Goal: Task Accomplishment & Management: Complete application form

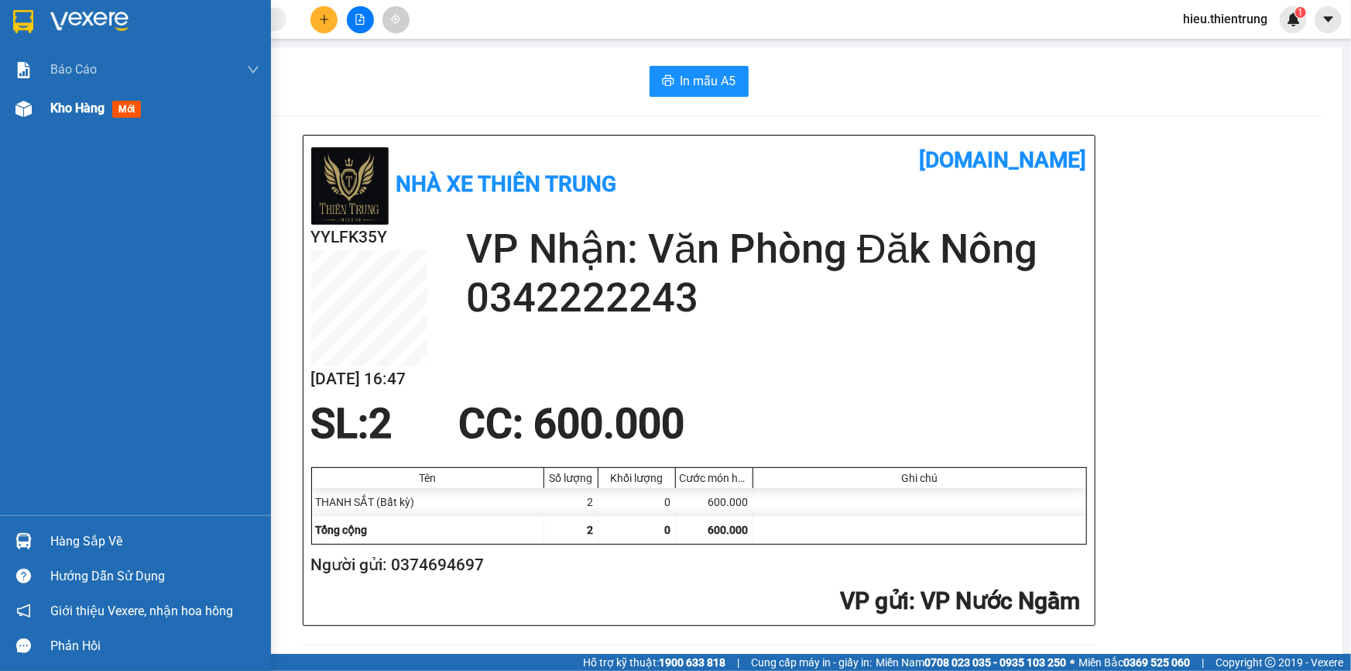
click at [39, 118] on div "Kho hàng mới" at bounding box center [135, 108] width 271 height 39
click at [41, 117] on div "Kho hàng mới" at bounding box center [135, 108] width 271 height 39
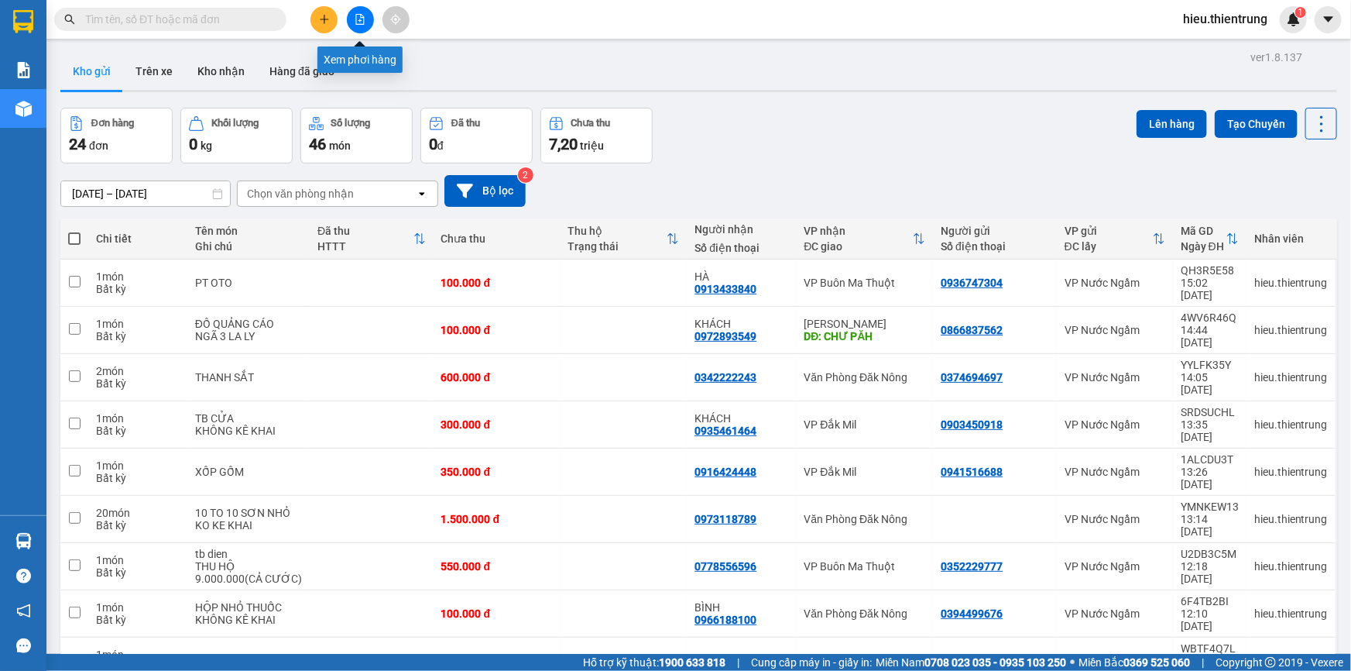
click at [359, 22] on icon "file-add" at bounding box center [360, 19] width 11 height 11
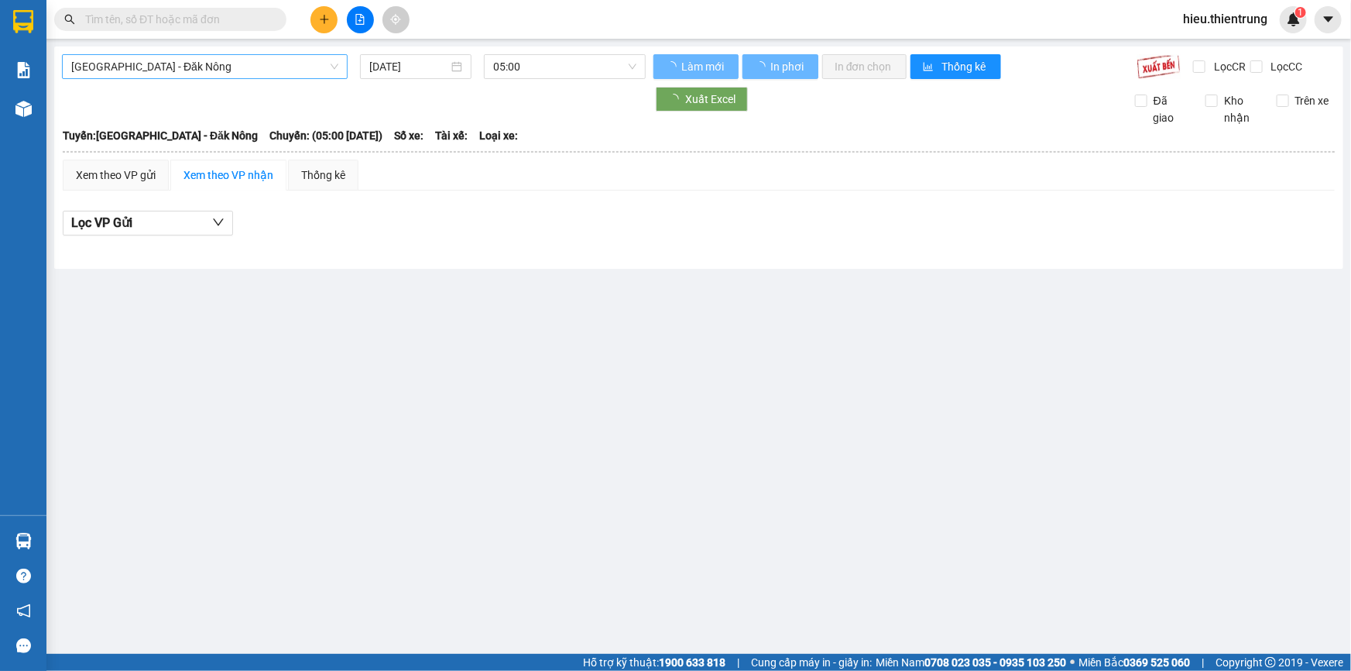
click at [238, 70] on span "[GEOGRAPHIC_DATA] - Đăk Nông" at bounding box center [204, 66] width 267 height 23
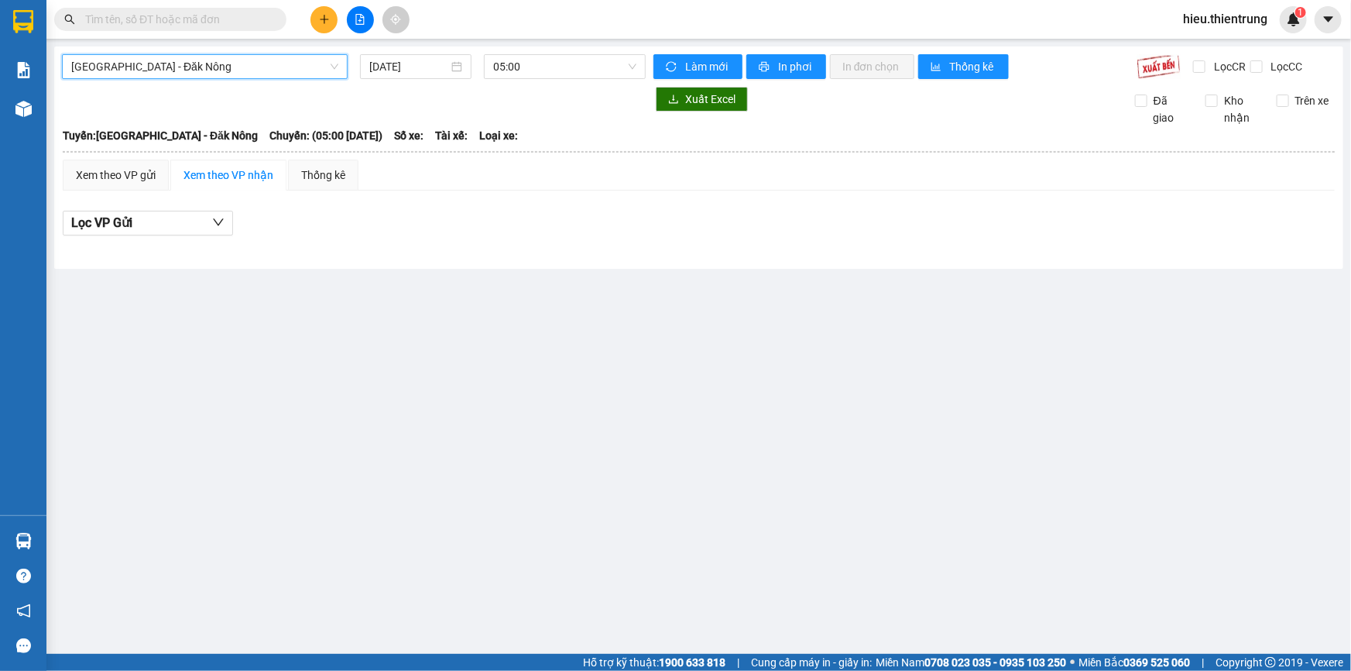
click at [318, 7] on div at bounding box center [360, 19] width 116 height 27
click at [321, 6] on button at bounding box center [324, 19] width 27 height 27
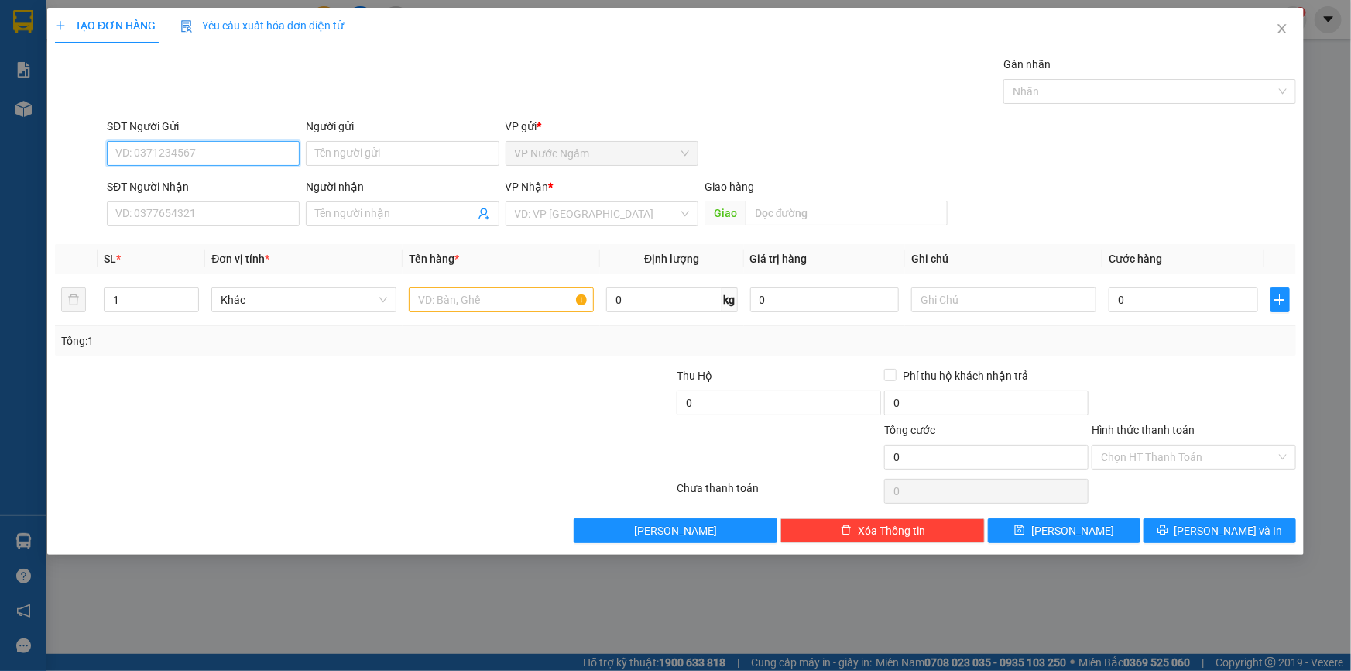
click at [195, 149] on input "SĐT Người Gửi" at bounding box center [203, 153] width 193 height 25
type input "0"
type input "9"
drag, startPoint x: 163, startPoint y: 177, endPoint x: 206, endPoint y: 189, distance: 45.1
click at [163, 177] on div "0965061869" at bounding box center [203, 184] width 174 height 17
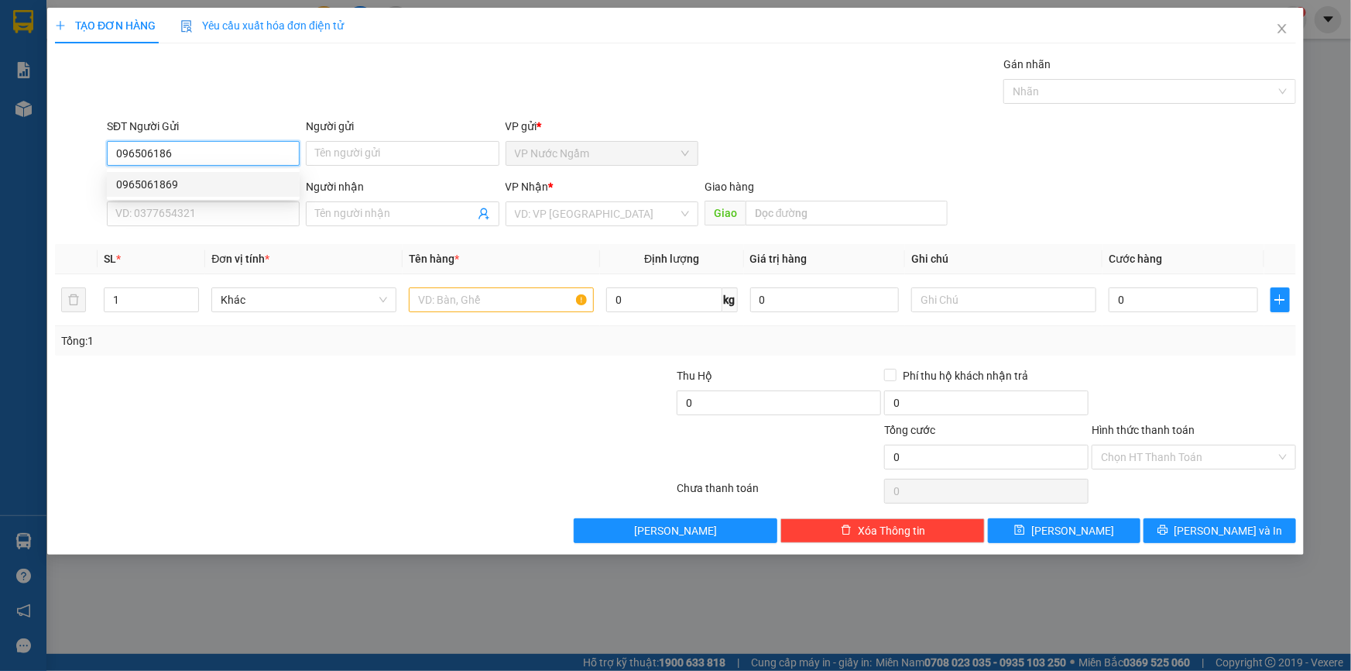
type input "0965061869"
type input "0909729018"
type input "CÔ ĐƯỜNG"
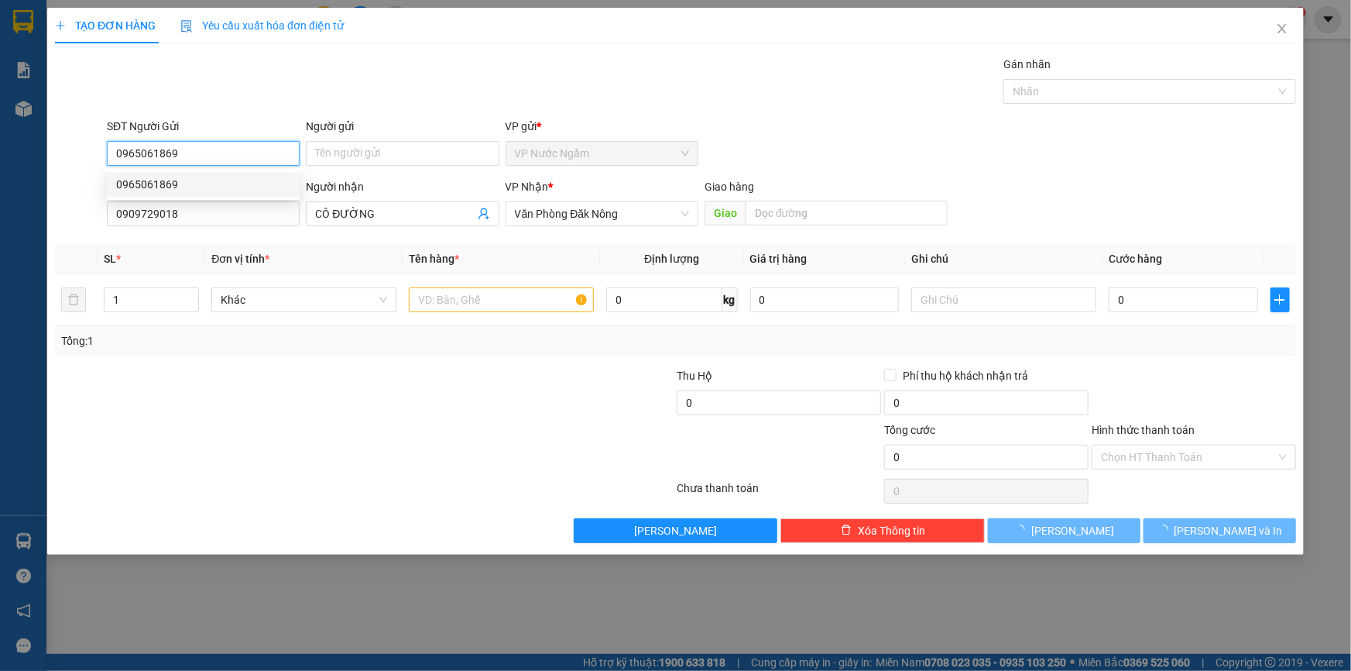
type input "250.000"
drag, startPoint x: 217, startPoint y: 194, endPoint x: 26, endPoint y: 240, distance: 196.1
click at [46, 233] on body "Kết quả tìm kiếm ( 0 ) Bộ lọc Ngày tạo đơn gần nhất No Data hieu.thientrung 1 B…" at bounding box center [675, 335] width 1351 height 671
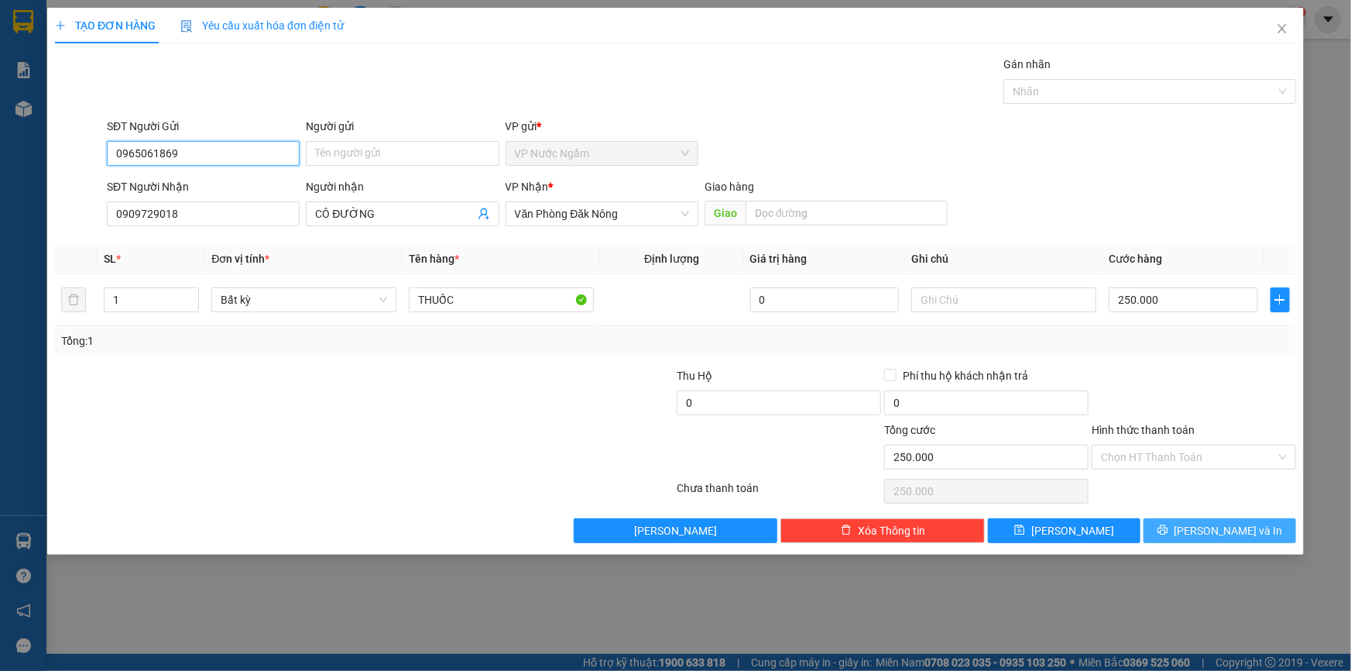
type input "0965061869"
click at [1207, 534] on span "[PERSON_NAME] và In" at bounding box center [1229, 530] width 108 height 17
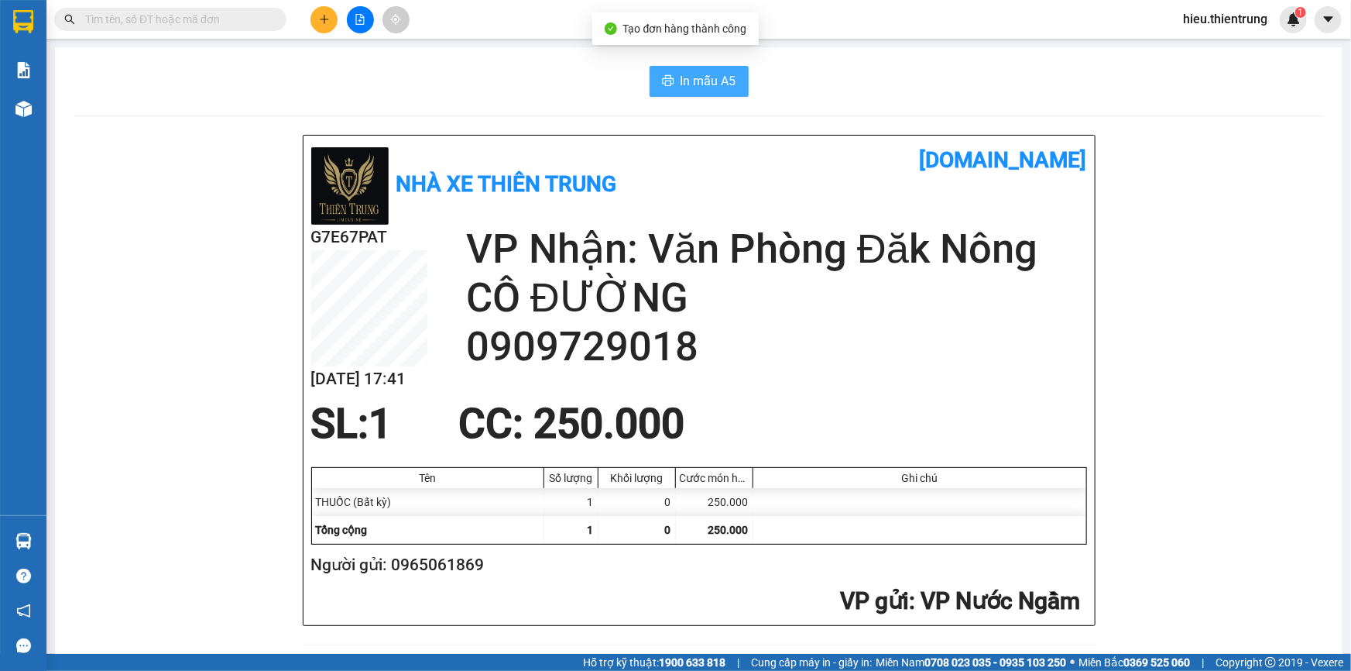
click at [683, 69] on button "In mẫu A5" at bounding box center [699, 81] width 99 height 31
drag, startPoint x: 531, startPoint y: 108, endPoint x: 507, endPoint y: 115, distance: 24.8
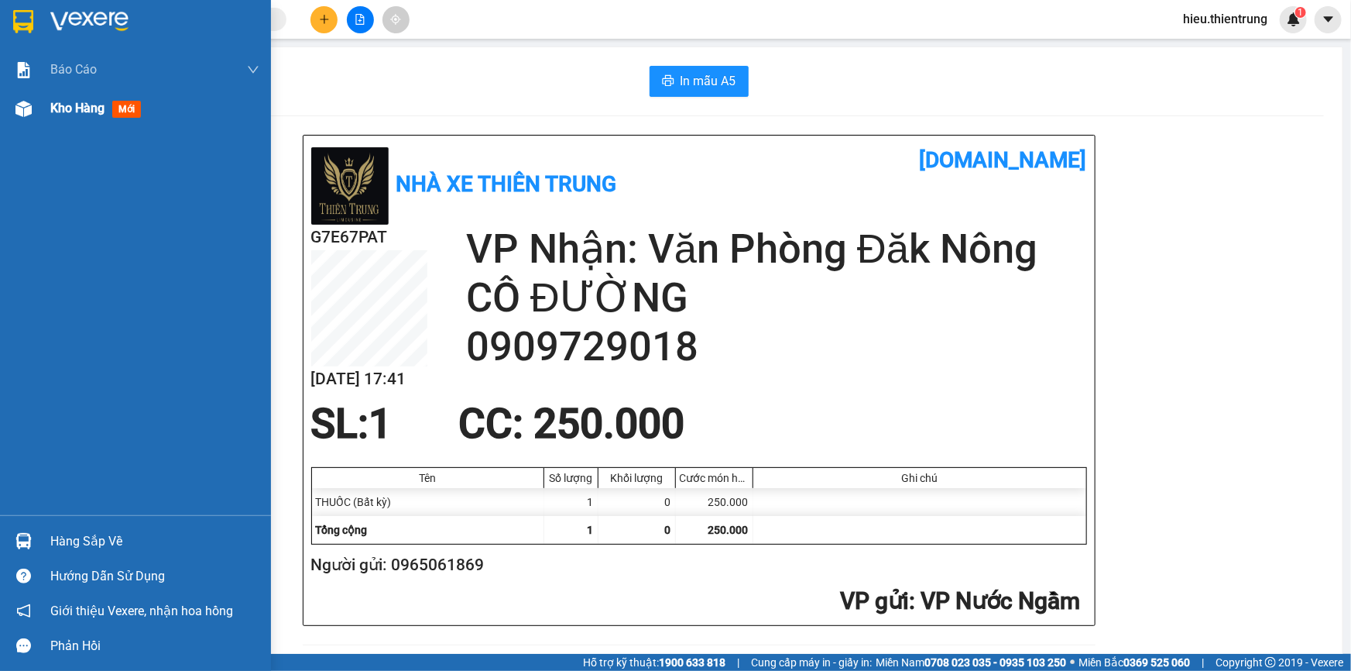
click at [33, 111] on div at bounding box center [23, 108] width 27 height 27
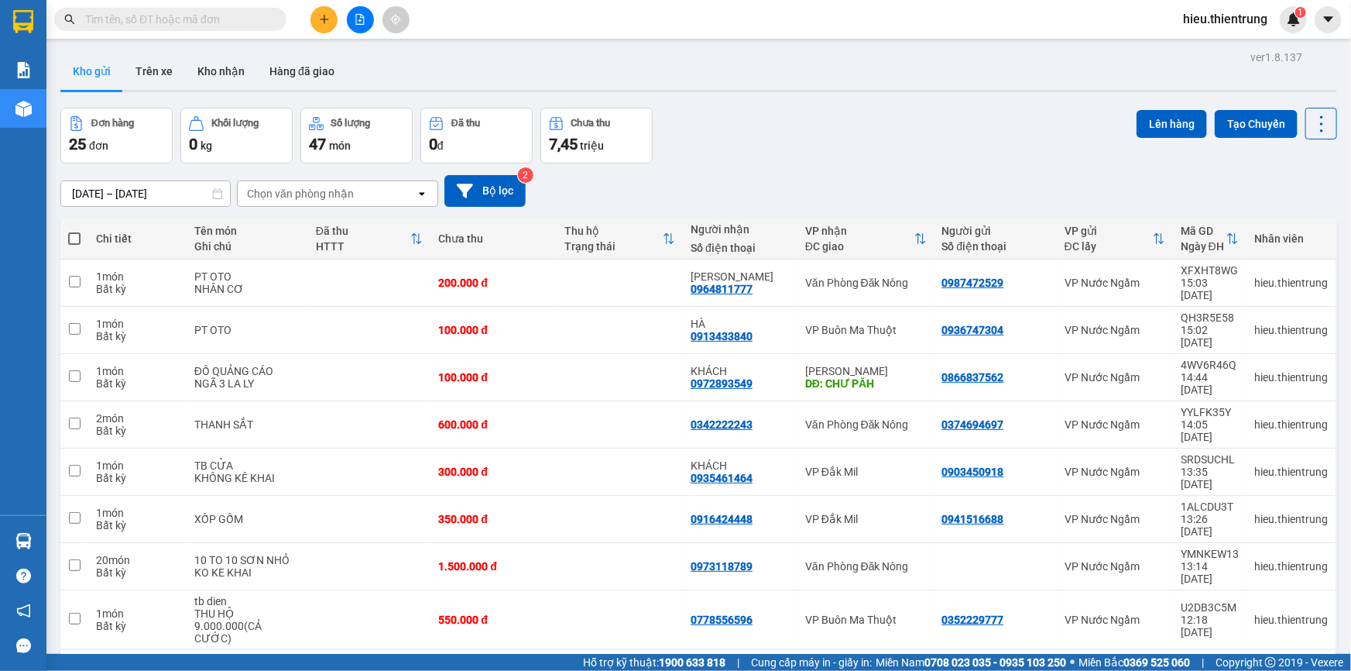
click at [760, 129] on div "Đơn hàng 25 đơn Khối lượng 0 kg Số lượng 47 món Đã thu 0 đ Chưa thu 7,45 triệu …" at bounding box center [698, 136] width 1277 height 56
click at [315, 21] on button at bounding box center [324, 19] width 27 height 27
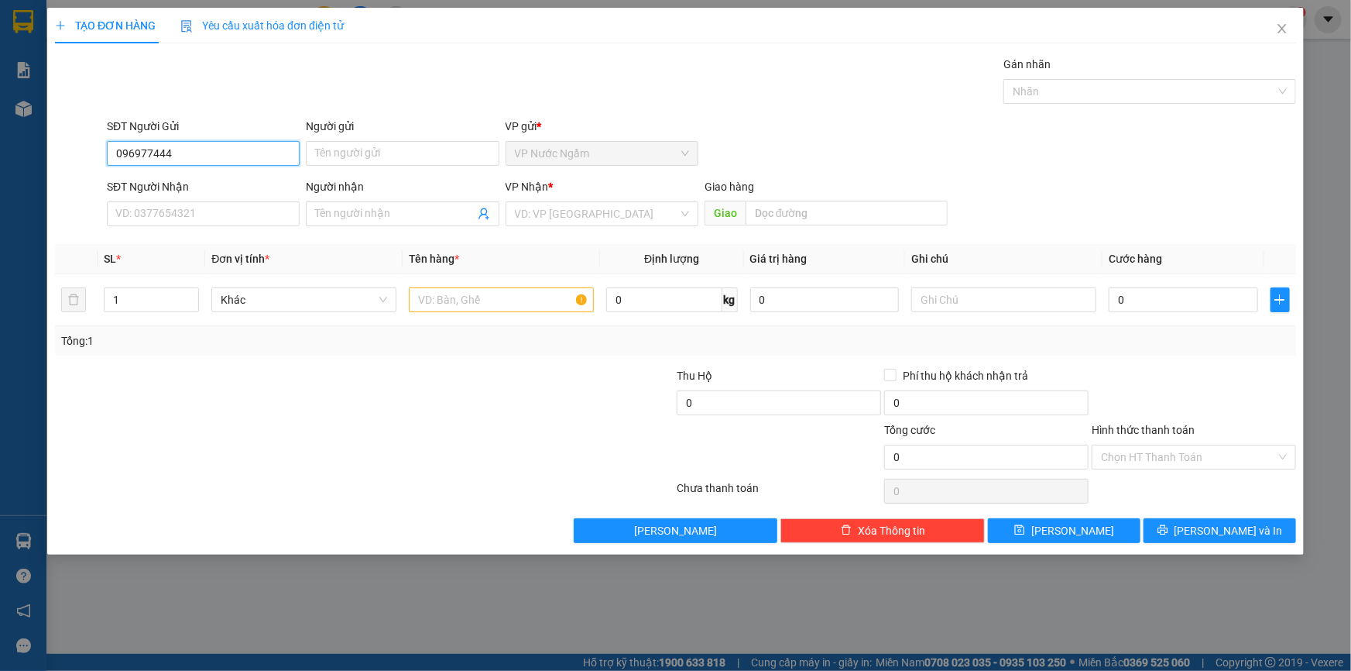
type input "0969774442"
drag, startPoint x: 199, startPoint y: 179, endPoint x: 201, endPoint y: 189, distance: 10.2
click at [198, 180] on div "0969774442 - A NHÀN" at bounding box center [203, 184] width 174 height 17
type input "A NHÀN"
type input "0911468479"
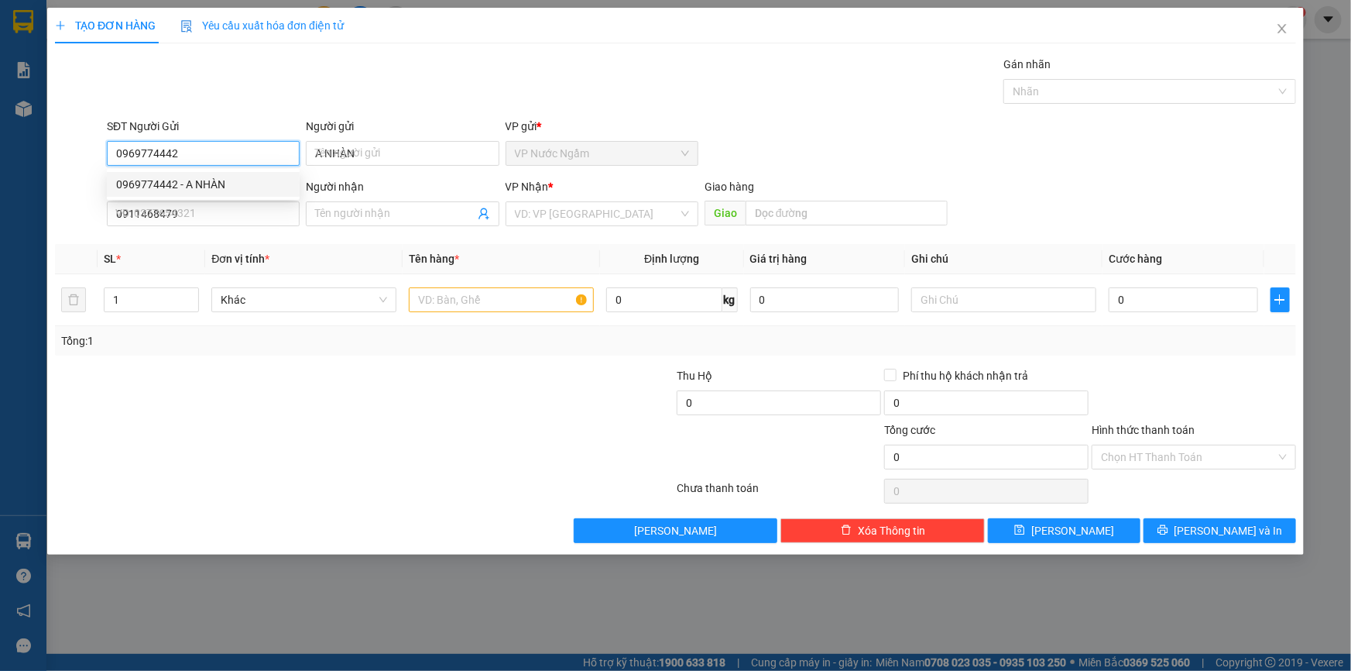
type input "150.000"
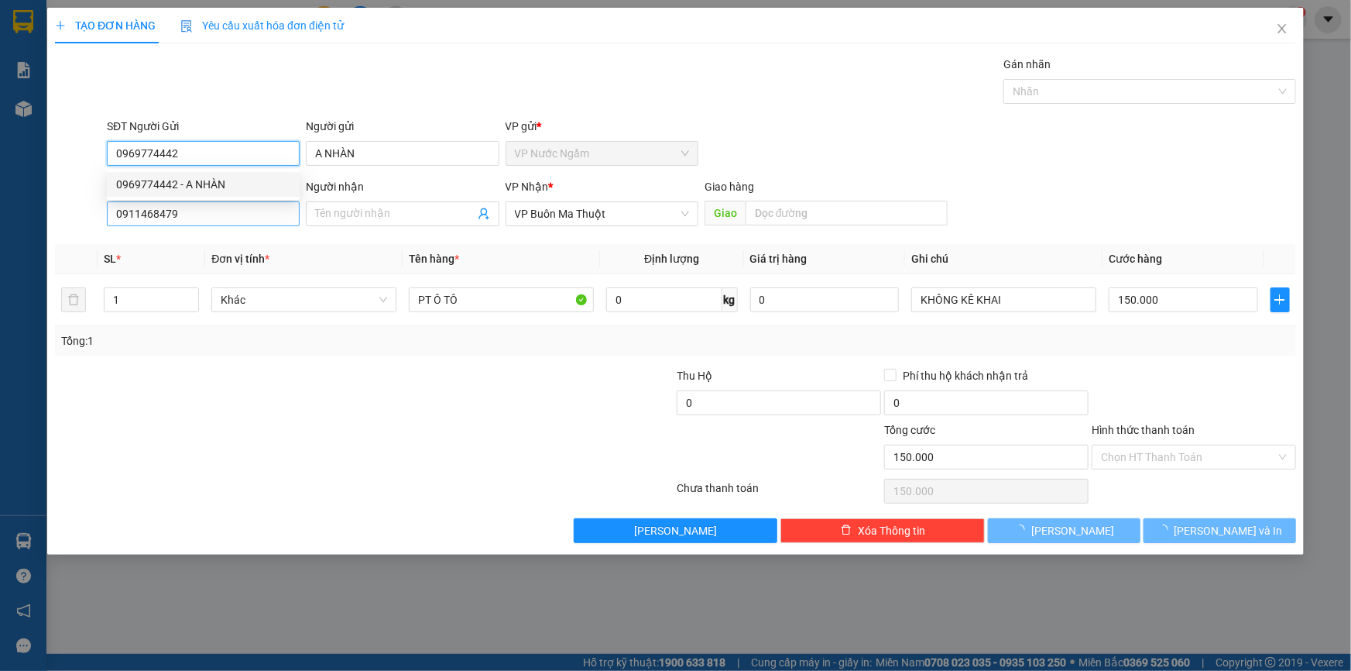
type input "0969774442"
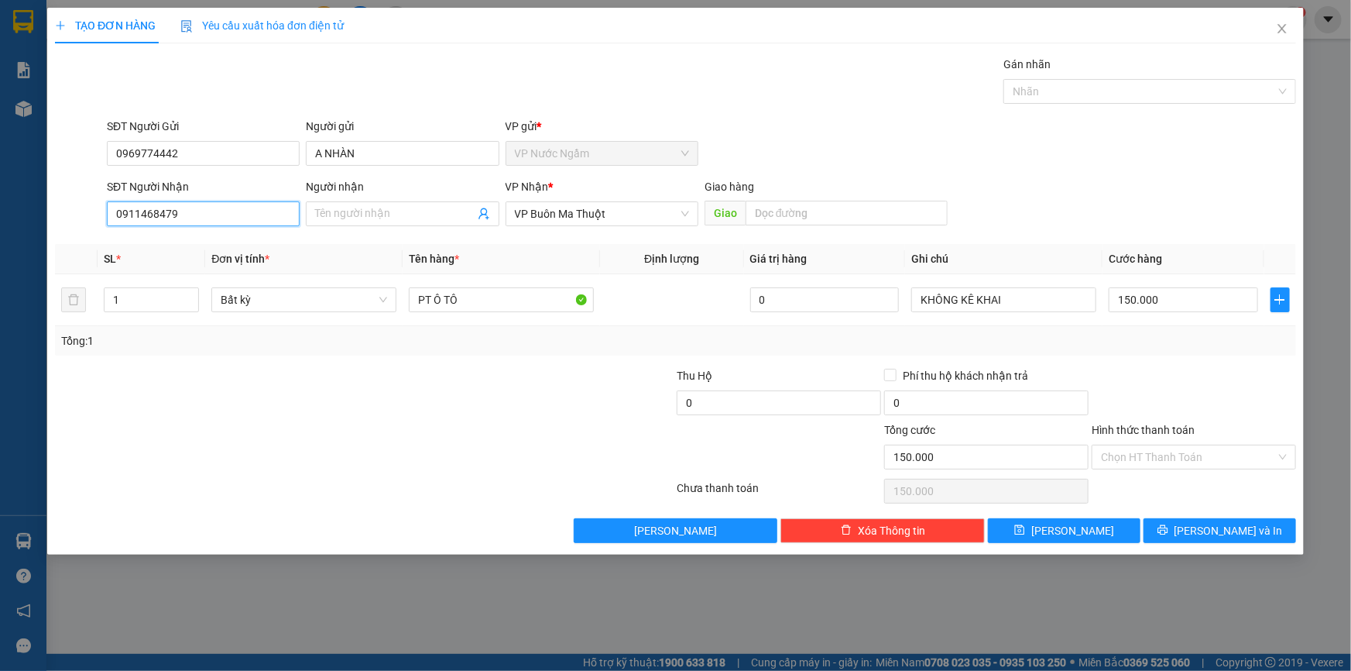
drag, startPoint x: 182, startPoint y: 211, endPoint x: 27, endPoint y: 218, distance: 155.0
click at [27, 218] on div "TẠO ĐƠN HÀNG Yêu cầu xuất hóa đơn điện tử Transit Pickup Surcharge Ids Transit …" at bounding box center [675, 335] width 1351 height 671
click at [1230, 524] on span "[PERSON_NAME] và In" at bounding box center [1229, 530] width 108 height 17
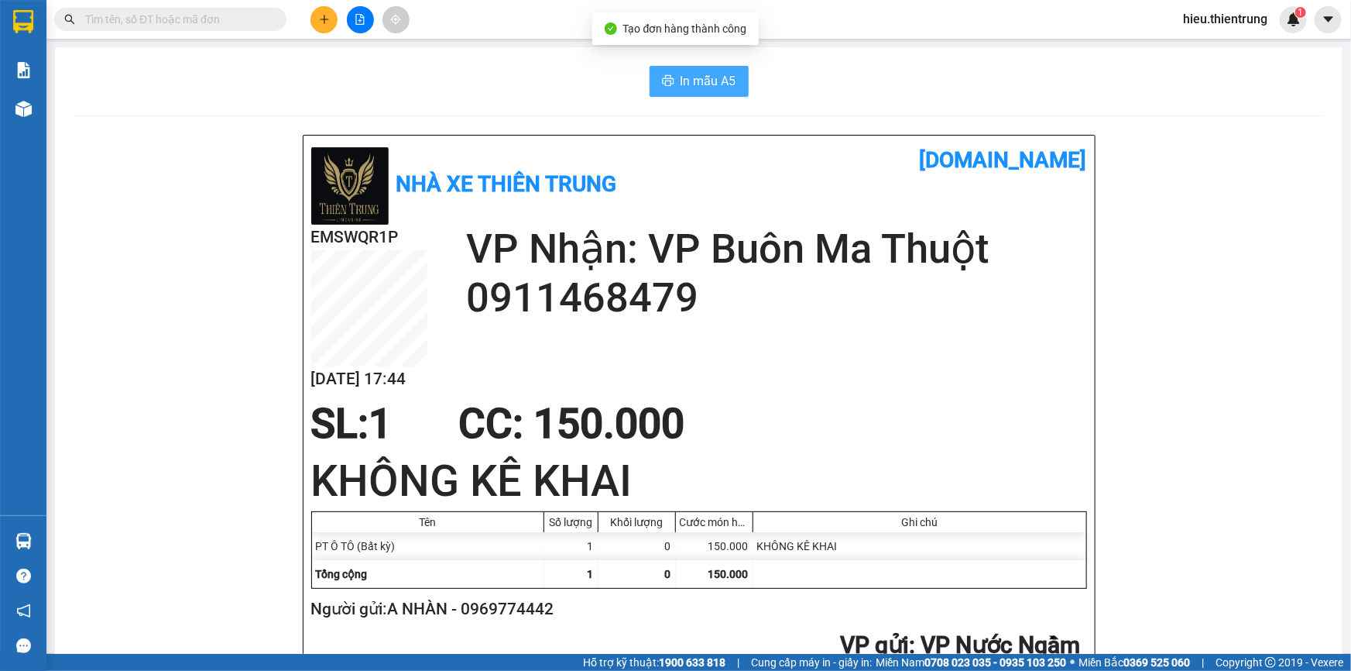
click at [667, 78] on icon "printer" at bounding box center [668, 80] width 12 height 12
click at [321, 12] on button at bounding box center [324, 19] width 27 height 27
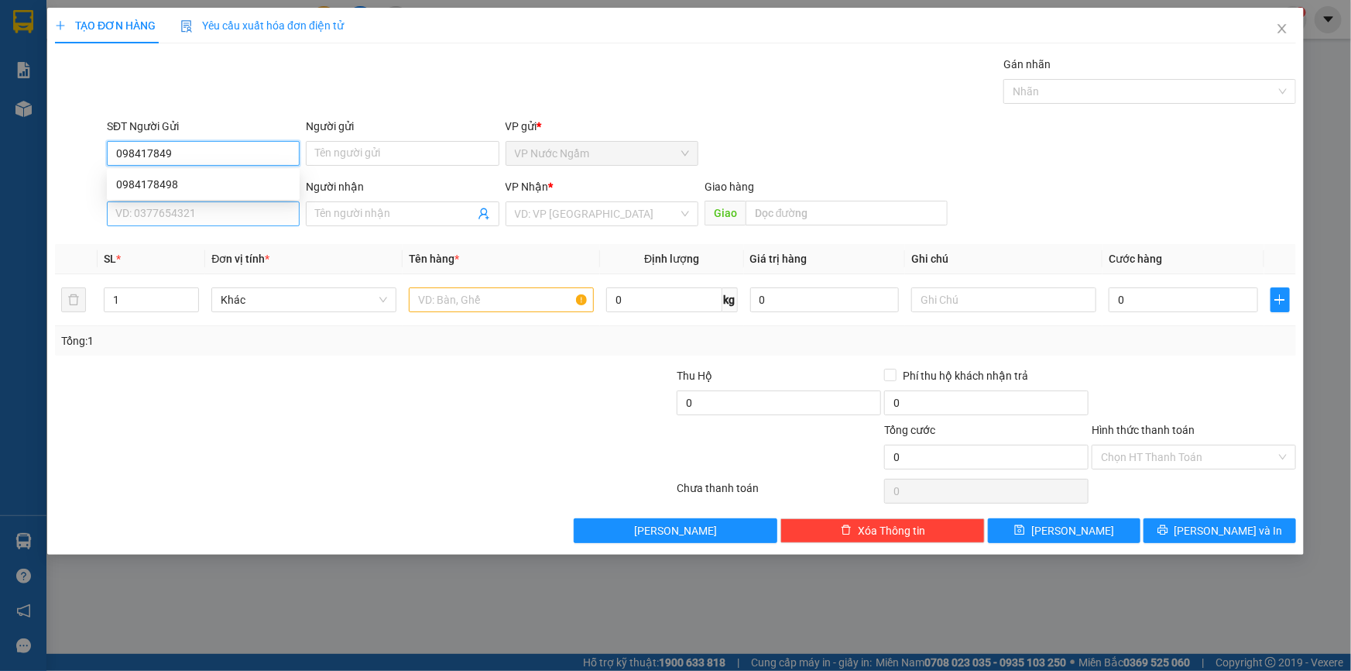
type input "0984178498"
click at [219, 187] on div "0984178498" at bounding box center [203, 184] width 174 height 17
type input "0924897979"
type input "100.000"
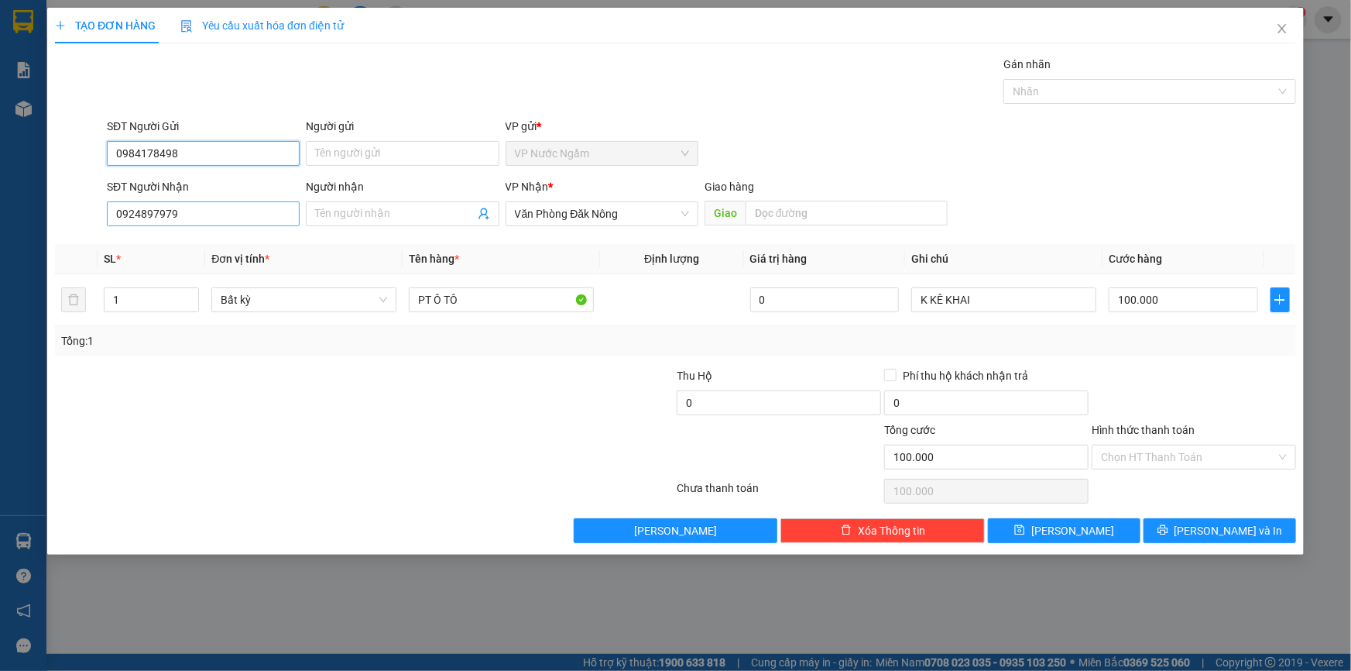
type input "0984178498"
drag, startPoint x: 198, startPoint y: 223, endPoint x: 34, endPoint y: 228, distance: 164.2
click at [34, 228] on div "TẠO ĐƠN HÀNG Yêu cầu xuất hóa đơn điện tử Transit Pickup Surcharge Ids Transit …" at bounding box center [675, 335] width 1351 height 671
click at [177, 215] on input "0924897979" at bounding box center [203, 213] width 193 height 25
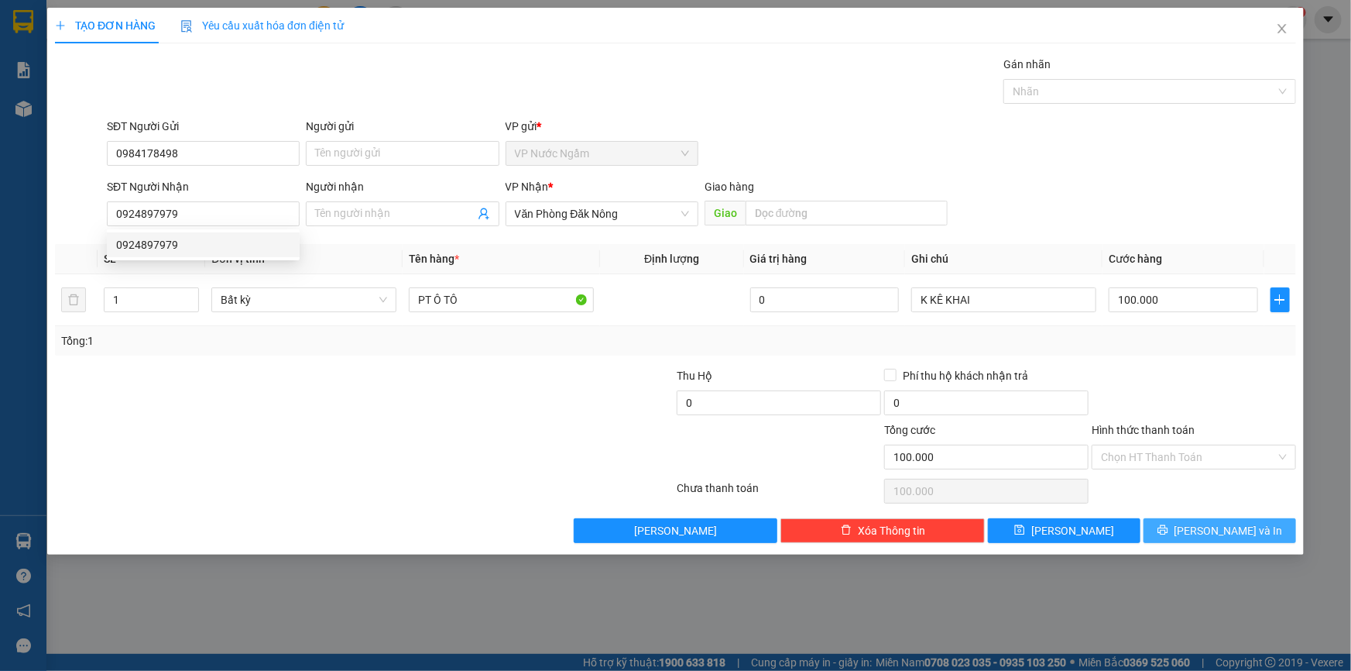
click at [1238, 528] on span "[PERSON_NAME] và In" at bounding box center [1229, 530] width 108 height 17
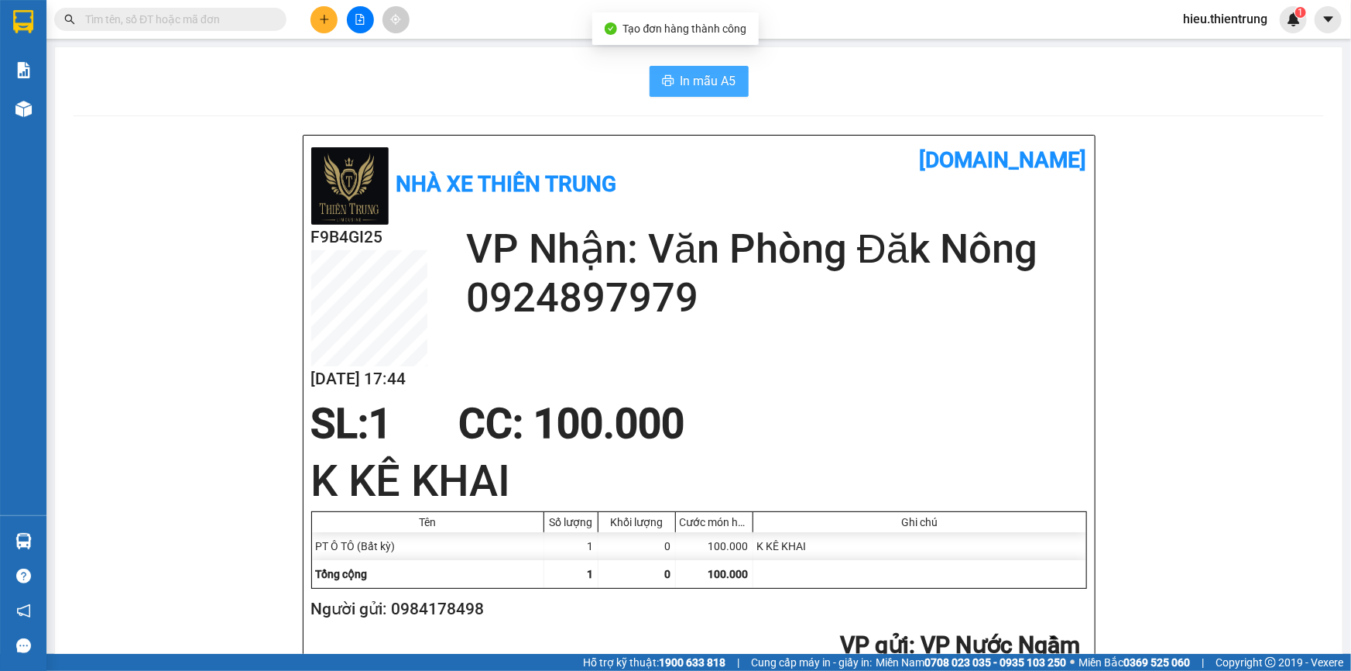
click at [713, 77] on span "In mẫu A5" at bounding box center [709, 80] width 56 height 19
drag, startPoint x: 448, startPoint y: 136, endPoint x: 437, endPoint y: 149, distance: 17.0
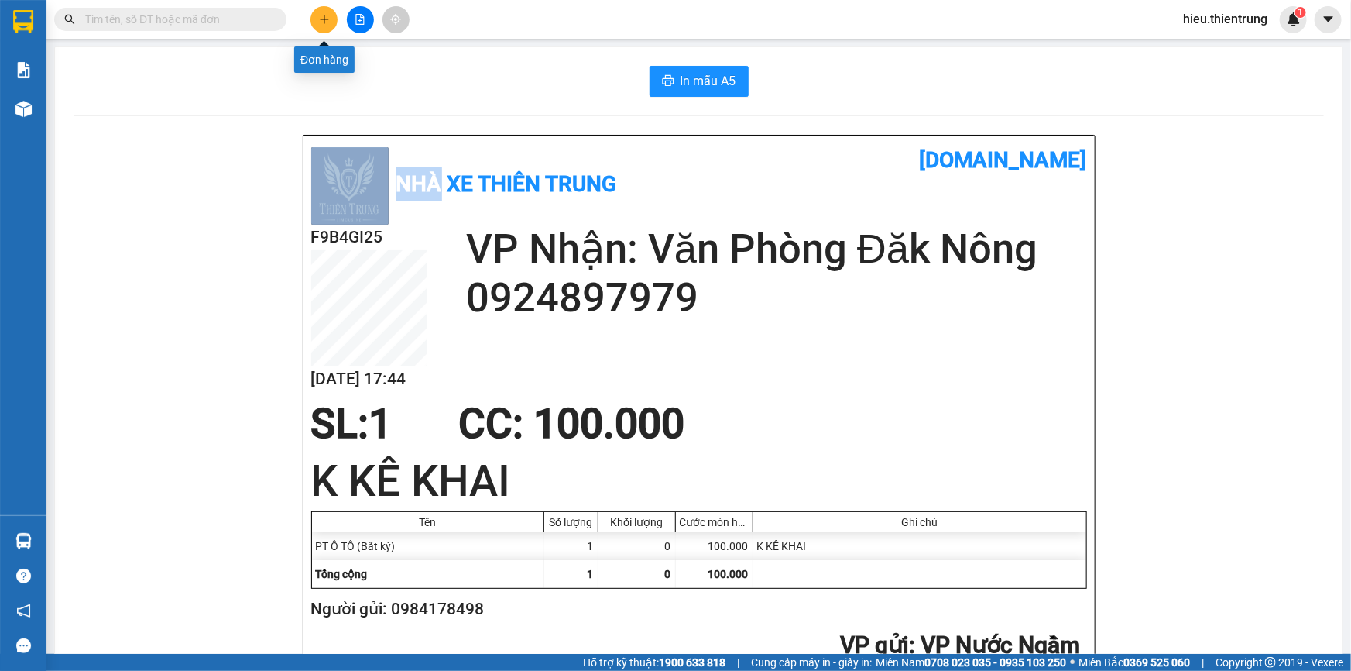
click at [328, 19] on icon "plus" at bounding box center [324, 19] width 9 height 1
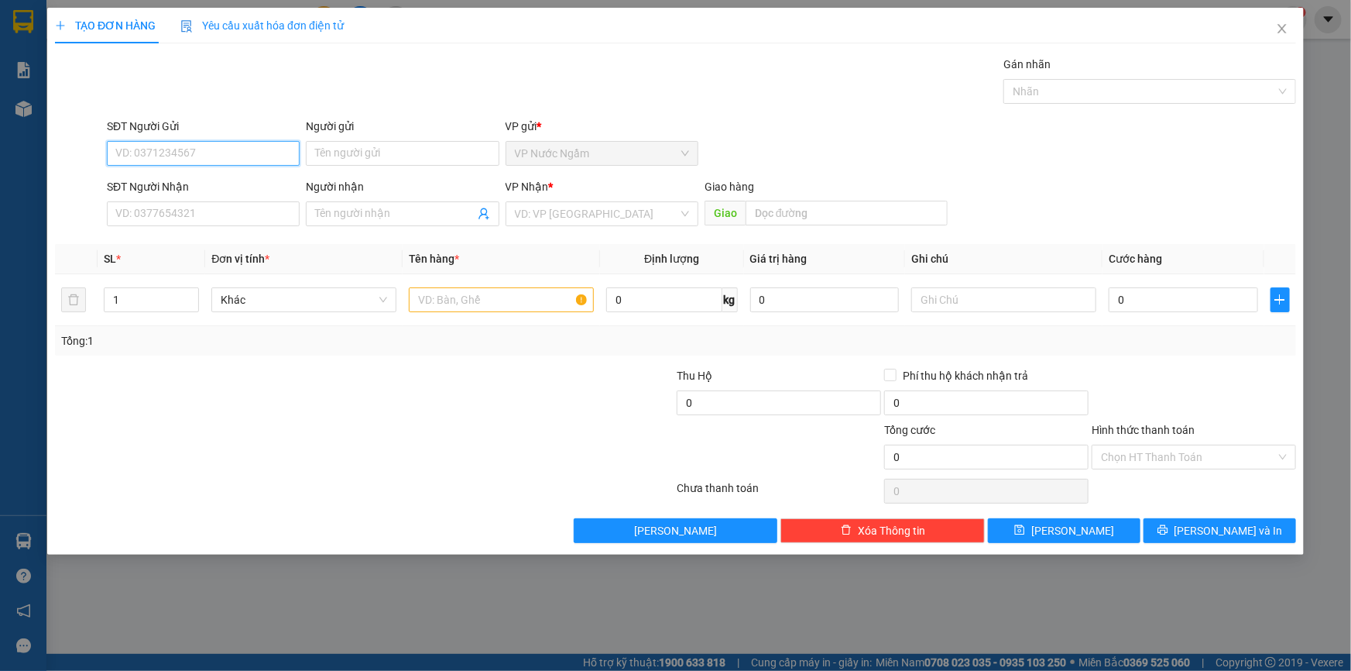
click at [187, 155] on input "SĐT Người Gửi" at bounding box center [203, 153] width 193 height 25
type input "0921855666"
click at [157, 212] on input "SĐT Người Nhận" at bounding box center [203, 213] width 193 height 25
type input "0974003211"
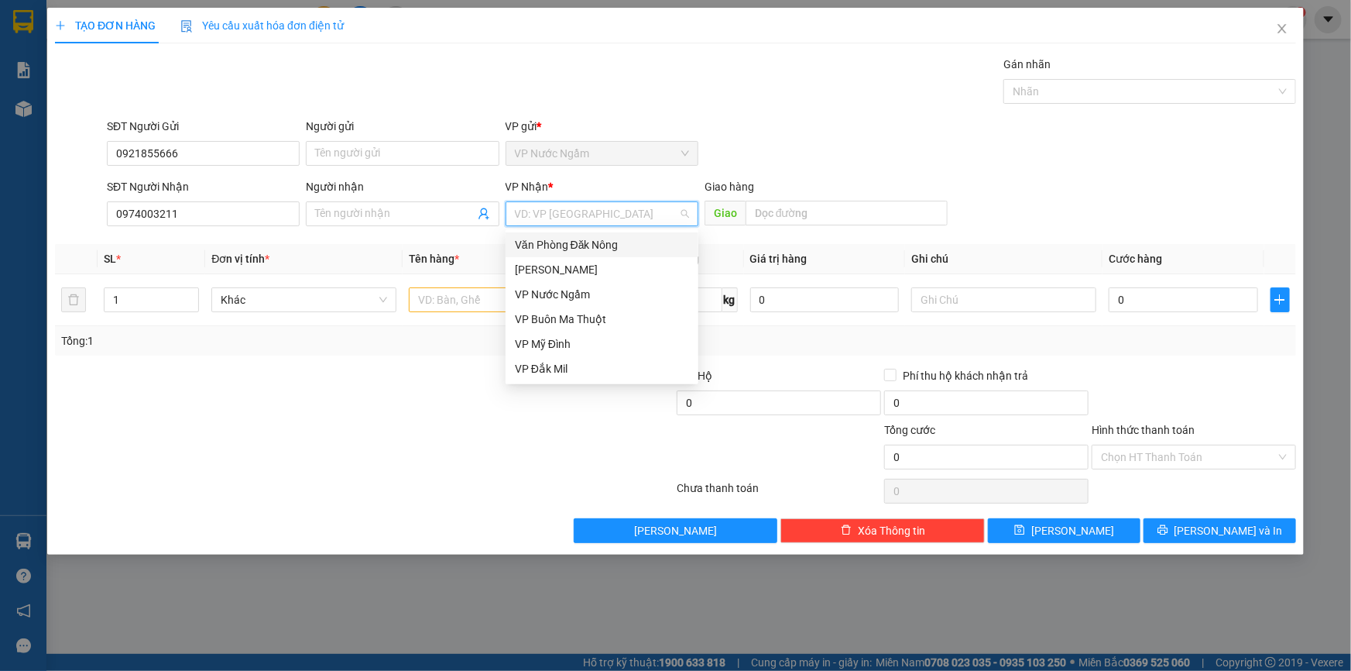
click at [575, 219] on input "search" at bounding box center [596, 213] width 163 height 23
click at [606, 315] on div "VP Buôn Ma Thuột" at bounding box center [602, 319] width 174 height 17
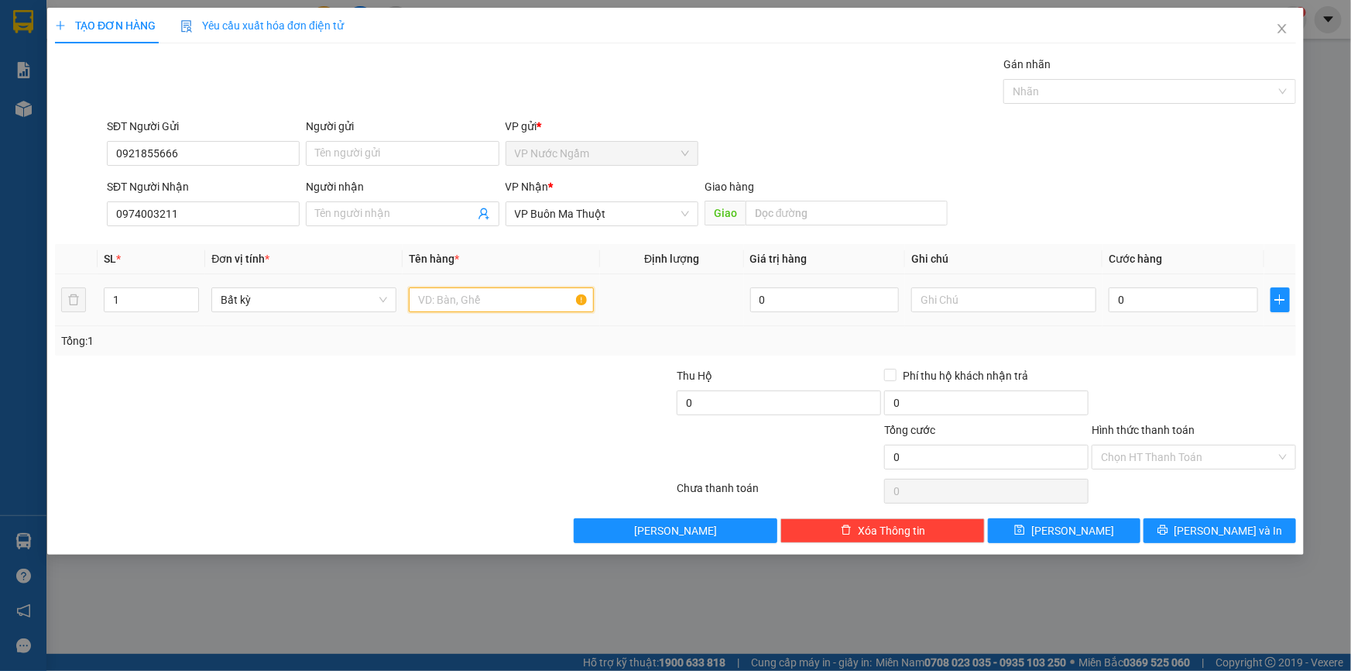
click at [486, 294] on input "text" at bounding box center [501, 299] width 185 height 25
type input "XỐP (LAPTOP)"
click at [1161, 309] on input "0" at bounding box center [1183, 299] width 149 height 25
type input "2"
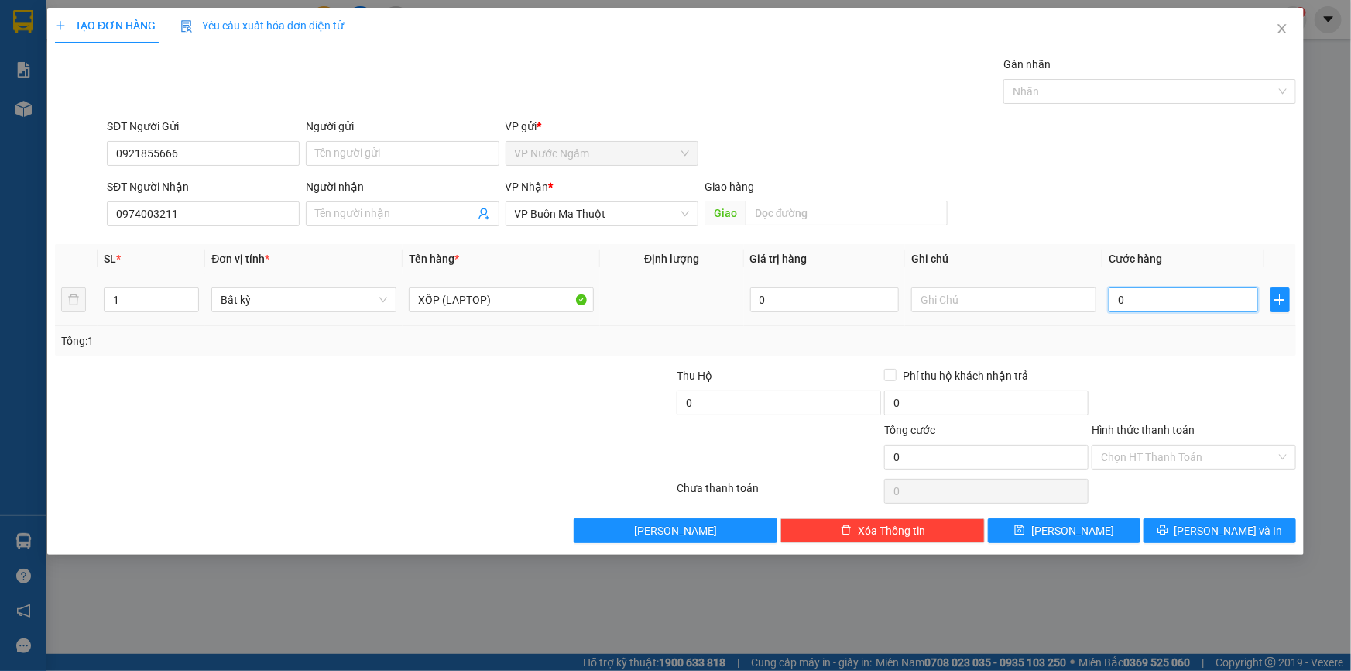
type input "2"
type input "25"
type input "250"
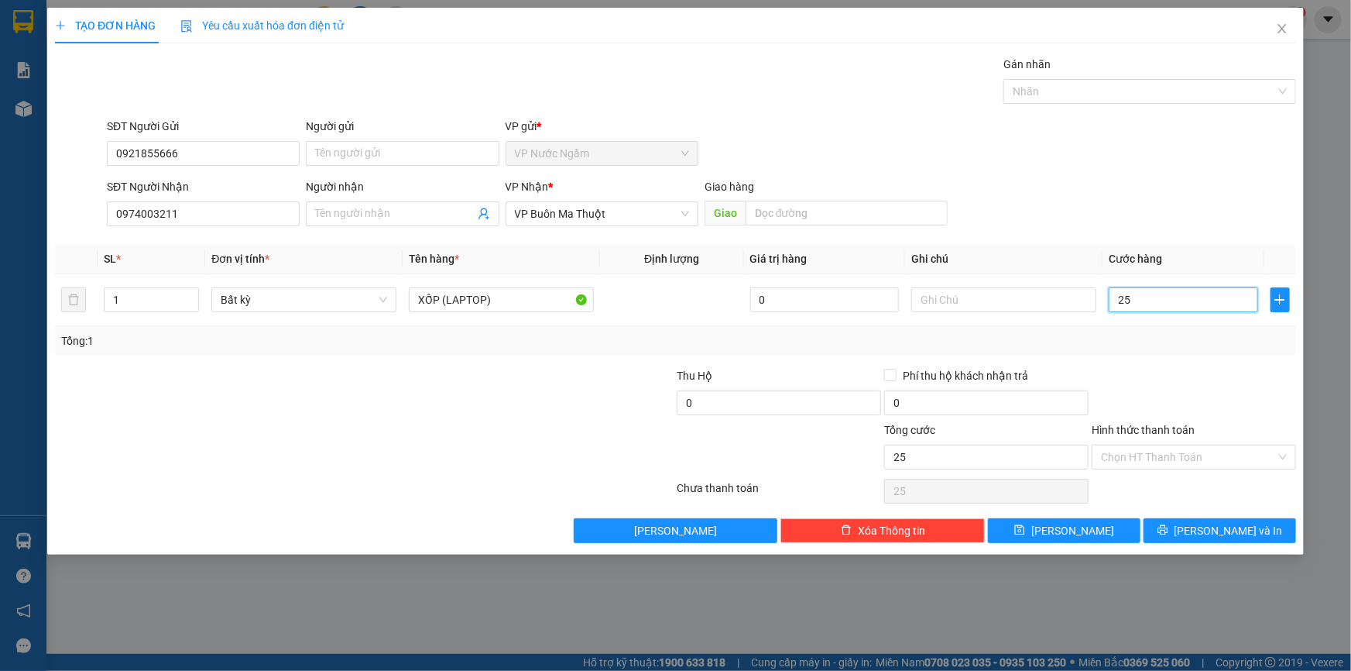
type input "250"
type input "2.500"
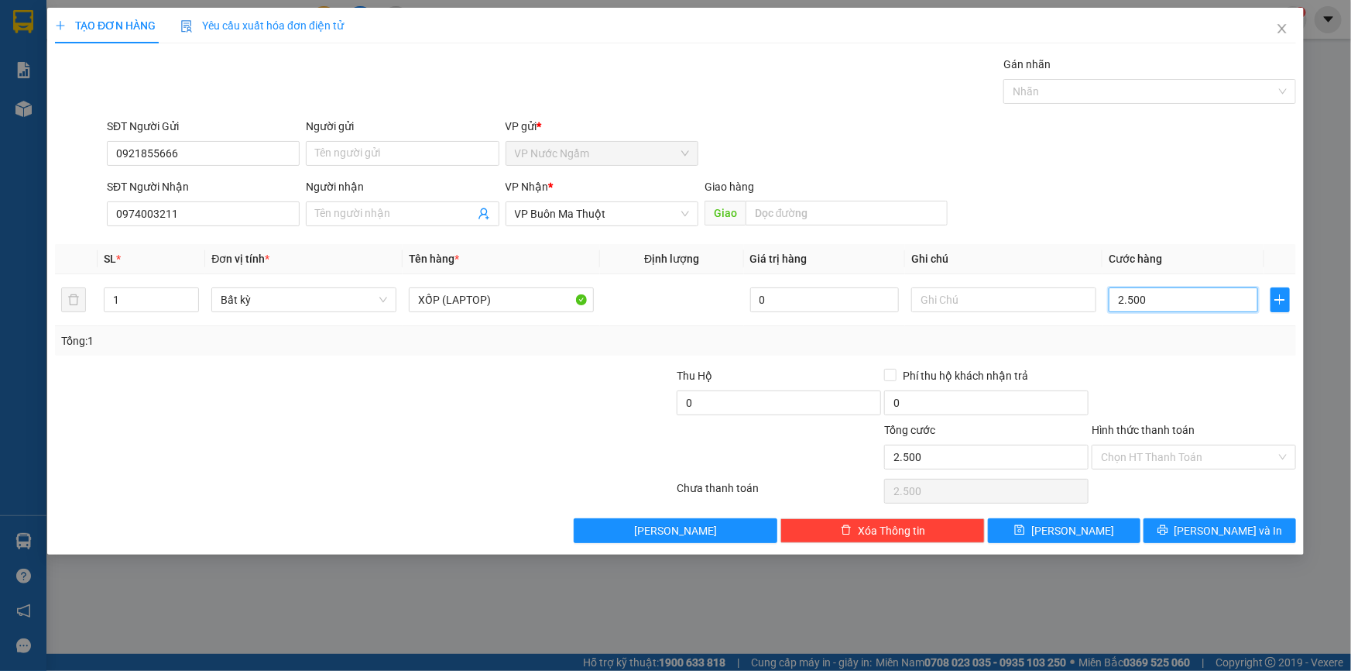
type input "25.000"
type input "250.000"
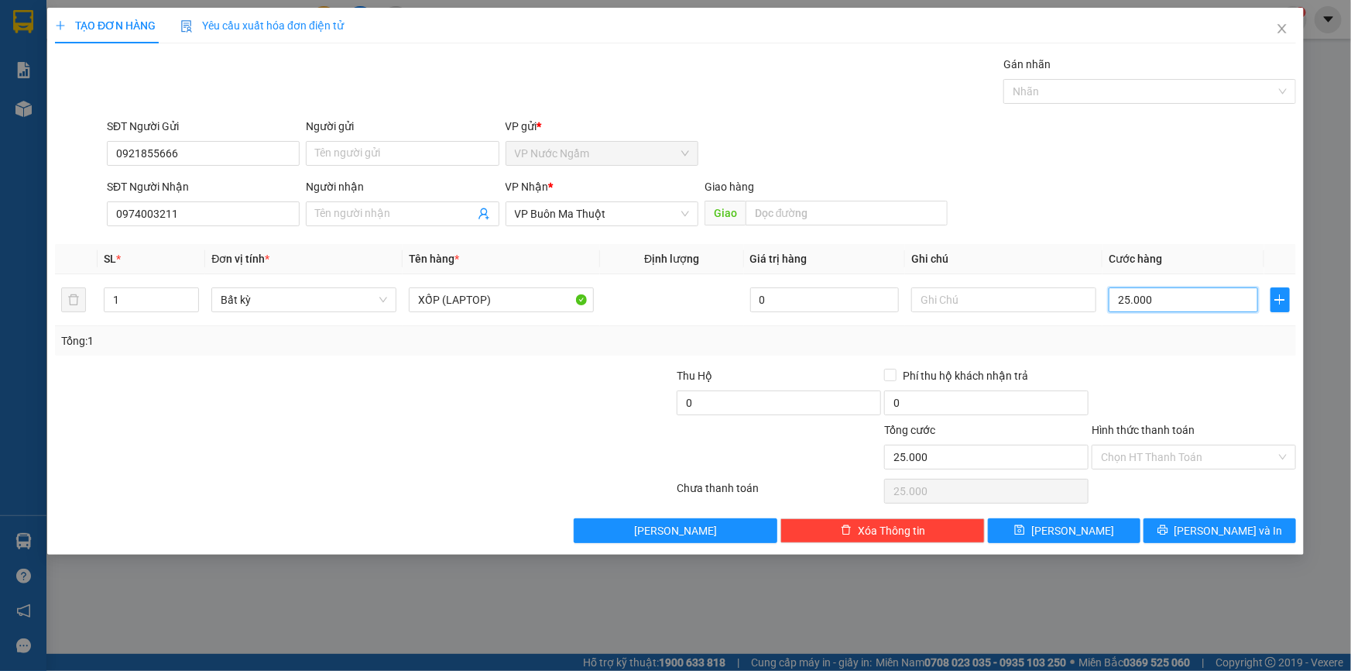
type input "250.000"
drag, startPoint x: 1201, startPoint y: 527, endPoint x: 1177, endPoint y: 508, distance: 30.4
click at [1201, 527] on button "[PERSON_NAME] và In" at bounding box center [1220, 530] width 153 height 25
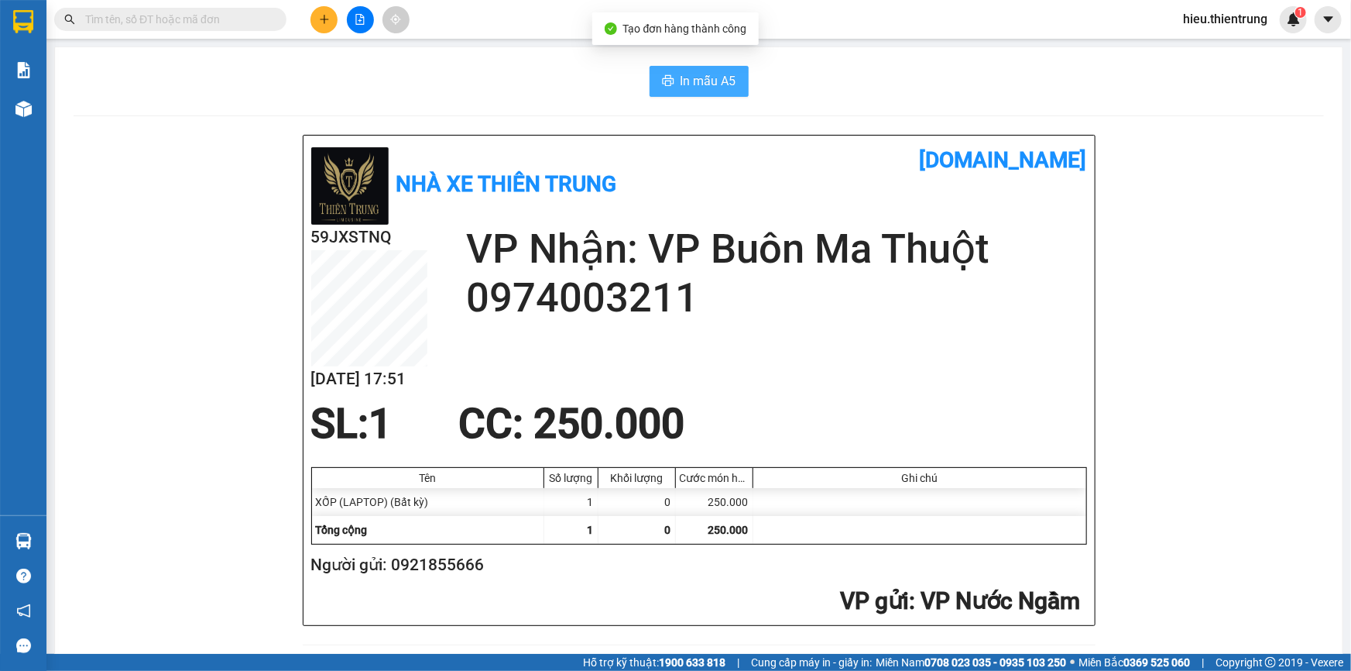
drag, startPoint x: 684, startPoint y: 62, endPoint x: 686, endPoint y: 77, distance: 14.9
click at [686, 77] on span "In mẫu A5" at bounding box center [709, 80] width 56 height 19
drag, startPoint x: 479, startPoint y: 60, endPoint x: 235, endPoint y: 114, distance: 249.7
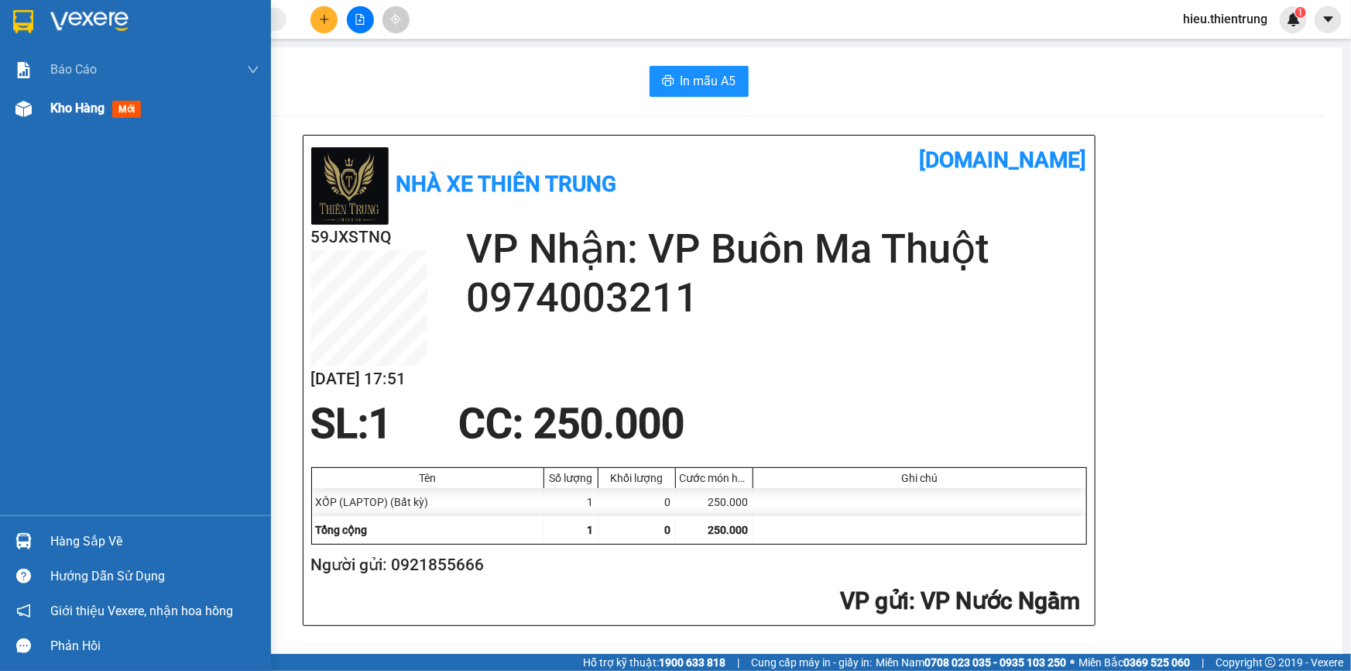
click at [54, 108] on span "Kho hàng" at bounding box center [77, 108] width 54 height 15
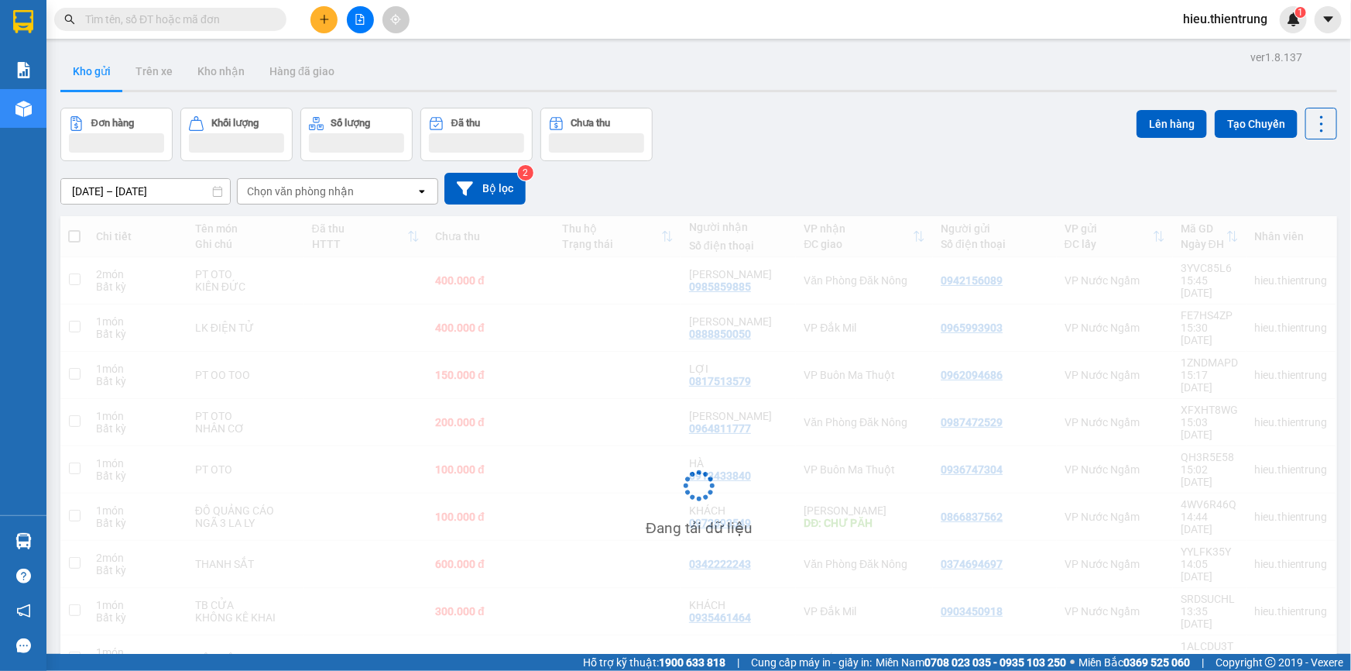
click at [908, 122] on div "Đơn hàng Khối lượng Số lượng Đã thu Chưa thu Lên hàng Tạo Chuyến" at bounding box center [698, 134] width 1277 height 53
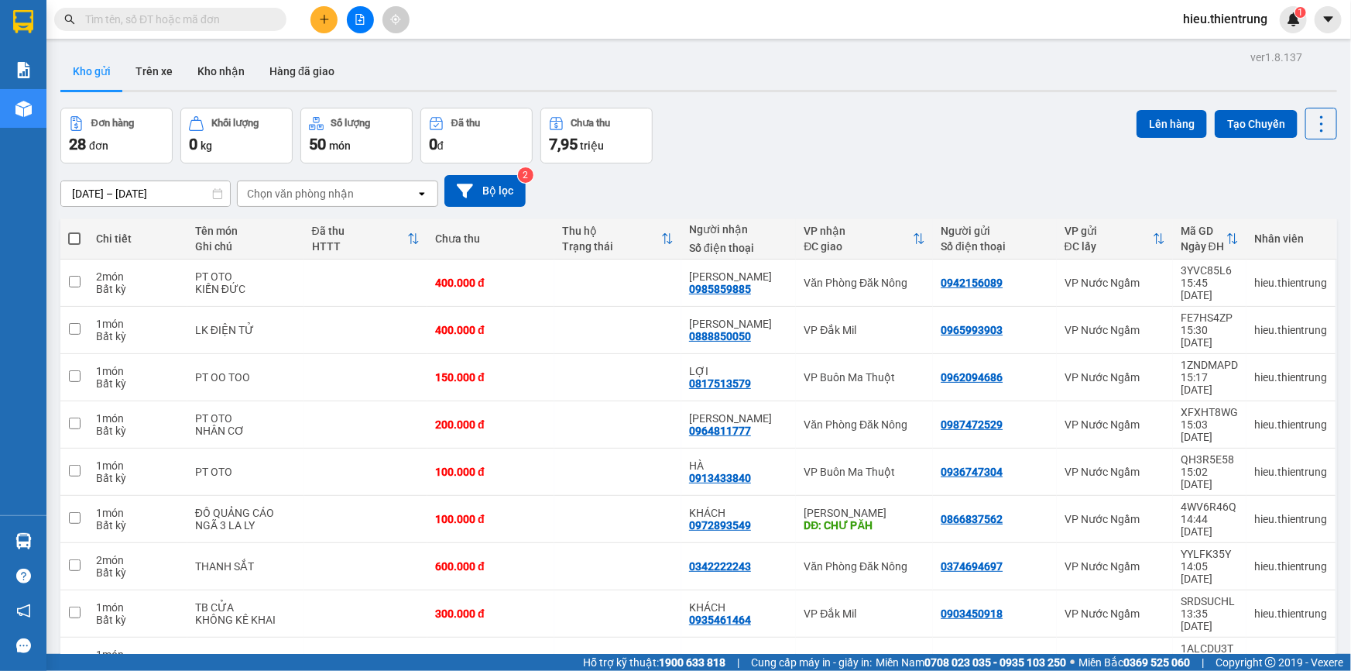
click at [803, 122] on div "Đơn hàng 28 đơn Khối lượng 0 kg Số lượng 50 món Đã thu 0 đ Chưa thu 7,95 [PERSO…" at bounding box center [698, 136] width 1277 height 56
drag, startPoint x: 553, startPoint y: 64, endPoint x: 585, endPoint y: 94, distance: 44.4
click at [556, 66] on div "Kho gửi Trên xe Kho nhận Hàng đã giao" at bounding box center [698, 73] width 1277 height 41
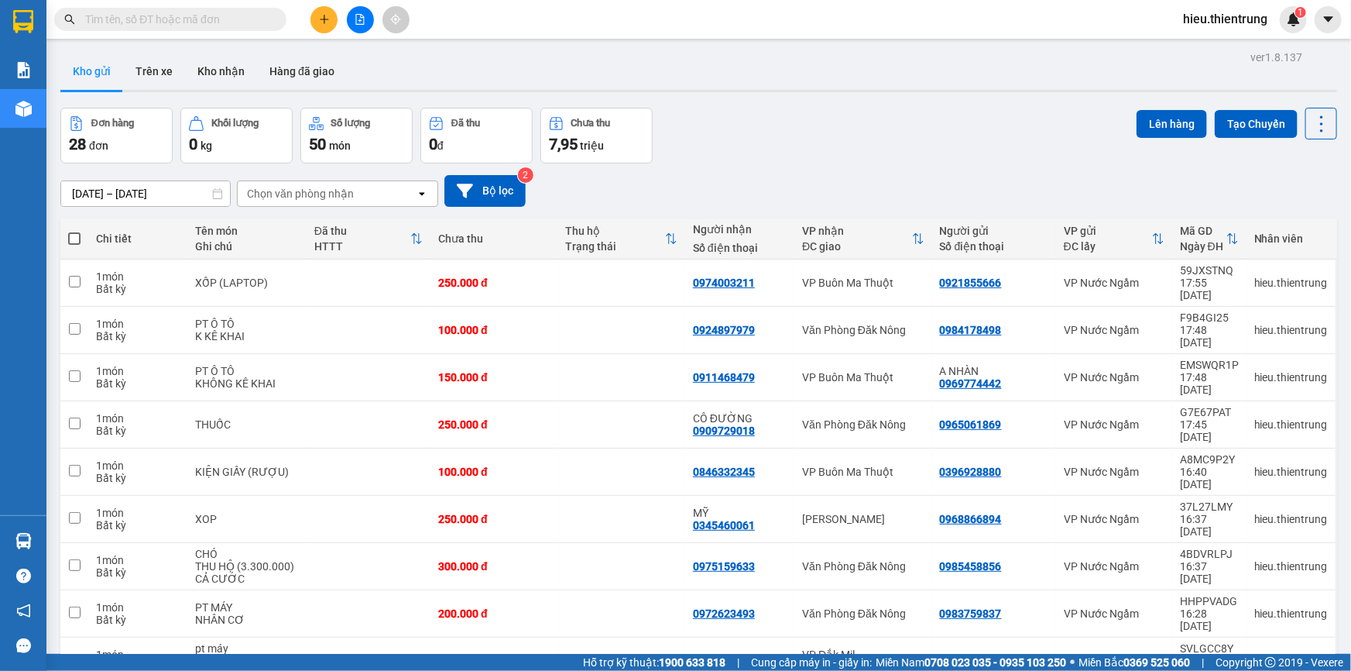
click at [803, 117] on div "Đơn hàng 28 đơn Khối lượng 0 kg Số lượng 50 món Đã thu 0 đ Chưa thu 7,95 [PERSO…" at bounding box center [698, 136] width 1277 height 56
click at [519, 21] on div "Kết quả tìm kiếm ( 0 ) Bộ lọc Ngày tạo đơn gần nhất No Data hieu.thientrung 1" at bounding box center [675, 19] width 1351 height 39
click at [326, 15] on icon "plus" at bounding box center [324, 19] width 11 height 11
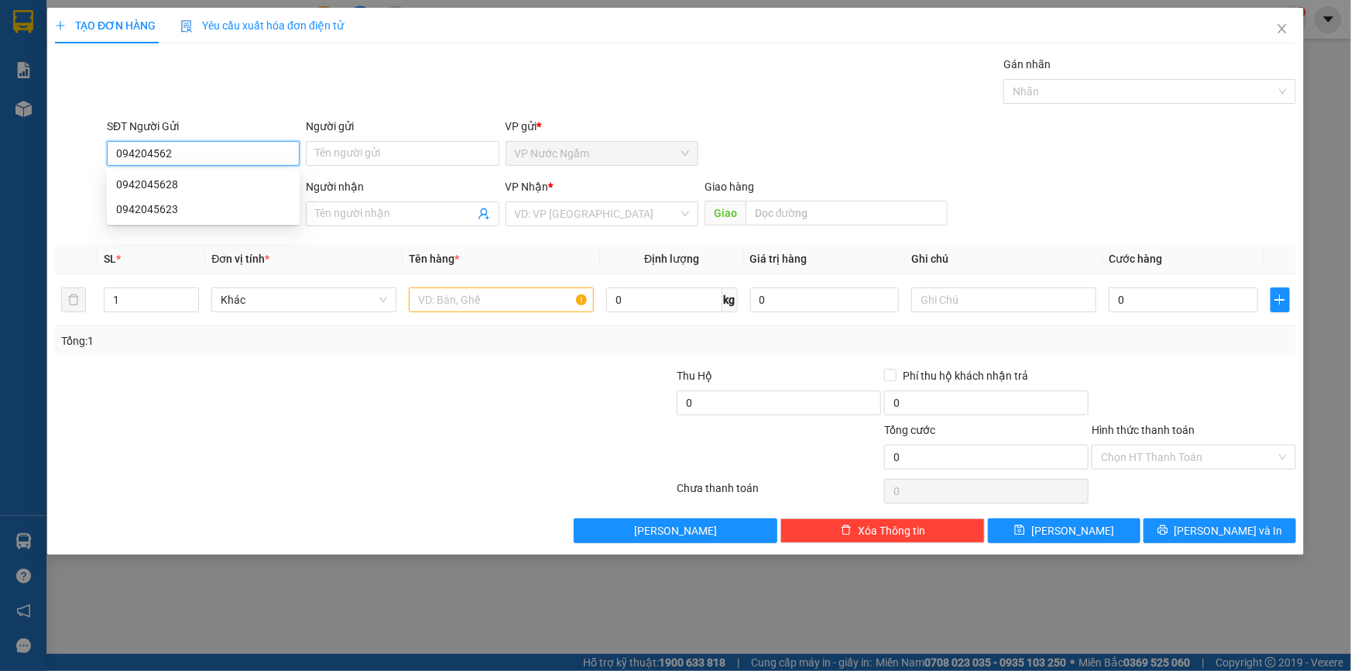
type input "0942045628"
click at [139, 177] on div "0942045628" at bounding box center [203, 184] width 174 height 17
type input "0905339548"
type input "TIẾN"
type input "KON TUM"
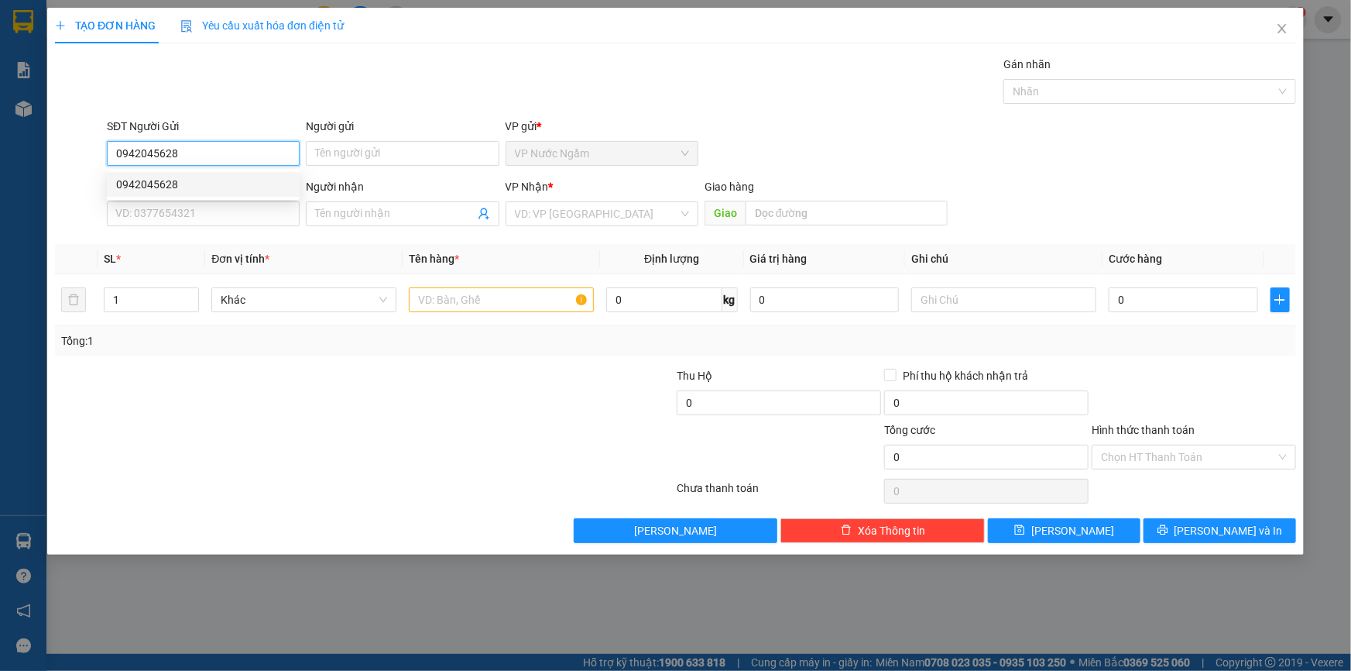
type input "600.000"
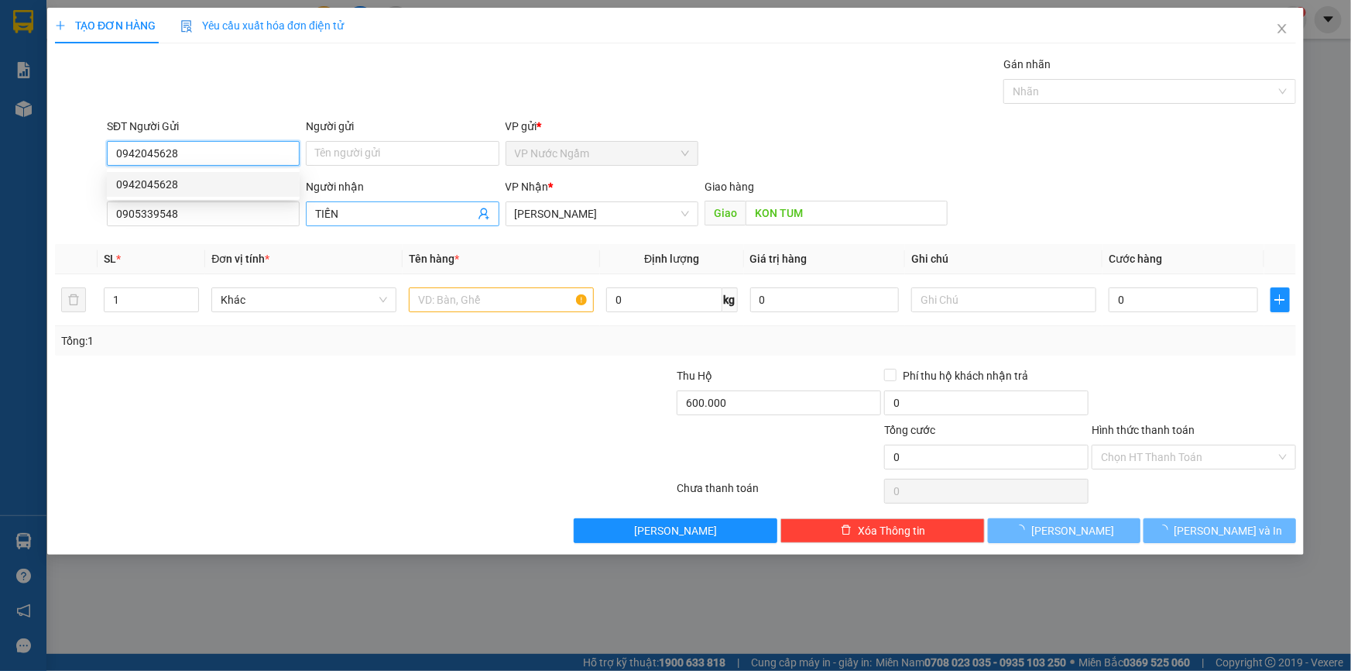
type input "200.000"
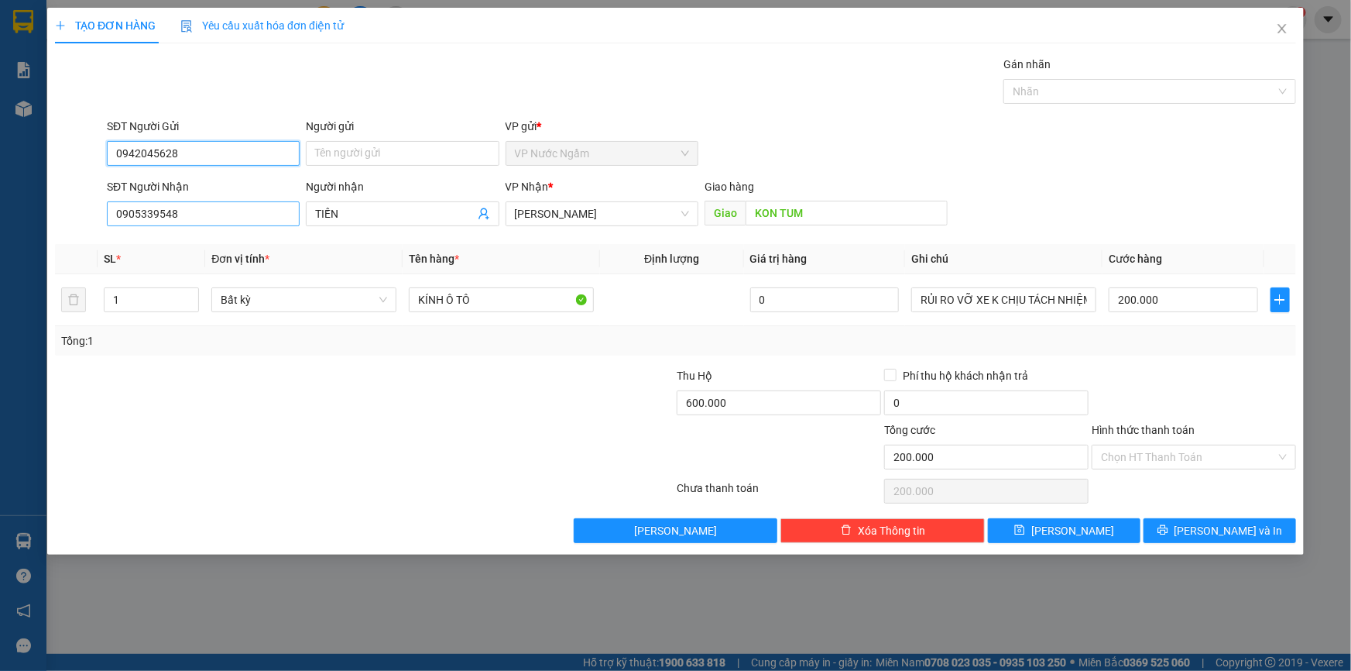
type input "0942045628"
drag, startPoint x: 208, startPoint y: 201, endPoint x: 60, endPoint y: 228, distance: 150.4
click at [68, 226] on div "SĐT Người Nhận 0905339548 0905339548 Người nhận TIẾN VP Nhận * [PERSON_NAME] hà…" at bounding box center [675, 205] width 1244 height 54
type input "0326850893"
click at [197, 245] on div "0326850893 - KHÁCH" at bounding box center [203, 244] width 174 height 17
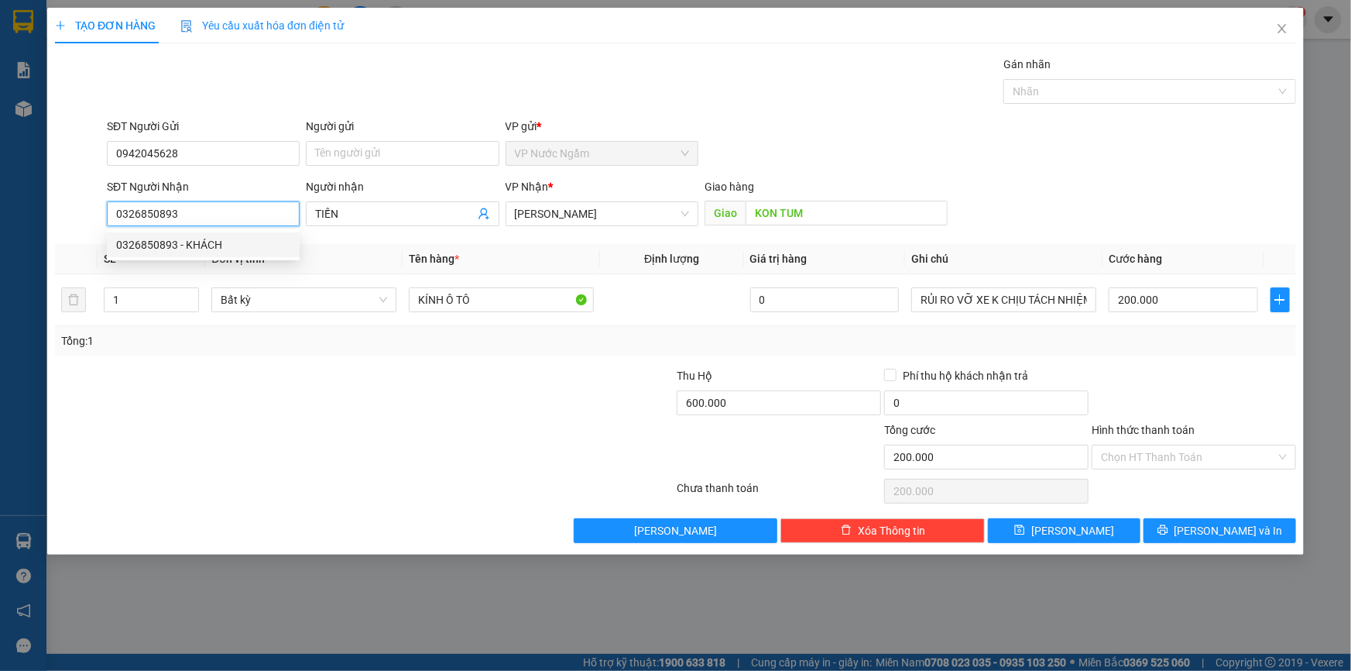
type input "KHÁCH"
type input "0"
type input "0326850893"
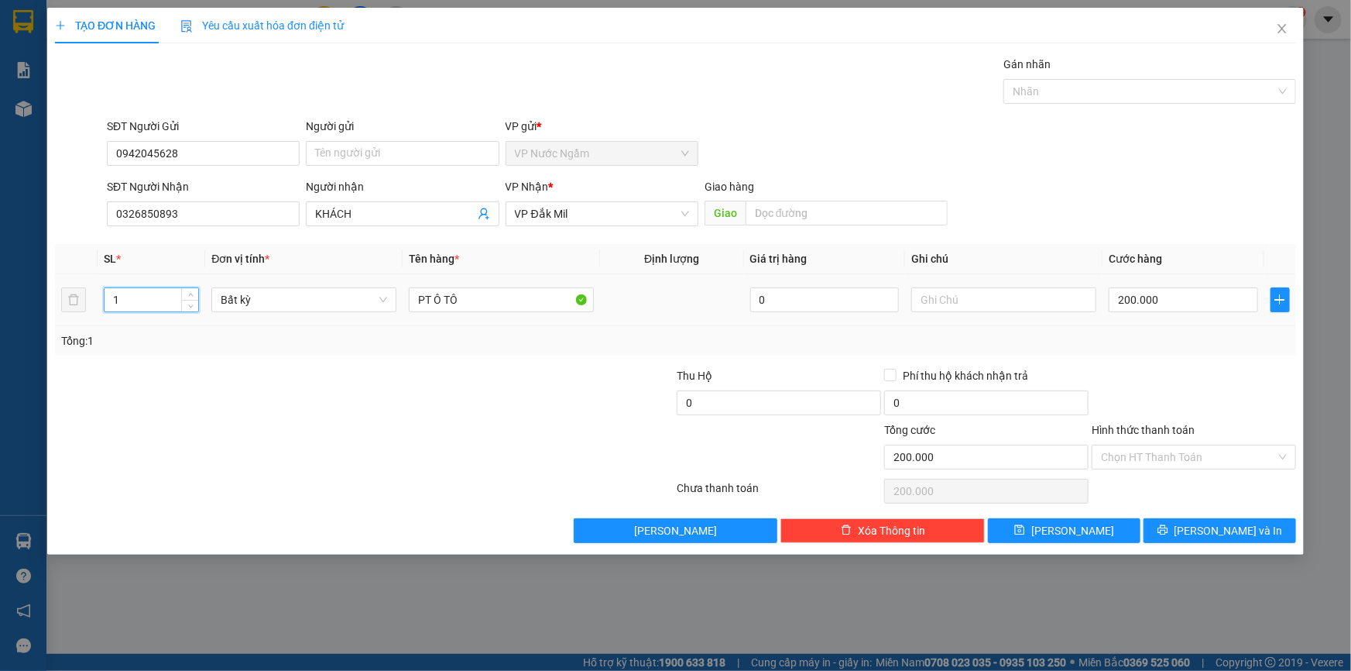
drag, startPoint x: 123, startPoint y: 310, endPoint x: 109, endPoint y: 312, distance: 14.1
click at [112, 312] on div "1" at bounding box center [151, 299] width 95 height 31
type input "2"
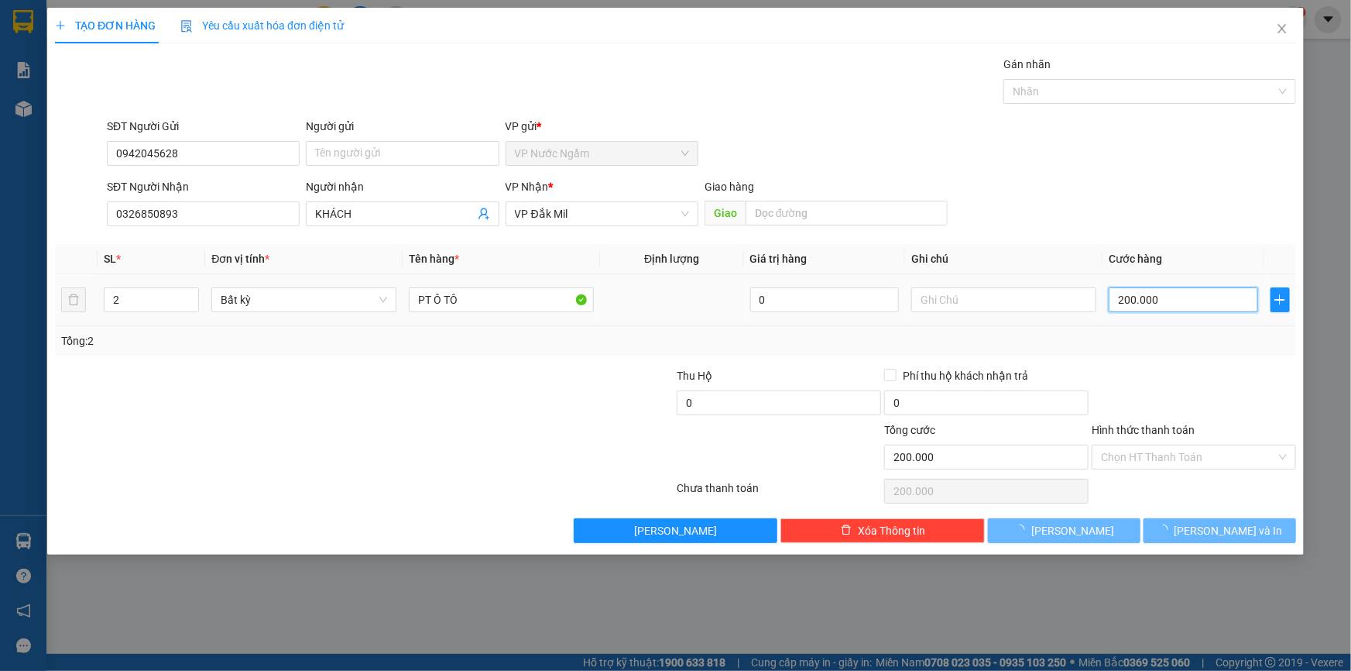
click at [1179, 291] on input "200.000" at bounding box center [1183, 299] width 149 height 25
type input "0"
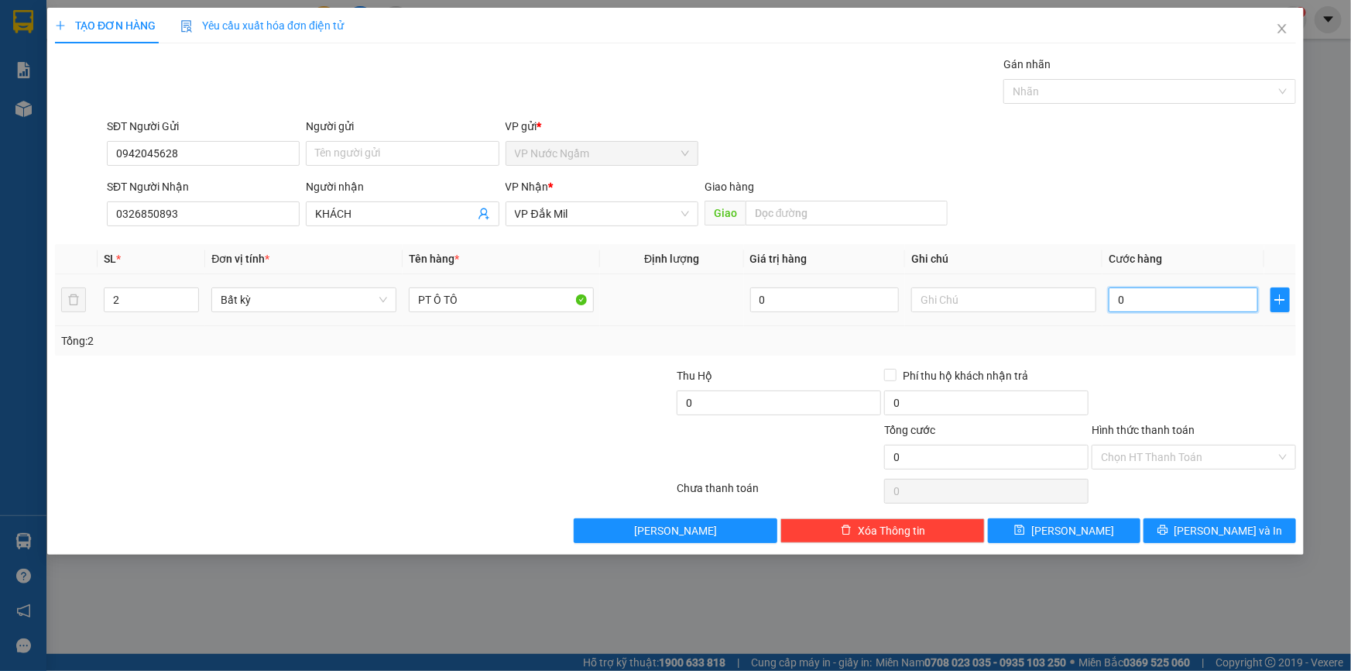
type input "8"
type input "08"
type input "80"
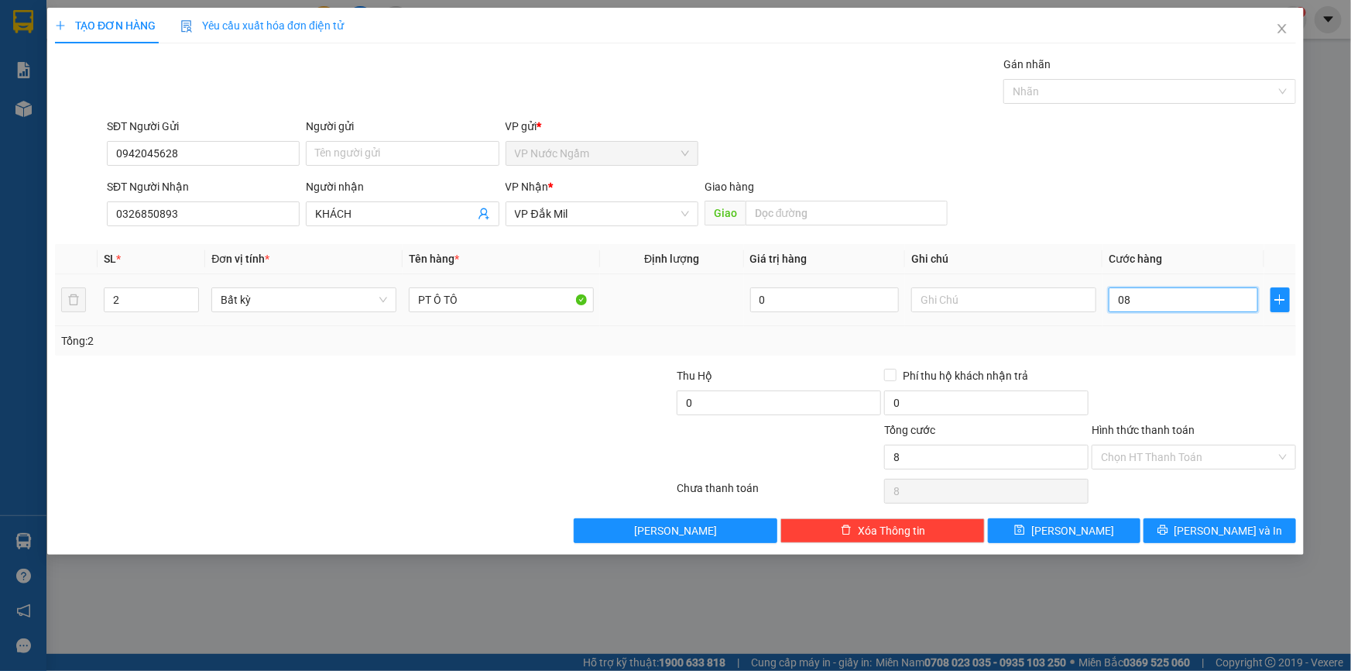
type input "080"
type input "800"
type input "0.800"
type input "8.000"
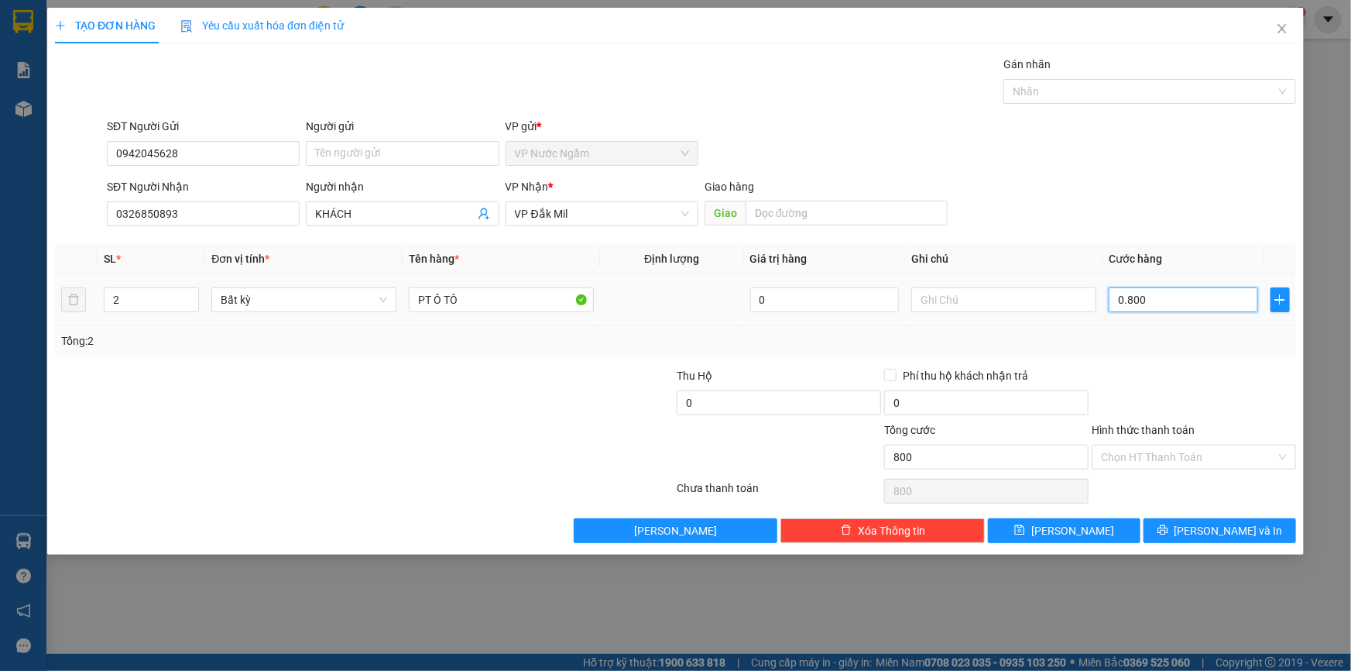
type input "8.000"
type input "08.000"
type input "80.000"
type input "080.000"
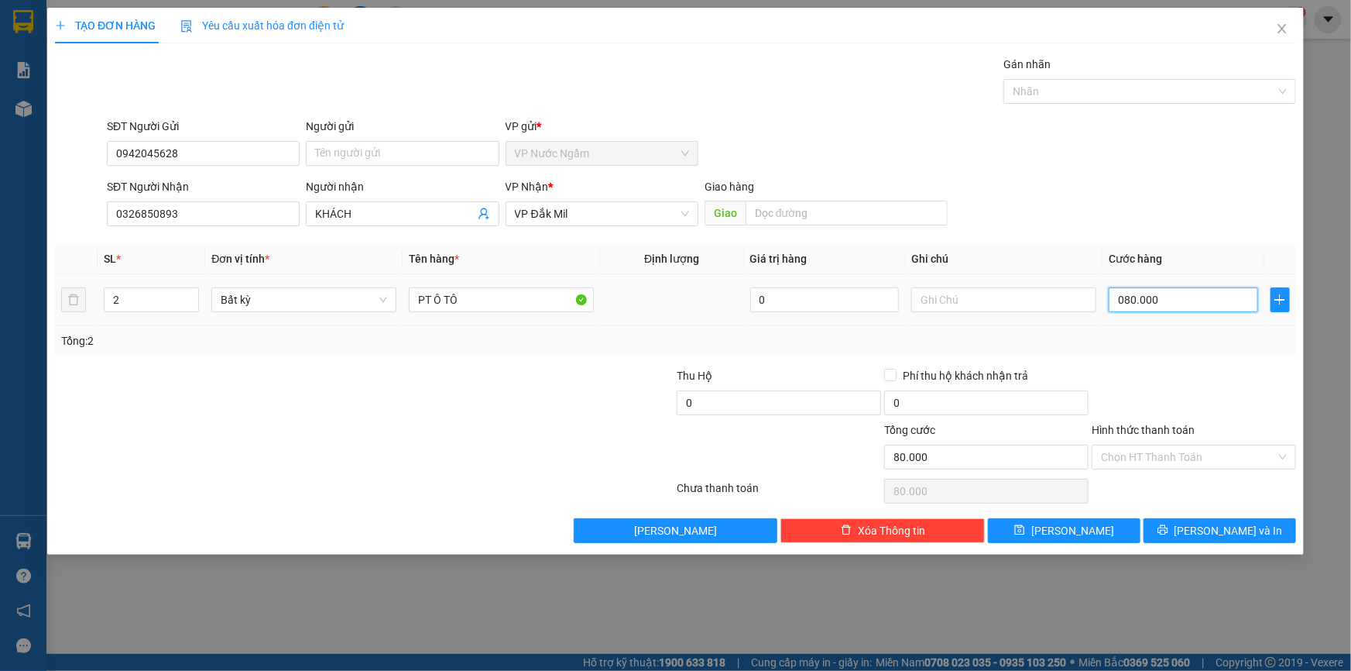
type input "800.000"
drag, startPoint x: 1201, startPoint y: 294, endPoint x: 1165, endPoint y: 310, distance: 39.6
click at [1165, 310] on input "0.800.000" at bounding box center [1183, 299] width 149 height 25
type input "800.000"
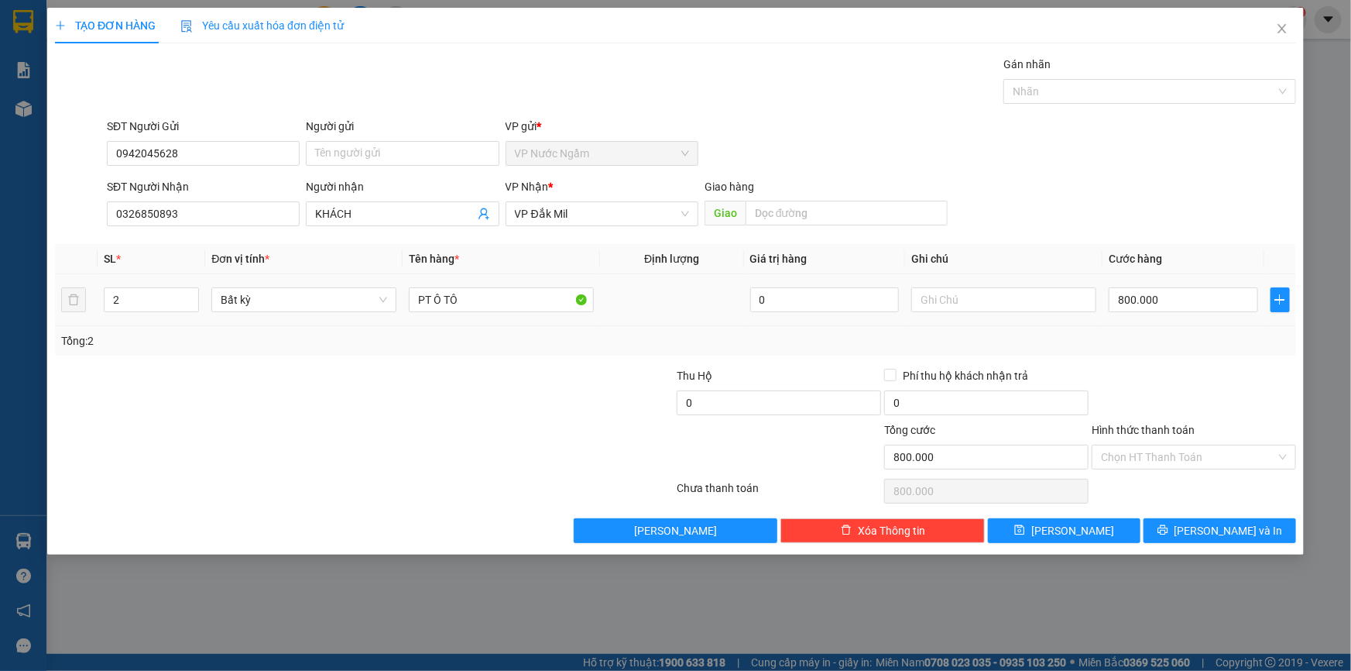
drag, startPoint x: 132, startPoint y: 295, endPoint x: 48, endPoint y: 304, distance: 84.8
click at [48, 304] on div "TẠO ĐƠN HÀNG Yêu cầu xuất hóa đơn điện tử Transit Pickup Surcharge Ids Transit …" at bounding box center [675, 281] width 1257 height 547
type input "1"
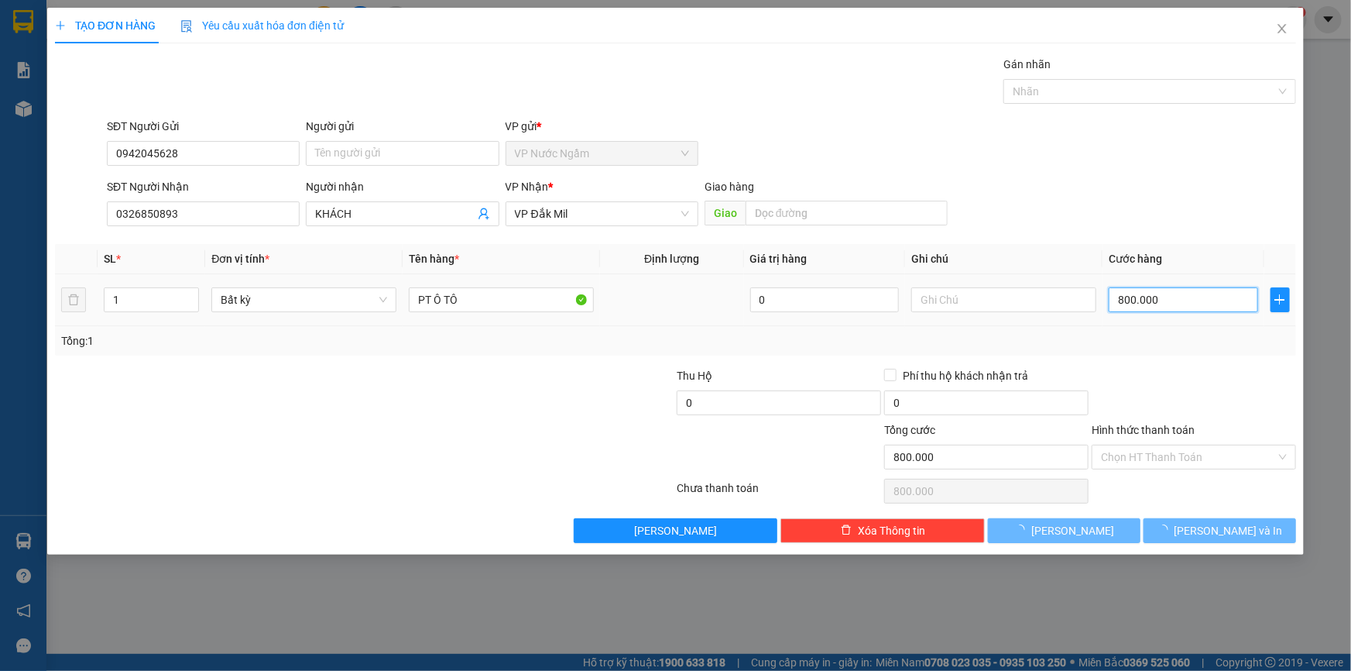
type input "0"
type input "000.000"
drag, startPoint x: 1178, startPoint y: 301, endPoint x: 1038, endPoint y: 318, distance: 141.1
click at [1041, 318] on tr "1 Bất kỳ PT Ô TÔ 0 000.000" at bounding box center [675, 300] width 1241 height 52
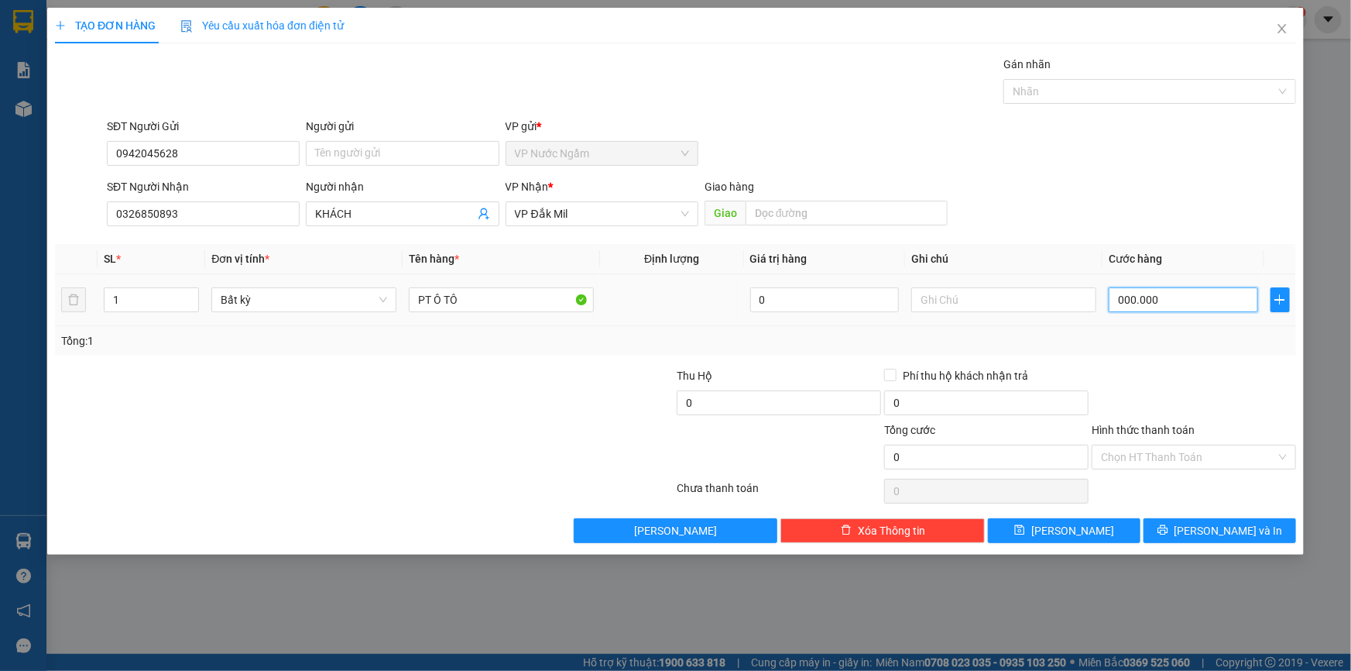
type input "2"
type input "20"
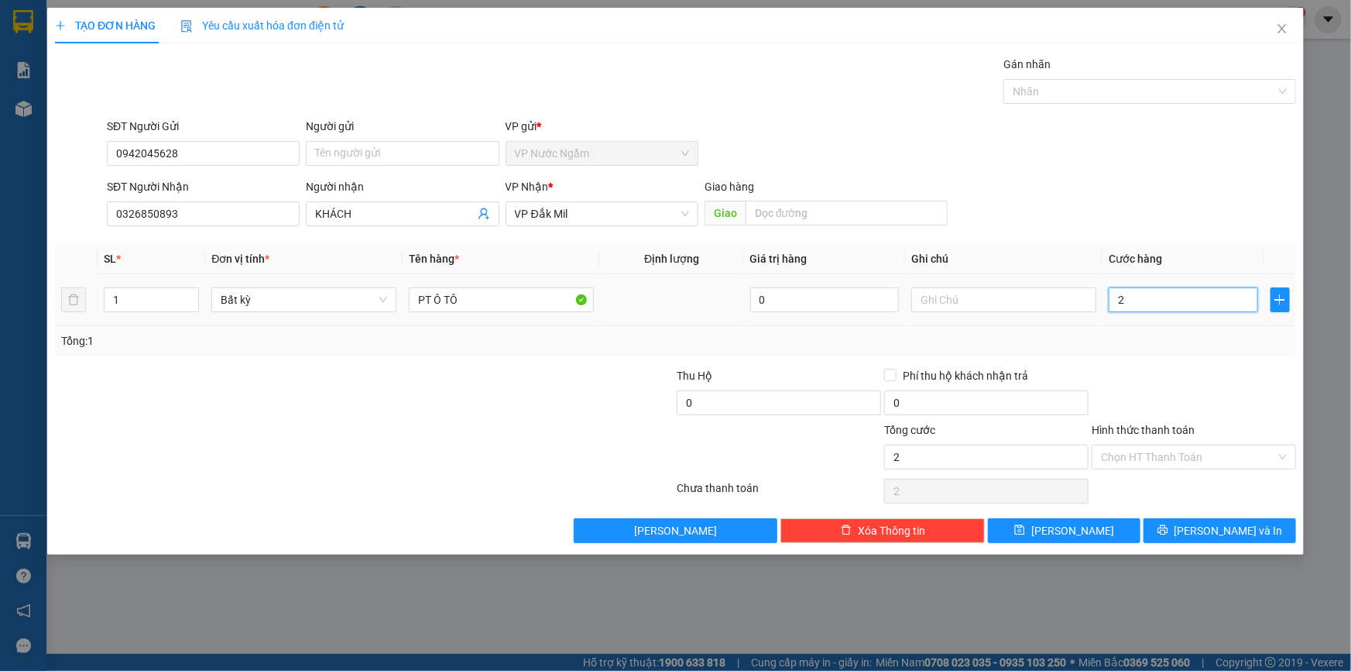
type input "20"
type input "200"
type input "2.000"
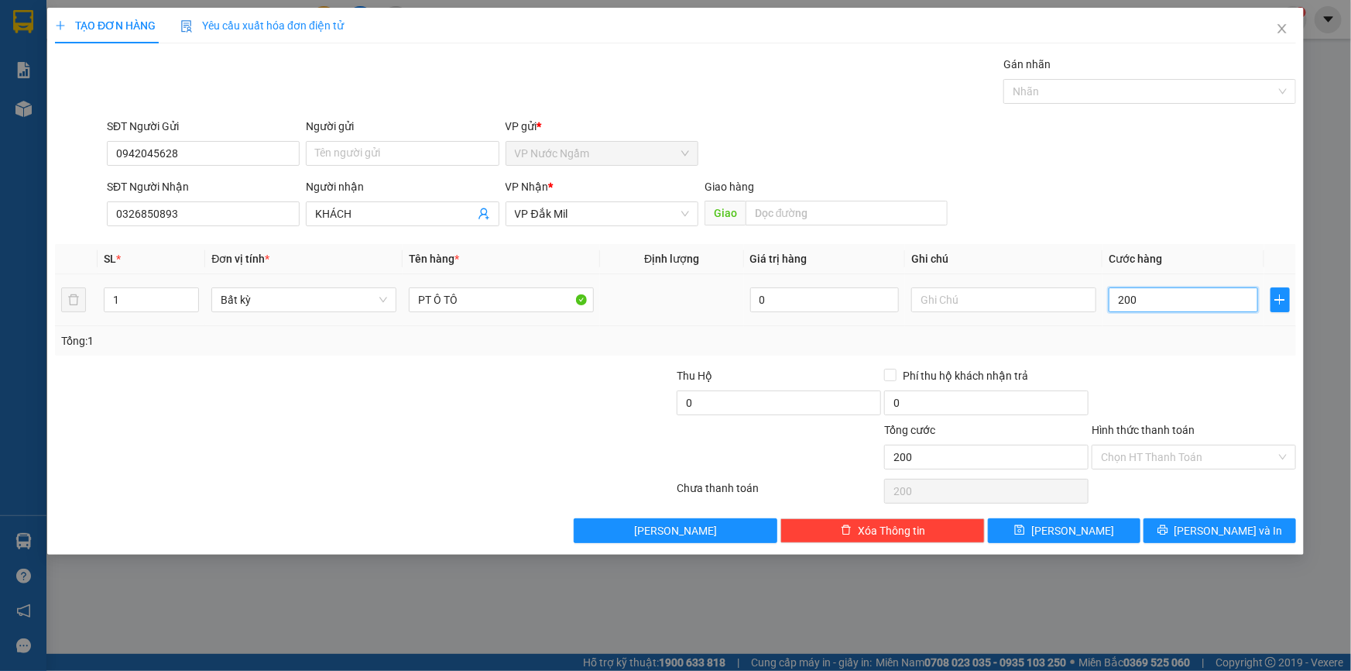
type input "2.000"
type input "20.000"
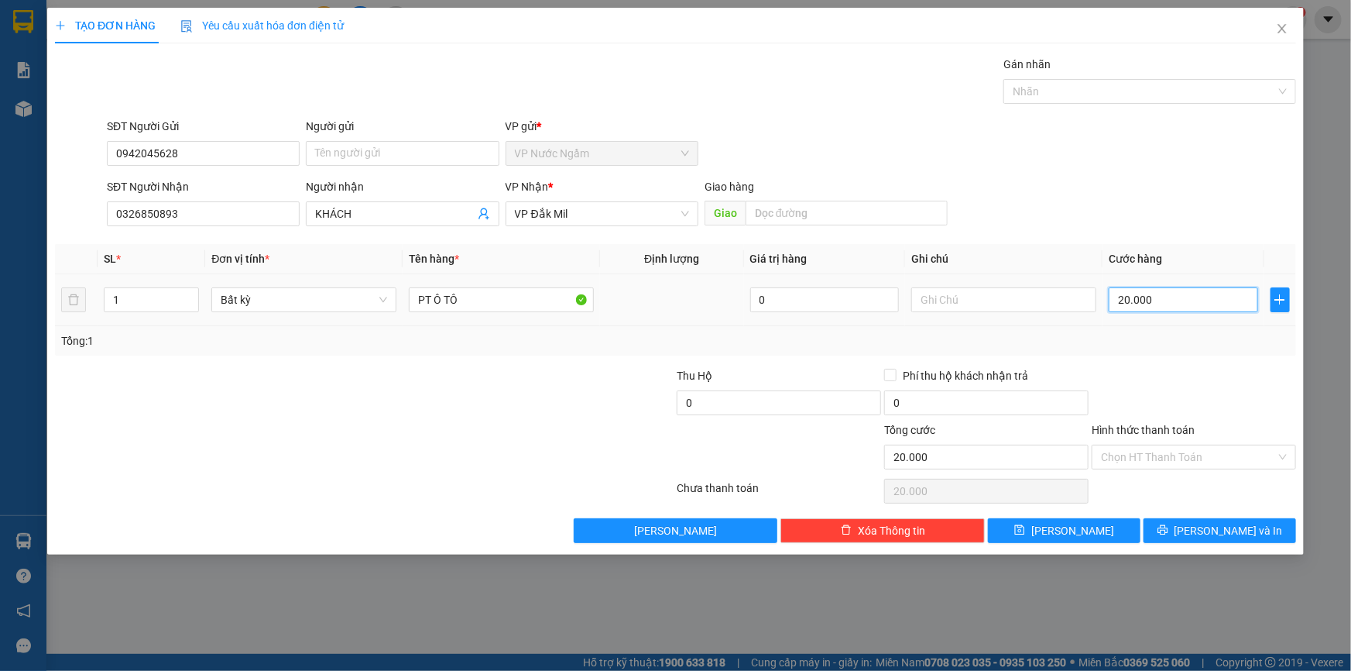
type input "200.000"
click at [1211, 534] on span "[PERSON_NAME] và In" at bounding box center [1229, 530] width 108 height 17
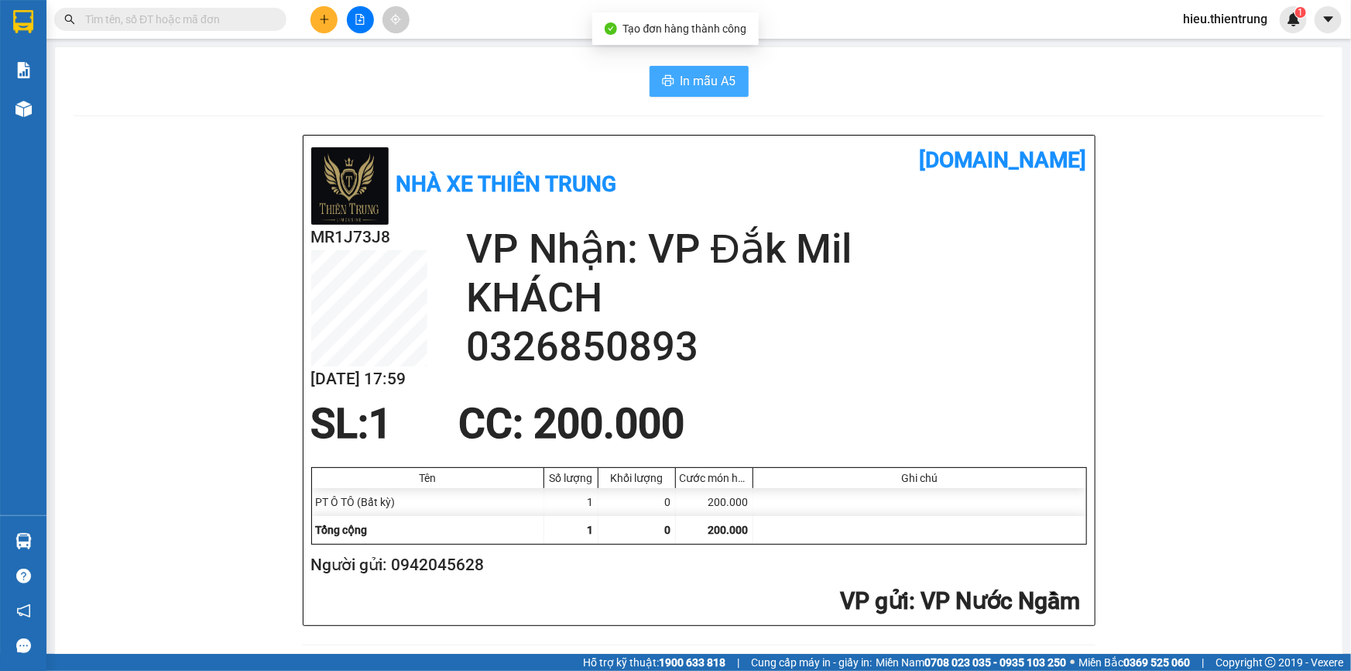
drag, startPoint x: 699, startPoint y: 76, endPoint x: 688, endPoint y: 77, distance: 11.7
click at [699, 77] on span "In mẫu A5" at bounding box center [709, 80] width 56 height 19
drag, startPoint x: 448, startPoint y: 571, endPoint x: 393, endPoint y: 574, distance: 55.1
click at [393, 575] on h2 "Người gửi: 0942045628" at bounding box center [696, 565] width 770 height 26
copy h2 "0942045628"
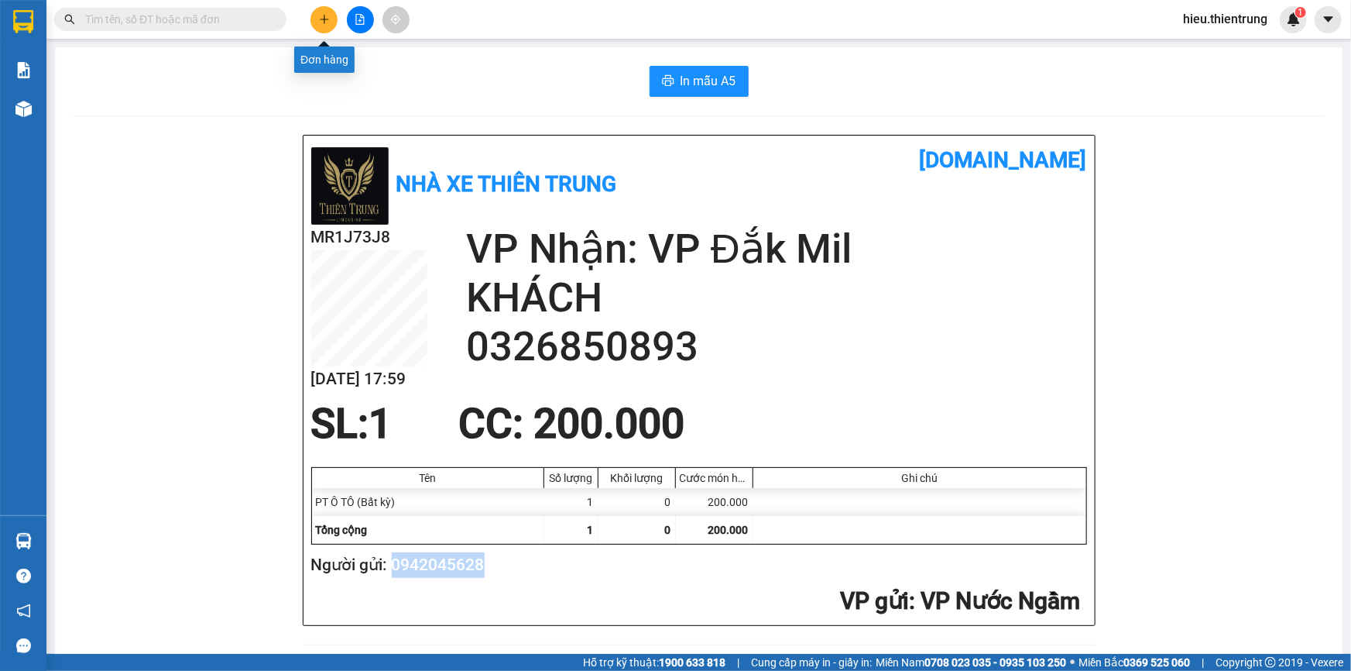
click at [321, 17] on icon "plus" at bounding box center [324, 19] width 11 height 11
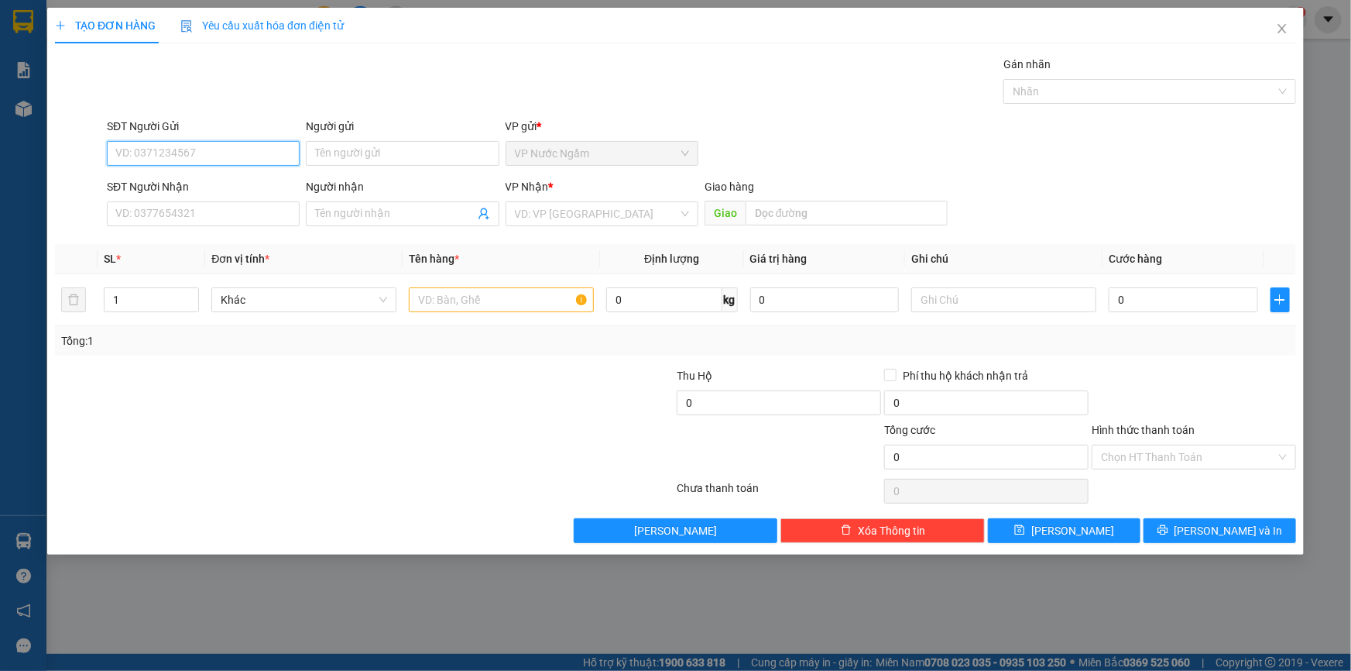
click at [182, 157] on input "SĐT Người Gửi" at bounding box center [203, 153] width 193 height 25
paste input "0942045628"
type input "0942045628"
click at [191, 184] on div "0942045628" at bounding box center [203, 184] width 174 height 17
type input "0326850893"
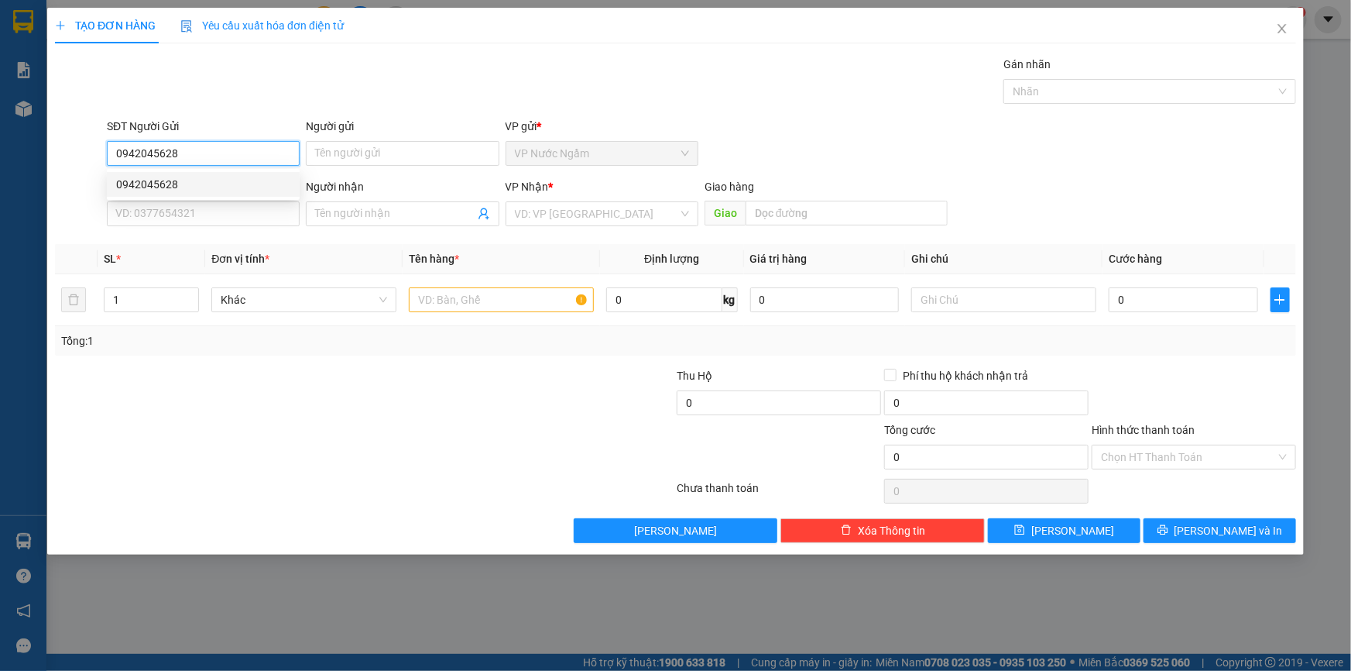
type input "KHÁCH"
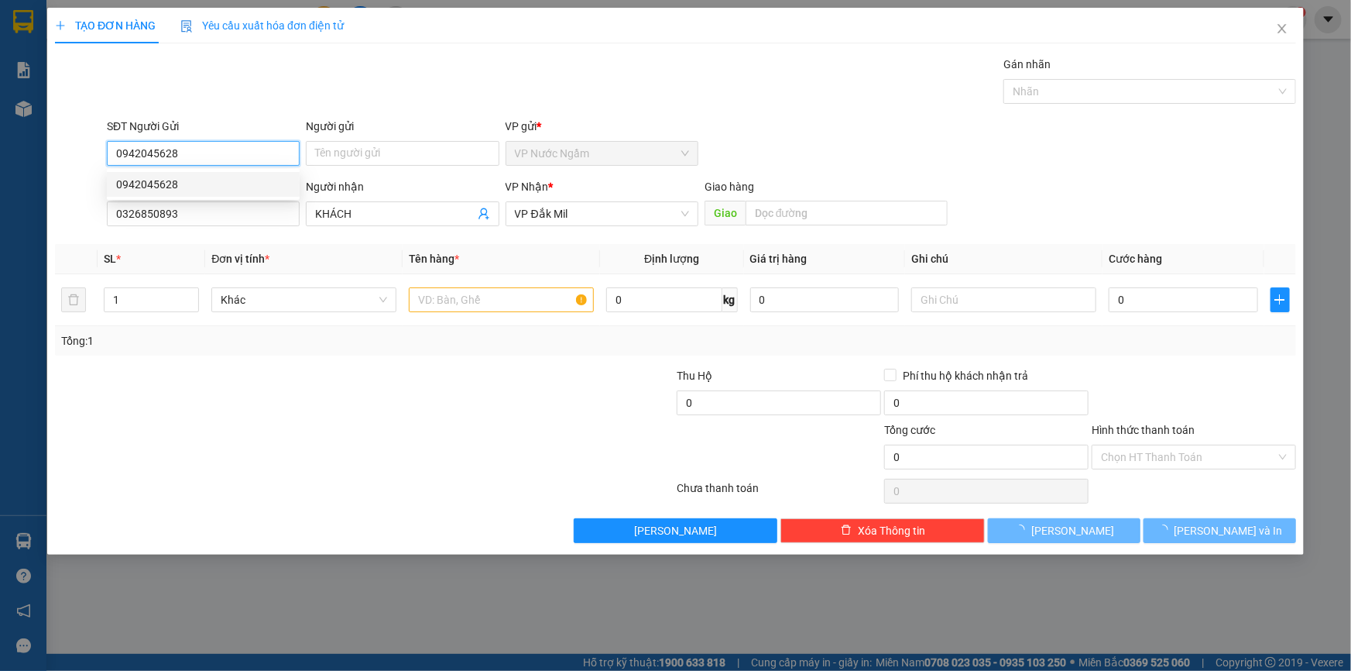
type input "200.000"
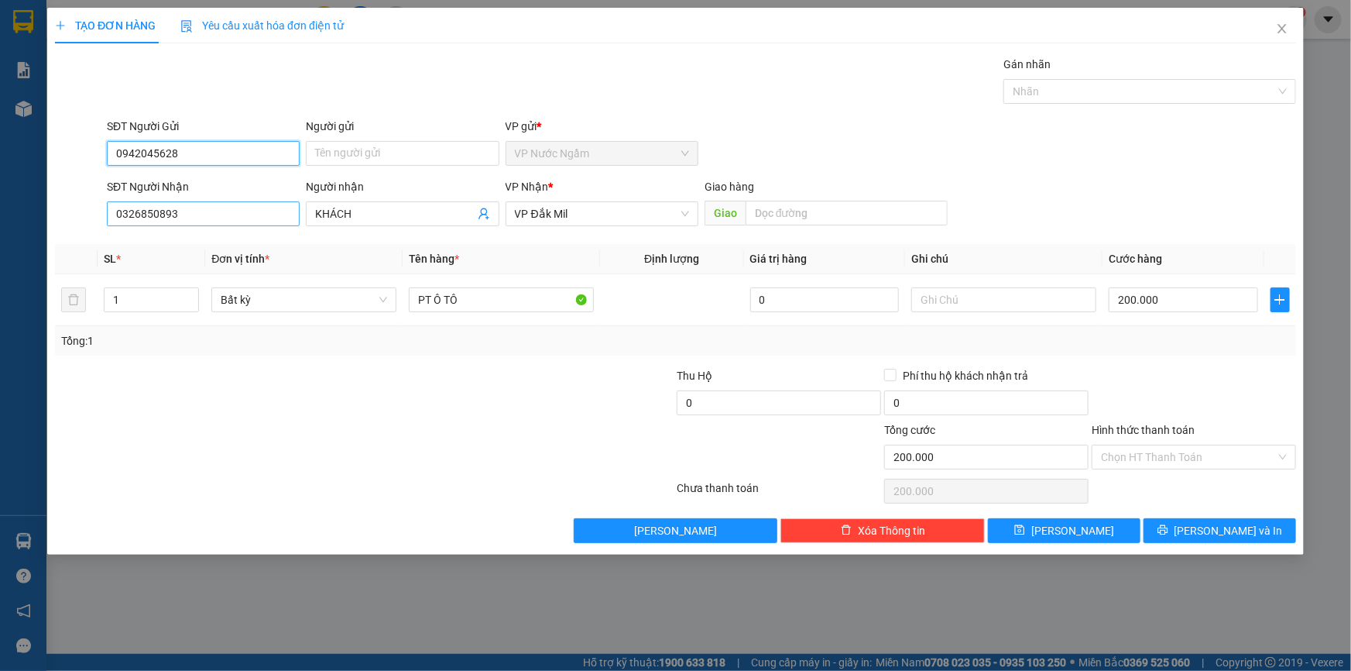
type input "0942045628"
drag, startPoint x: 239, startPoint y: 205, endPoint x: 18, endPoint y: 232, distance: 222.3
click at [20, 232] on div "TẠO ĐƠN HÀNG Yêu cầu xuất hóa đơn điện tử Transit Pickup Surcharge Ids Transit …" at bounding box center [675, 335] width 1351 height 671
type input "0984069909"
drag, startPoint x: 132, startPoint y: 298, endPoint x: 101, endPoint y: 307, distance: 32.1
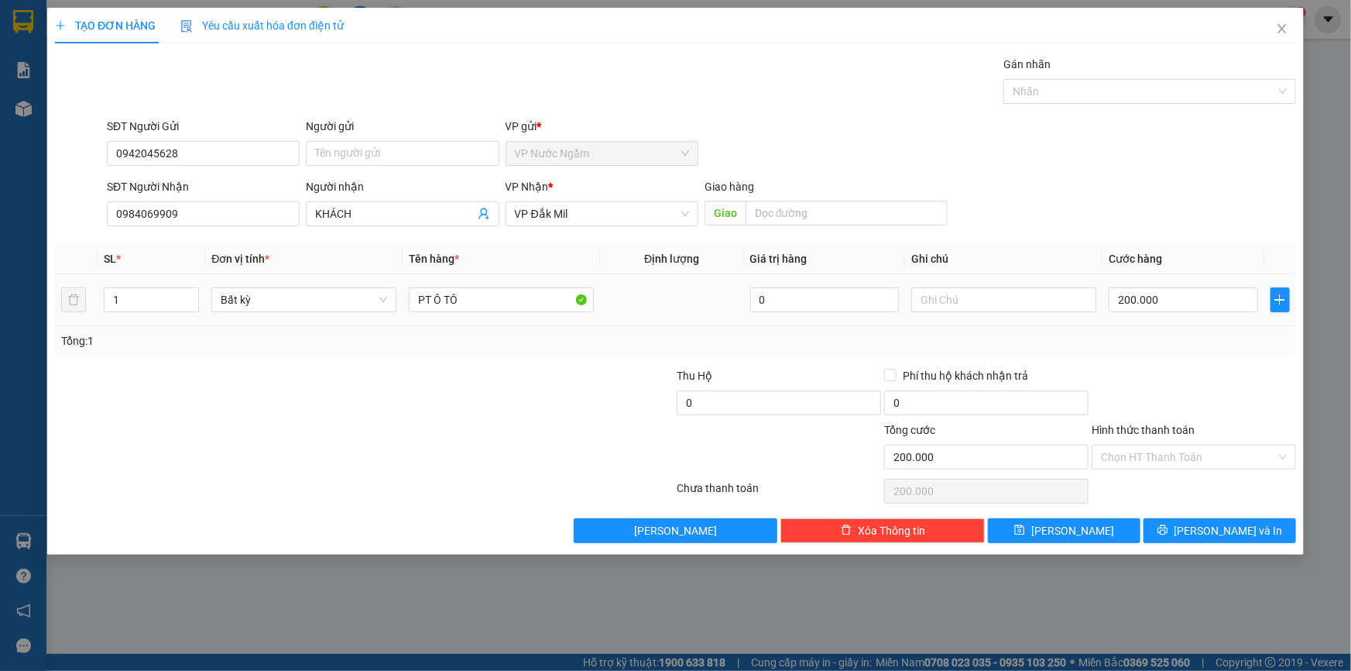
click at [101, 307] on td "1" at bounding box center [152, 300] width 108 height 52
type input "2"
click at [1195, 293] on input "200.000" at bounding box center [1183, 299] width 149 height 25
type input "0"
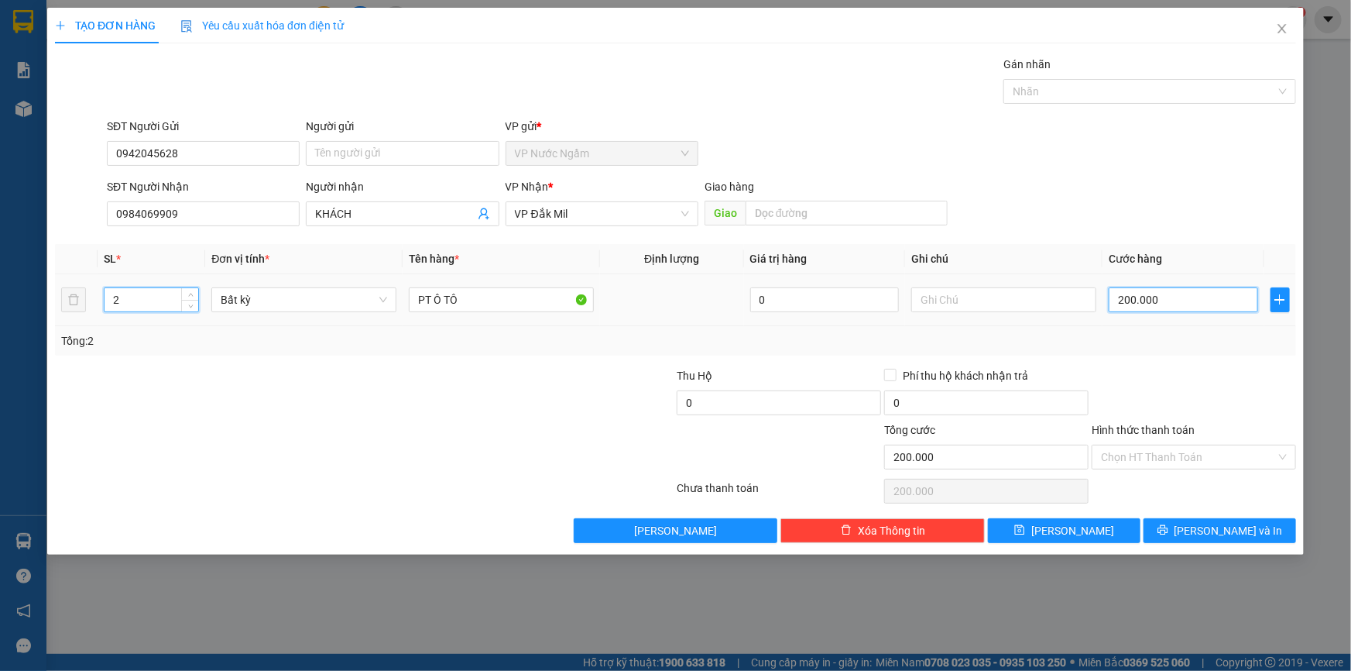
type input "0"
type input "8"
type input "08"
type input "80"
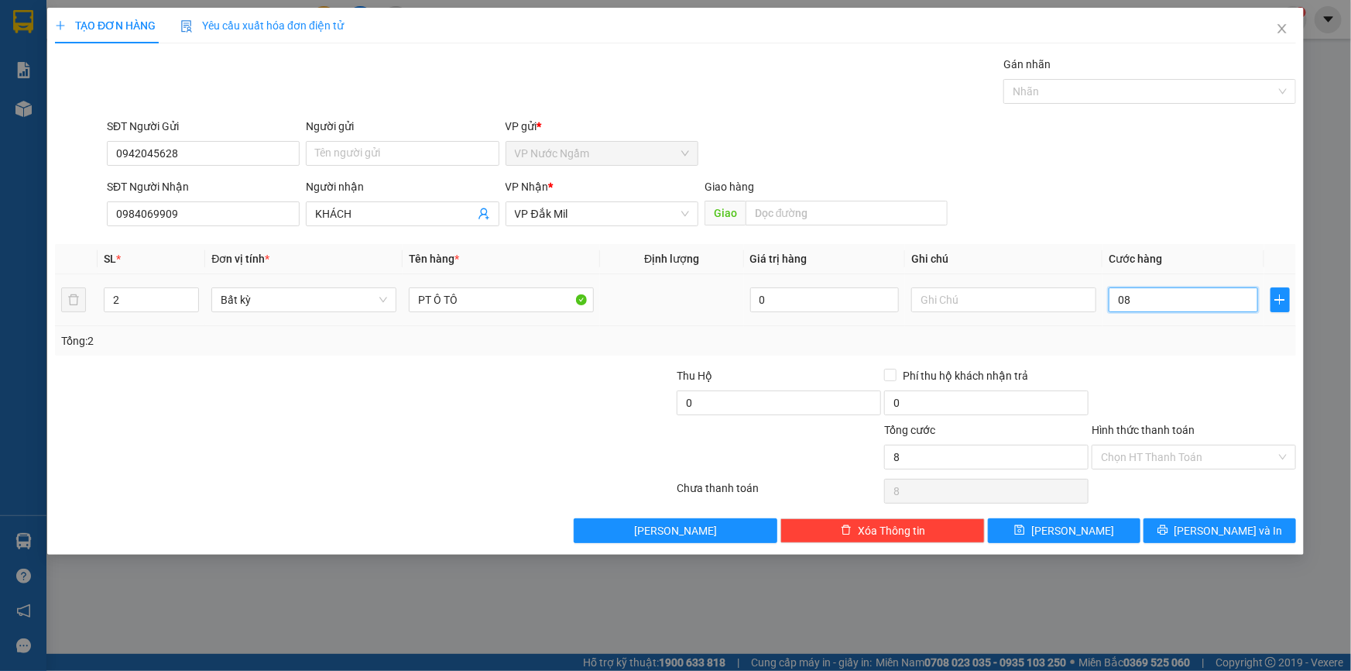
type input "80"
type input "080"
type input "800"
type input "0.800"
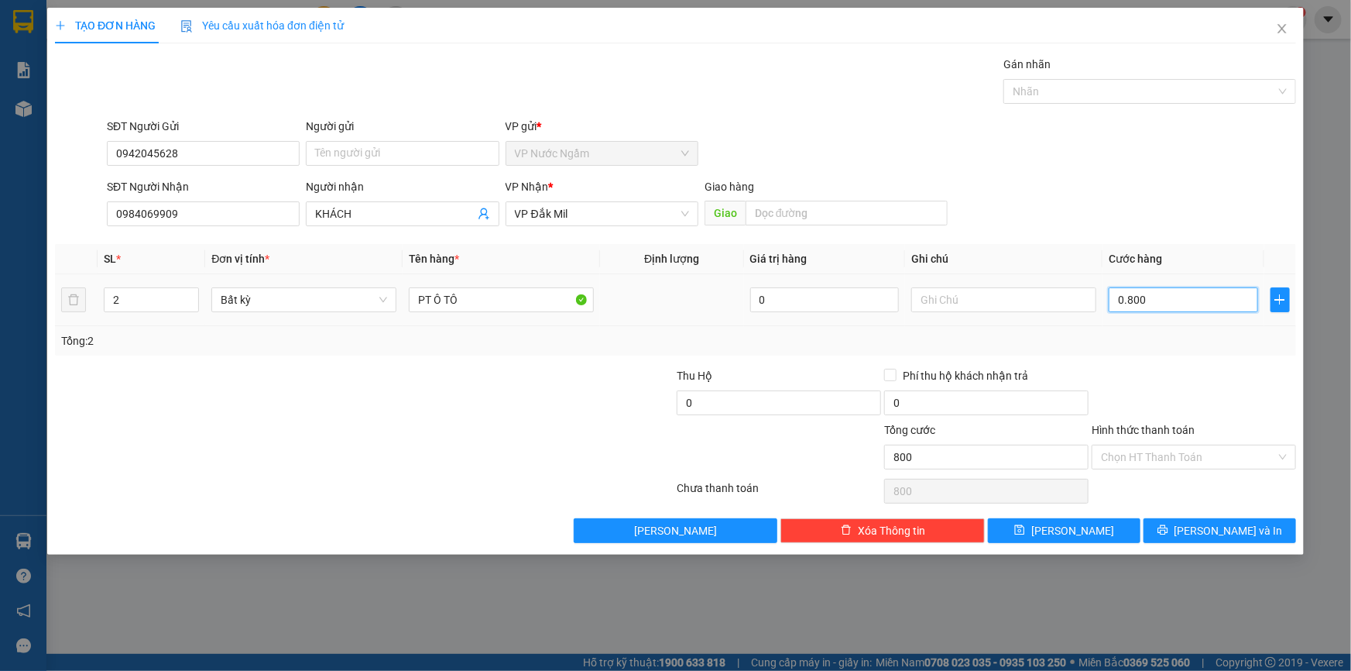
type input "8.000"
type input "08.000"
type input "80.000"
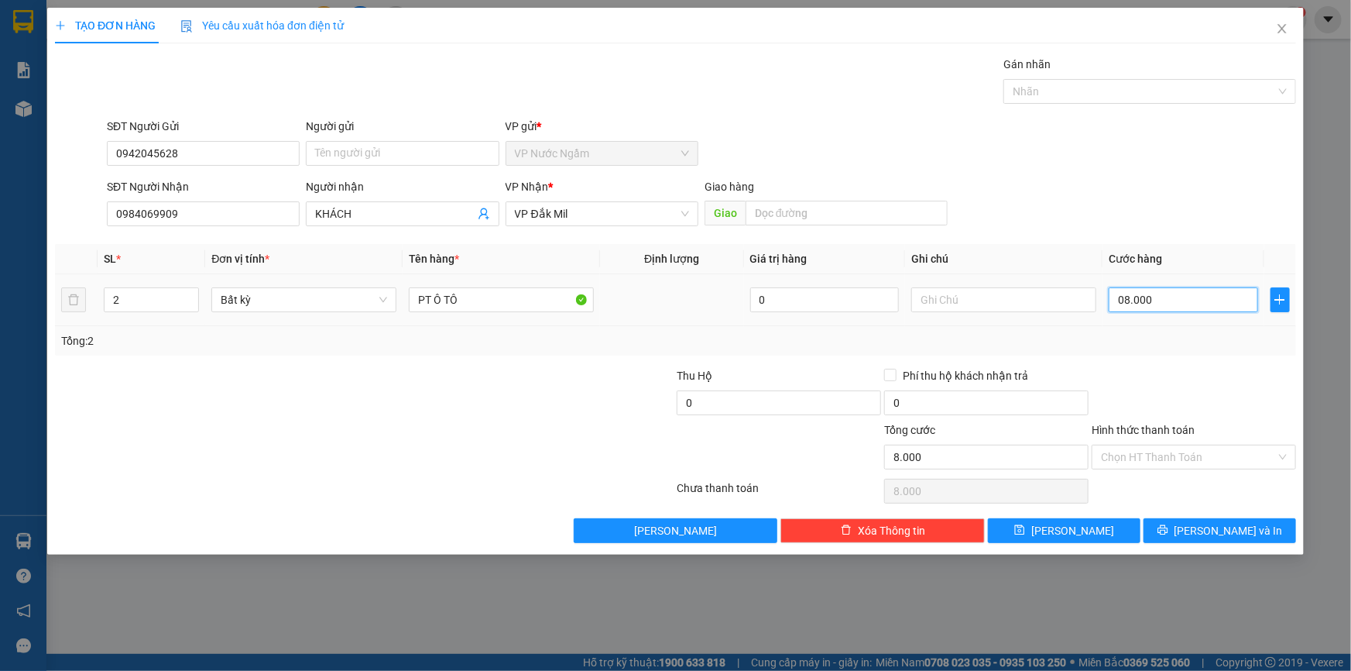
type input "080.000"
type input "800.000"
click at [983, 299] on input "text" at bounding box center [1003, 299] width 185 height 25
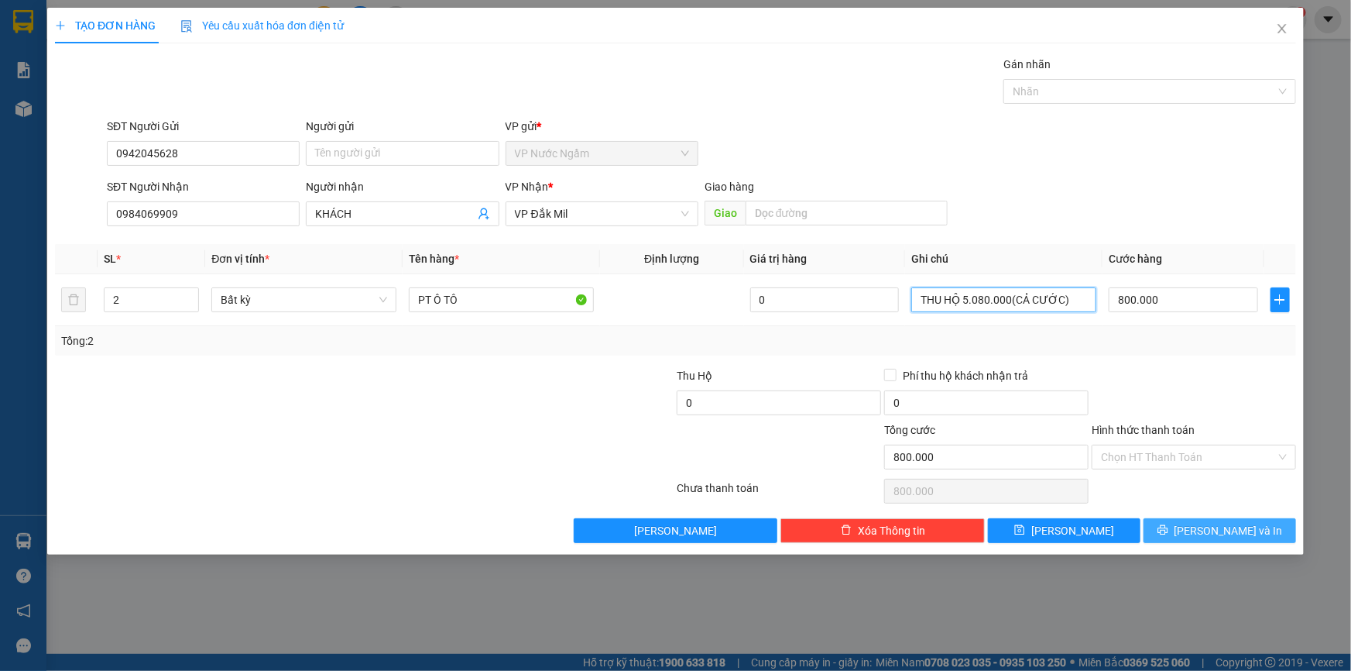
type input "THU HỘ 5.080.000(CẢ CƯỚC)"
click at [1207, 540] on button "[PERSON_NAME] và In" at bounding box center [1220, 530] width 153 height 25
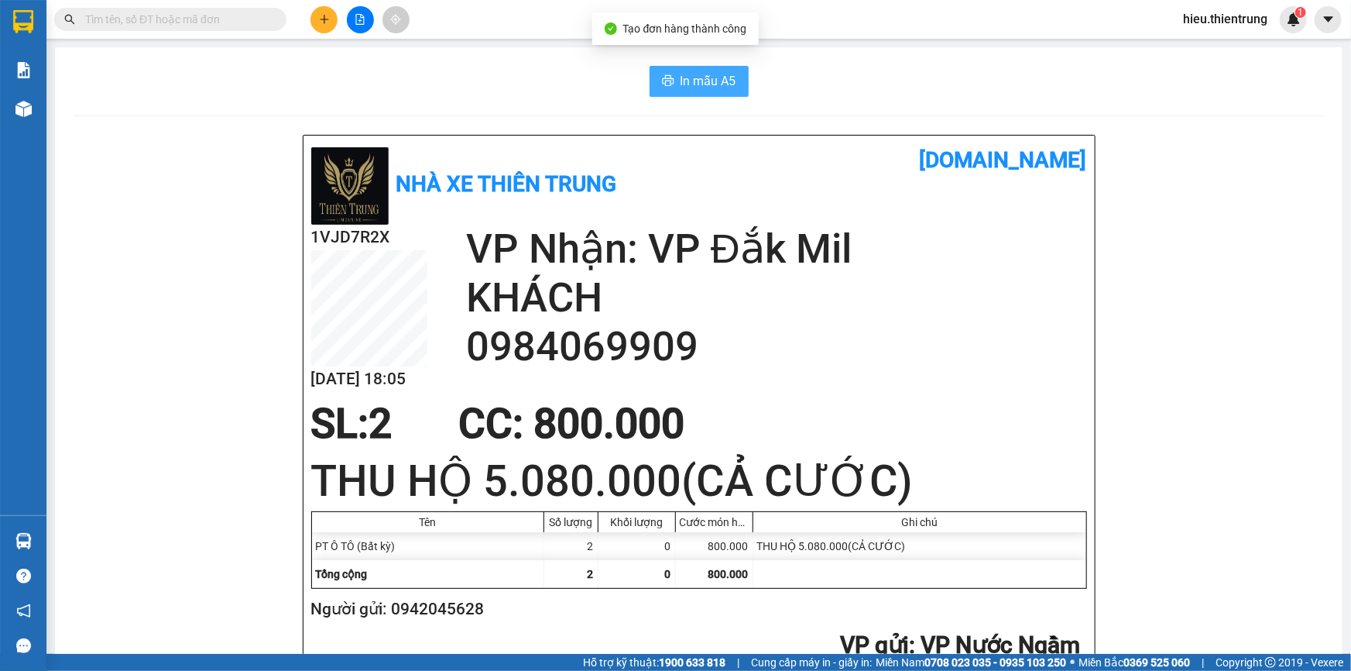
click at [687, 88] on span "In mẫu A5" at bounding box center [709, 80] width 56 height 19
click at [672, 73] on button "In mẫu A5" at bounding box center [699, 81] width 99 height 31
drag, startPoint x: 929, startPoint y: 132, endPoint x: 583, endPoint y: 134, distance: 346.2
drag, startPoint x: 425, startPoint y: 125, endPoint x: 59, endPoint y: 146, distance: 366.9
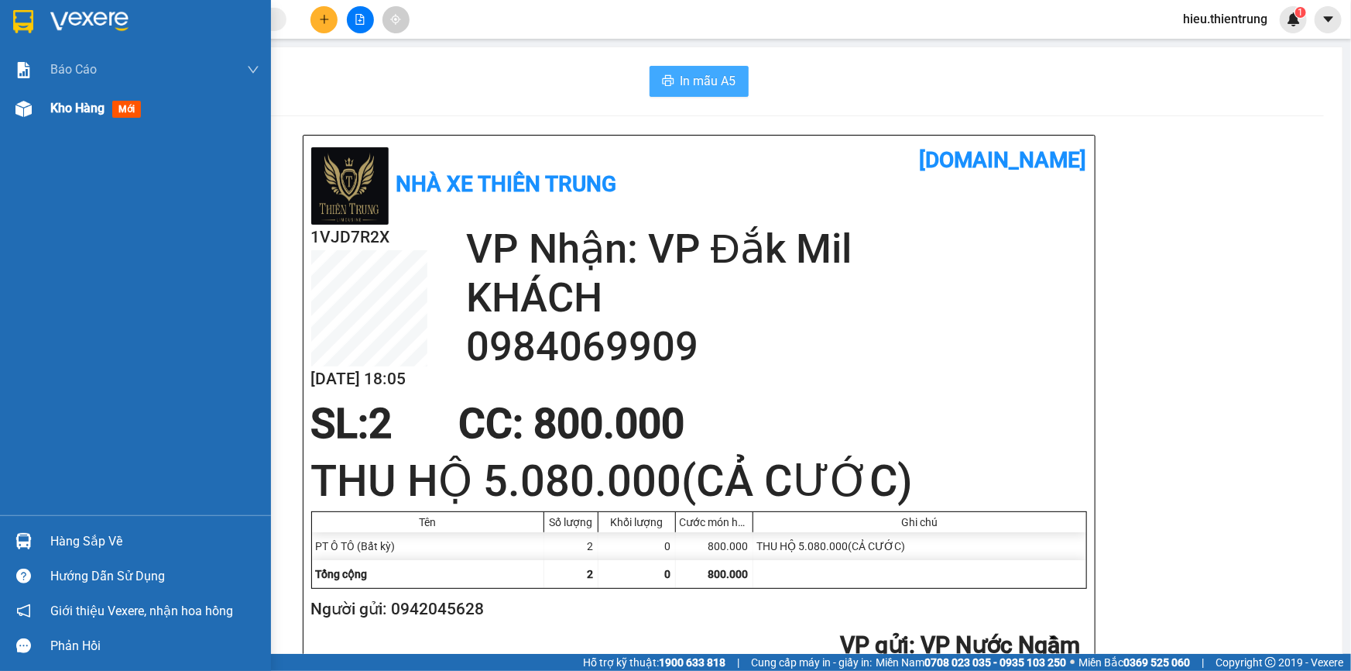
click at [45, 104] on div "Kho hàng mới" at bounding box center [135, 108] width 271 height 39
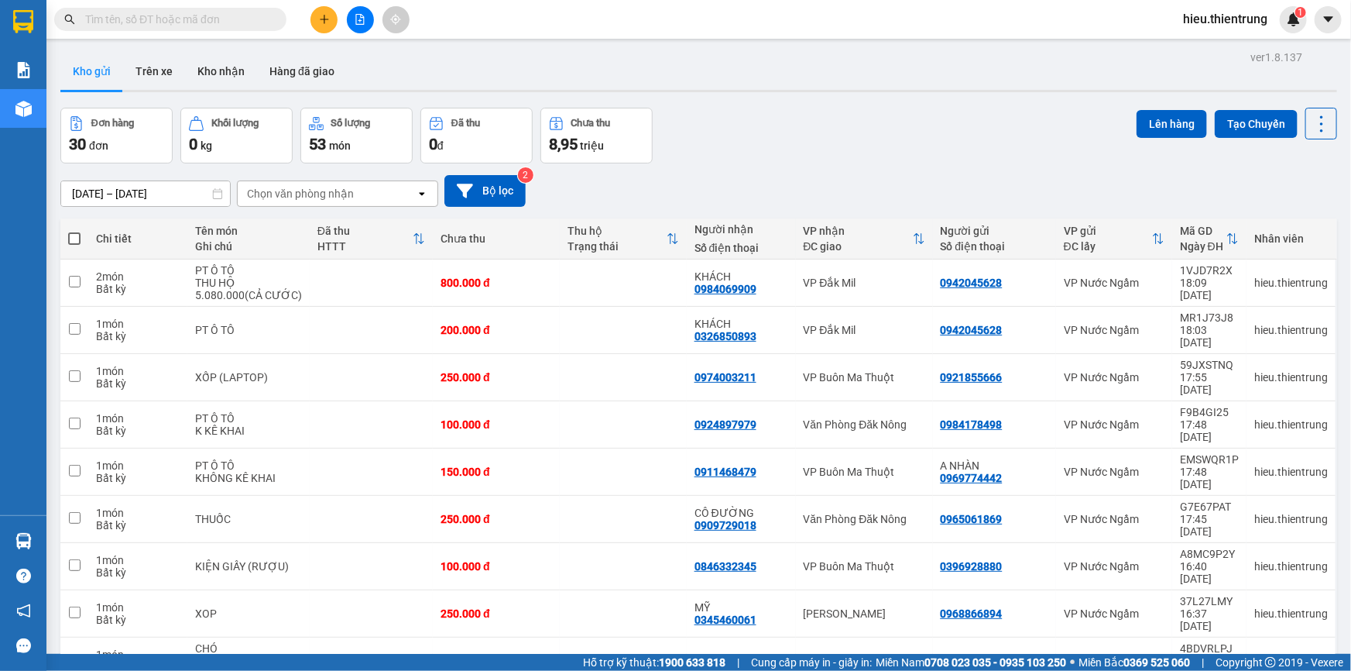
click at [325, 17] on icon "plus" at bounding box center [324, 19] width 11 height 11
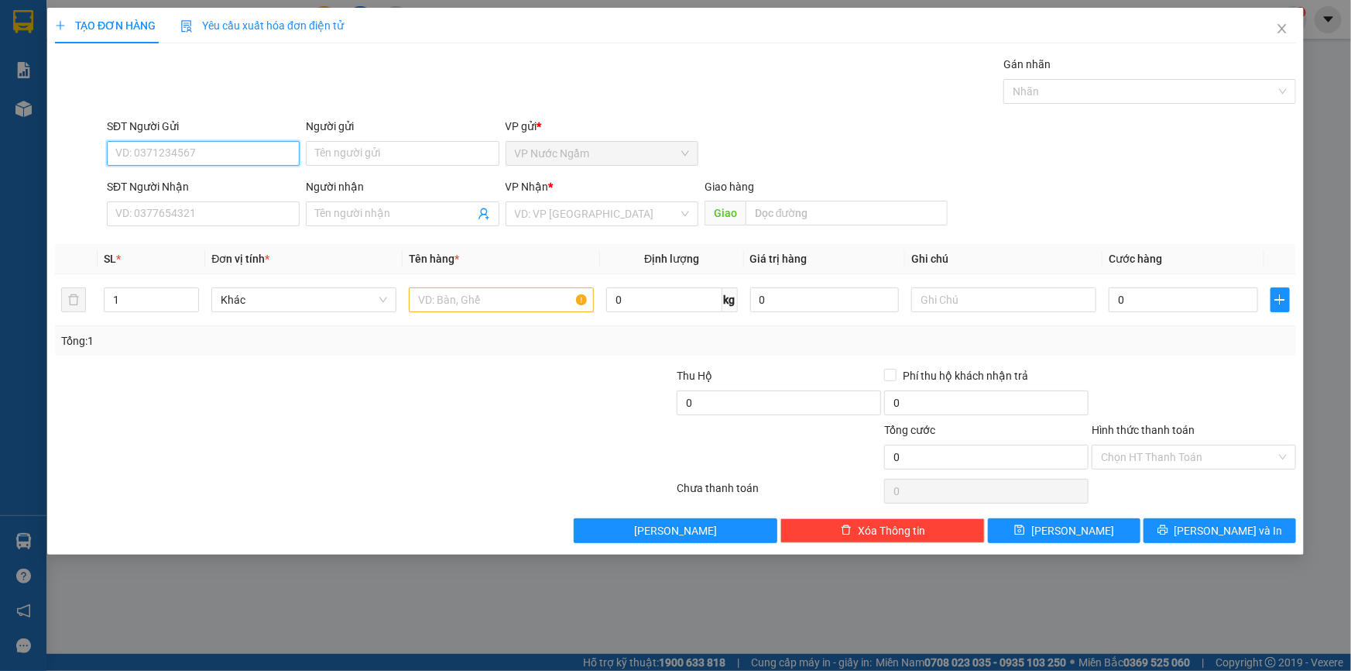
click at [183, 146] on input "SĐT Người Gửi" at bounding box center [203, 153] width 193 height 25
click at [172, 188] on div "0981131995" at bounding box center [203, 184] width 174 height 17
type input "0981131995"
type input "0343731414"
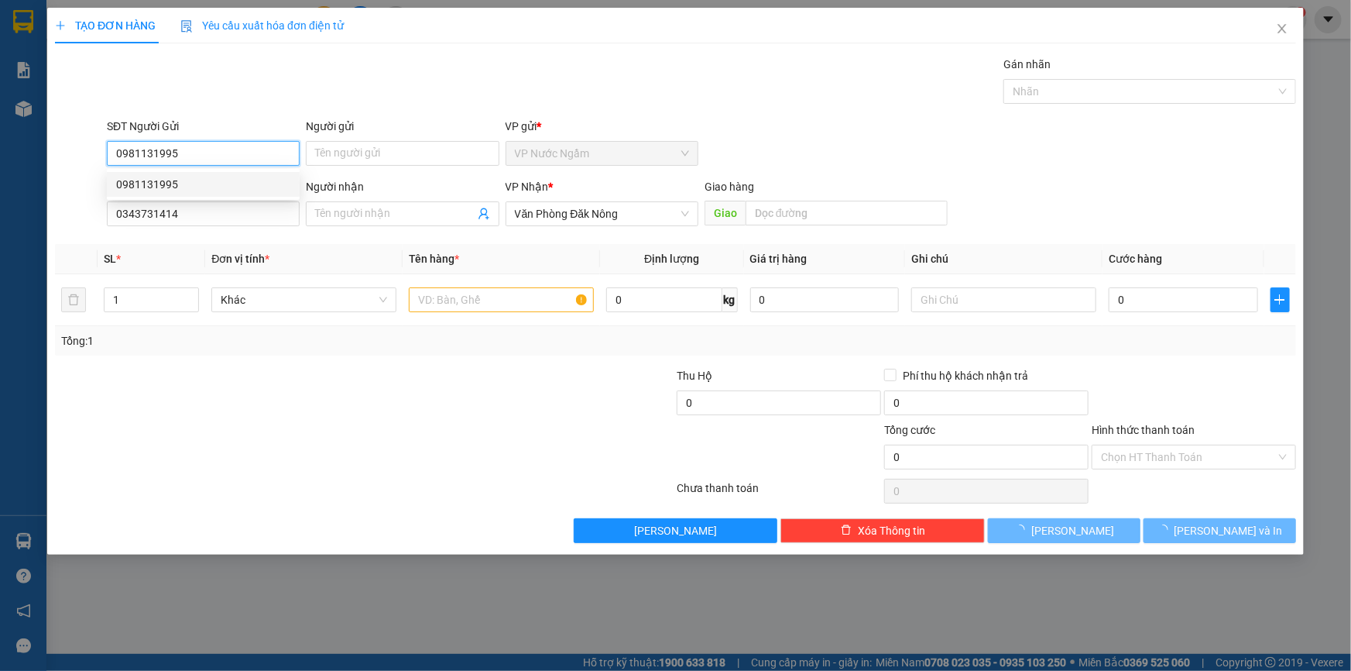
type input "1.200.000"
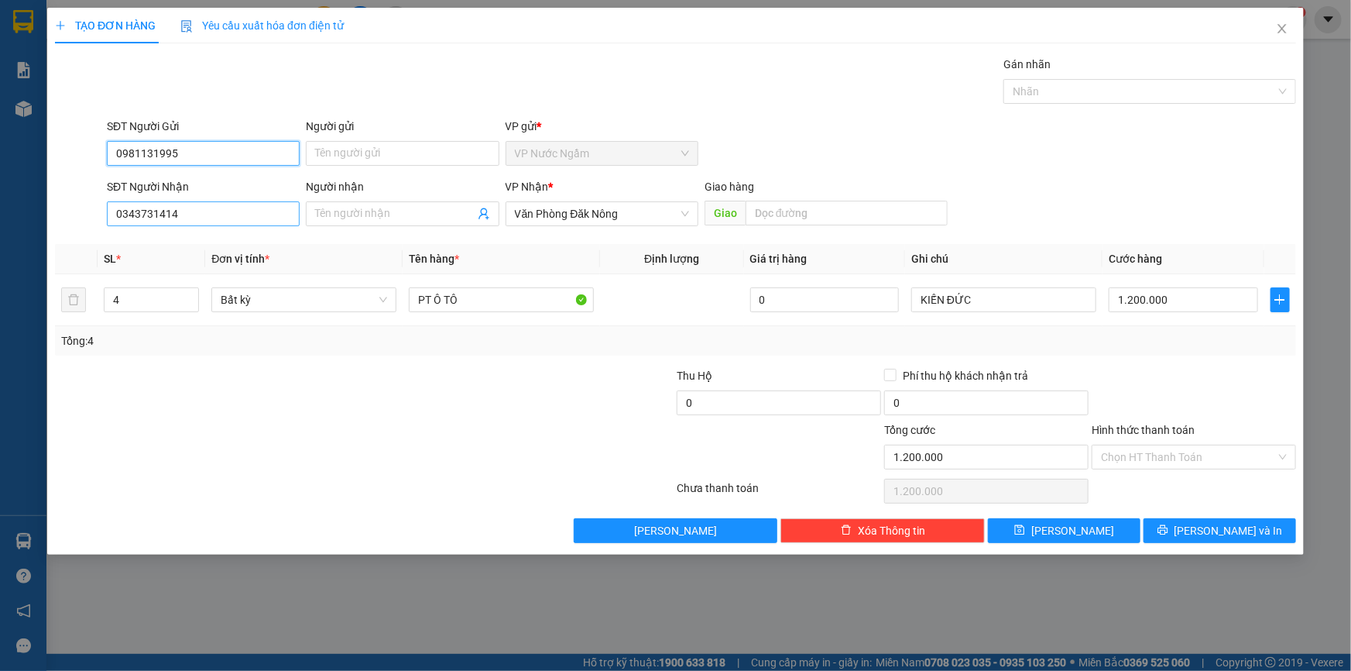
type input "0981131995"
drag, startPoint x: 194, startPoint y: 215, endPoint x: 28, endPoint y: 221, distance: 165.9
click at [28, 221] on div "TẠO ĐƠN HÀNG Yêu cầu xuất hóa đơn điện tử Transit Pickup Surcharge Ids Transit …" at bounding box center [675, 335] width 1351 height 671
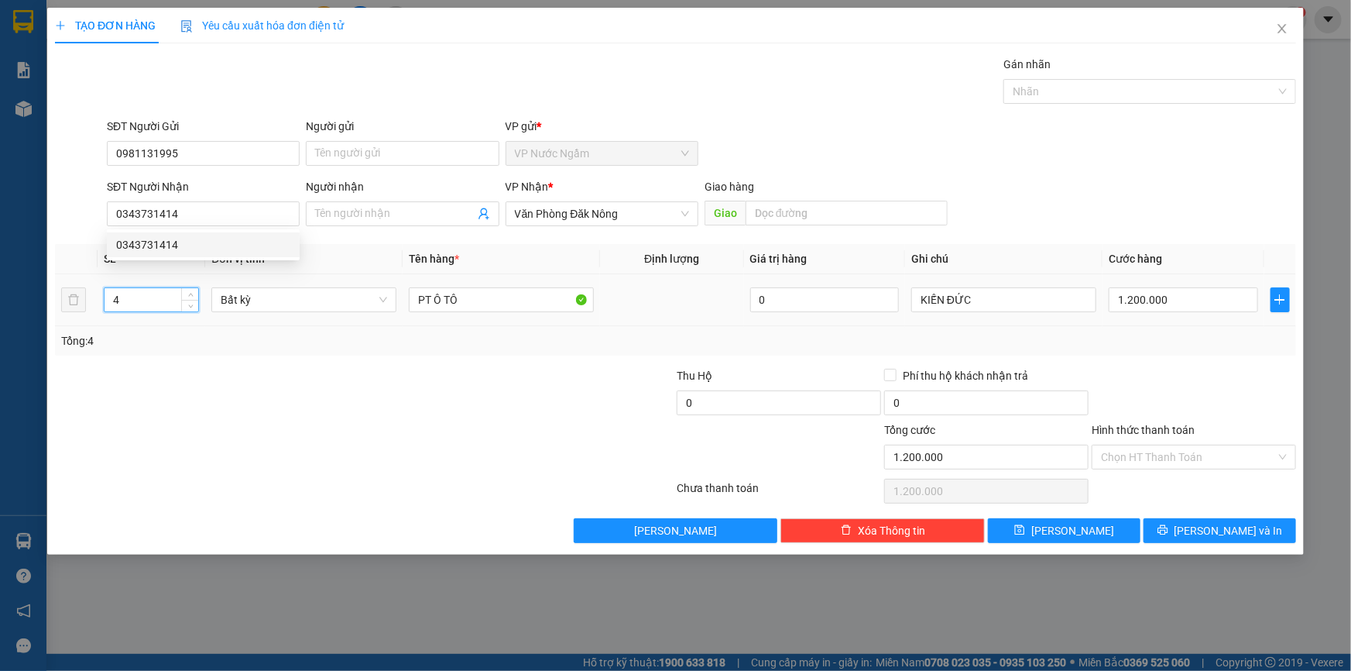
drag, startPoint x: 129, startPoint y: 305, endPoint x: 88, endPoint y: 310, distance: 41.3
click at [87, 310] on tr "4 Bất kỳ PT Ô TÔ 0 KIẾN ĐỨC 1.200.000" at bounding box center [675, 300] width 1241 height 52
type input "1"
click at [1197, 294] on input "1.200.000" at bounding box center [1183, 299] width 149 height 25
type input "0"
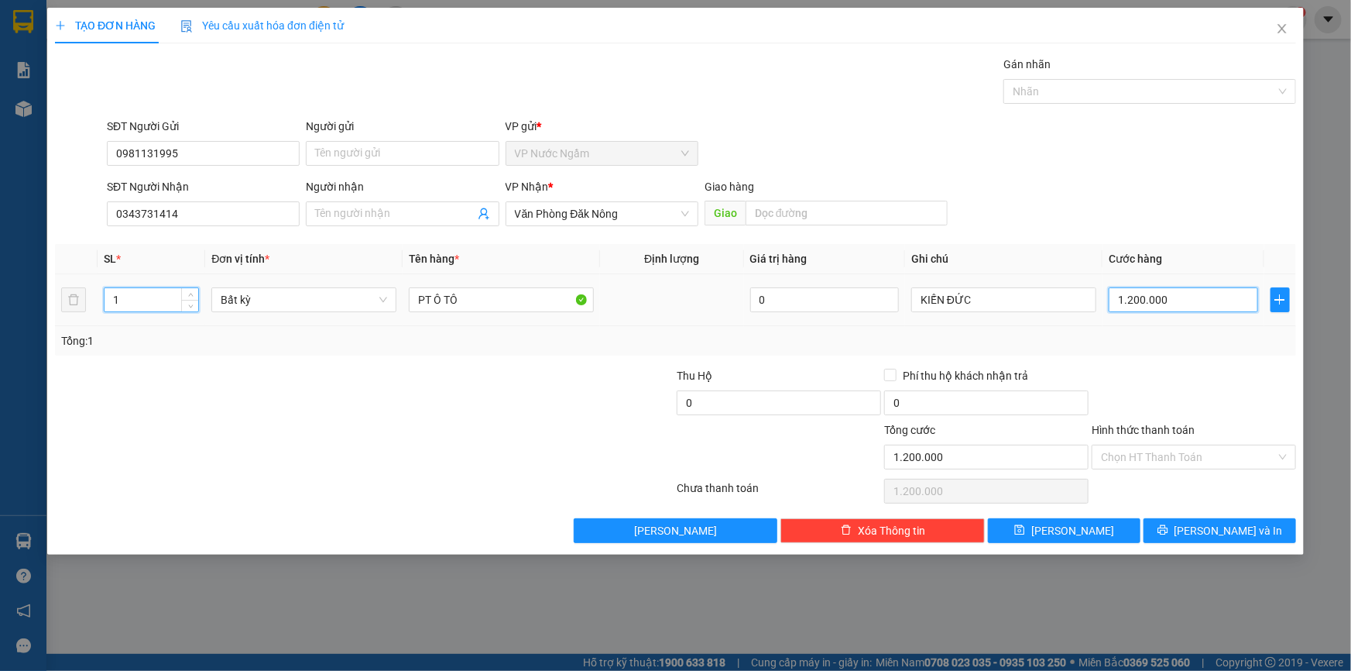
type input "0"
type input "1"
type input "01"
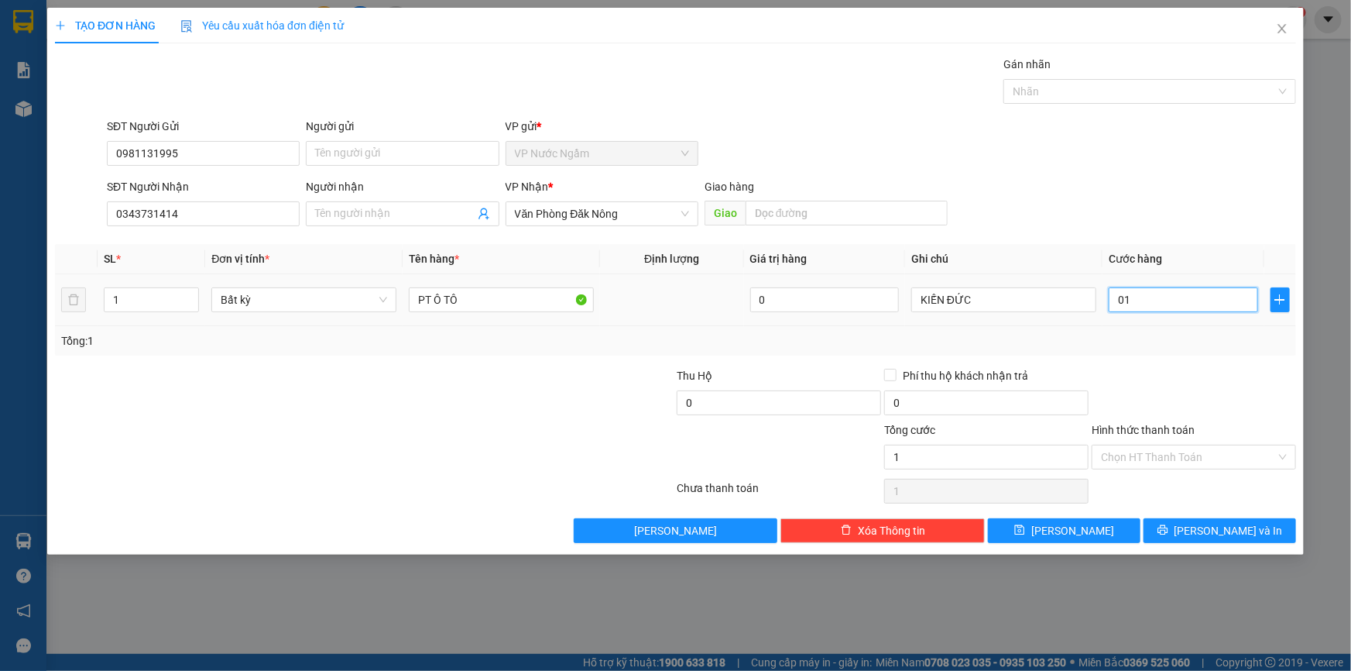
type input "10"
type input "010"
type input "100"
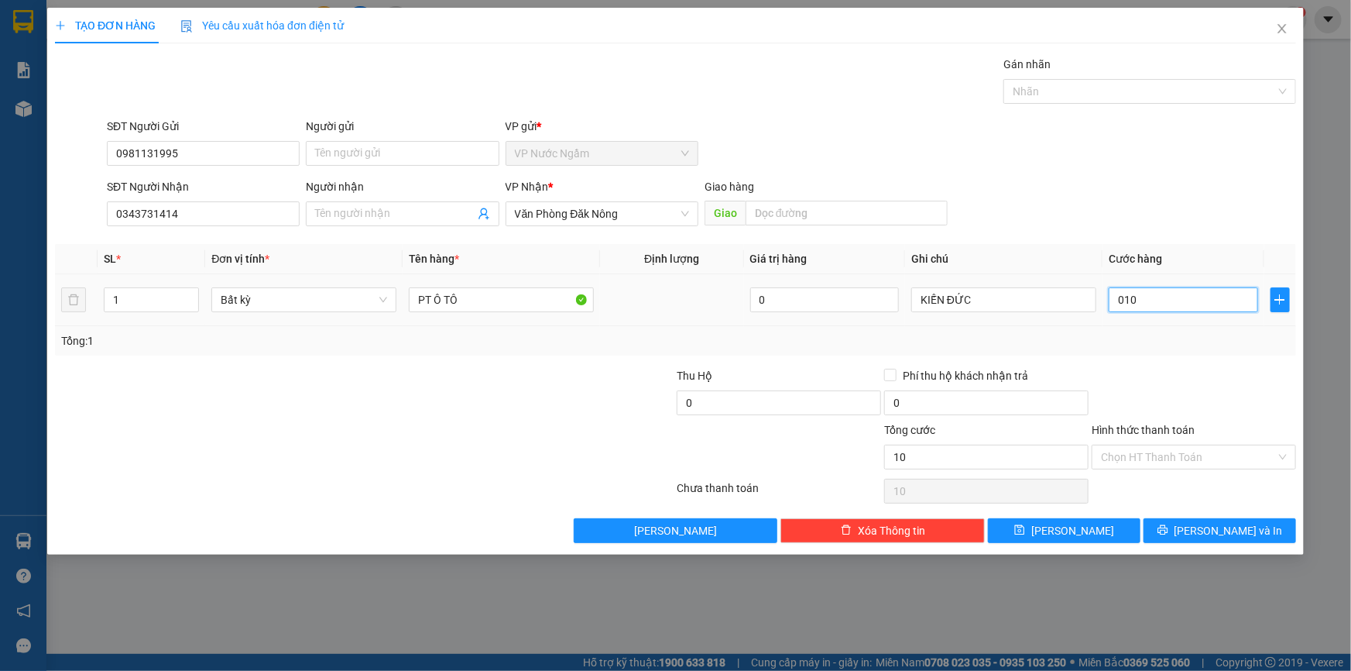
type input "0.100"
type input "1.000"
type input "01.000"
type input "10.000"
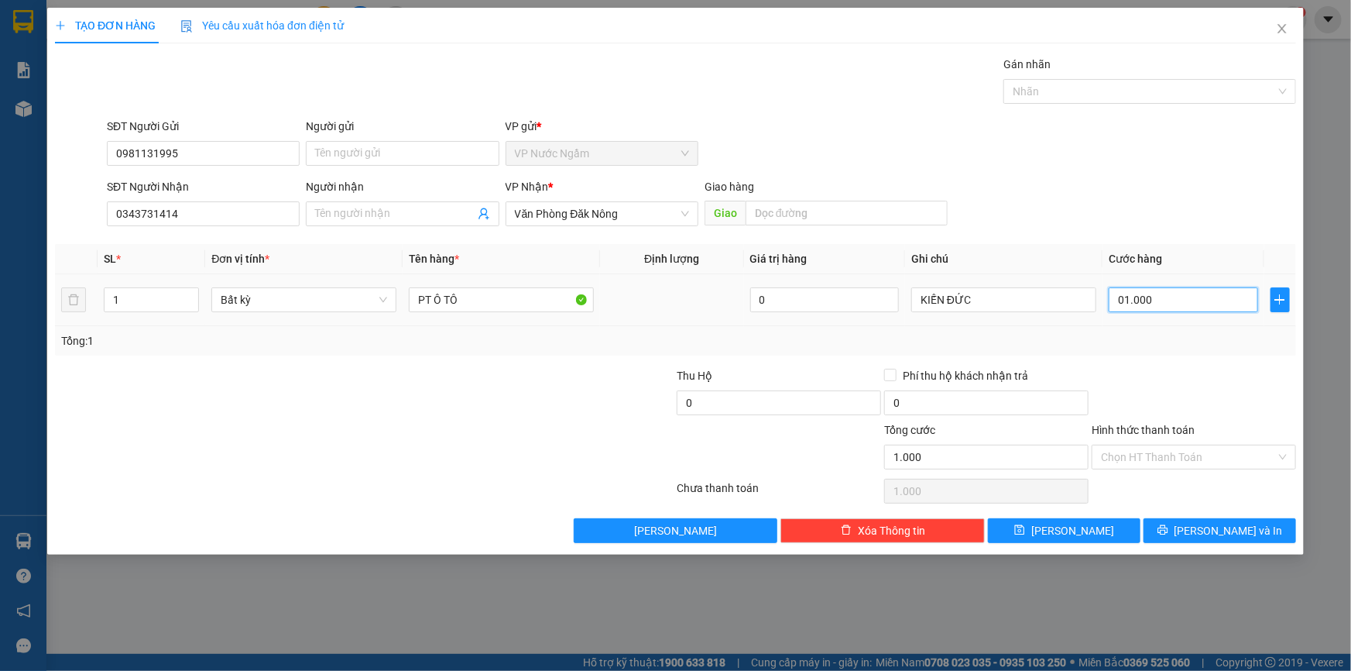
type input "10.000"
type input "010.000"
type input "100.000"
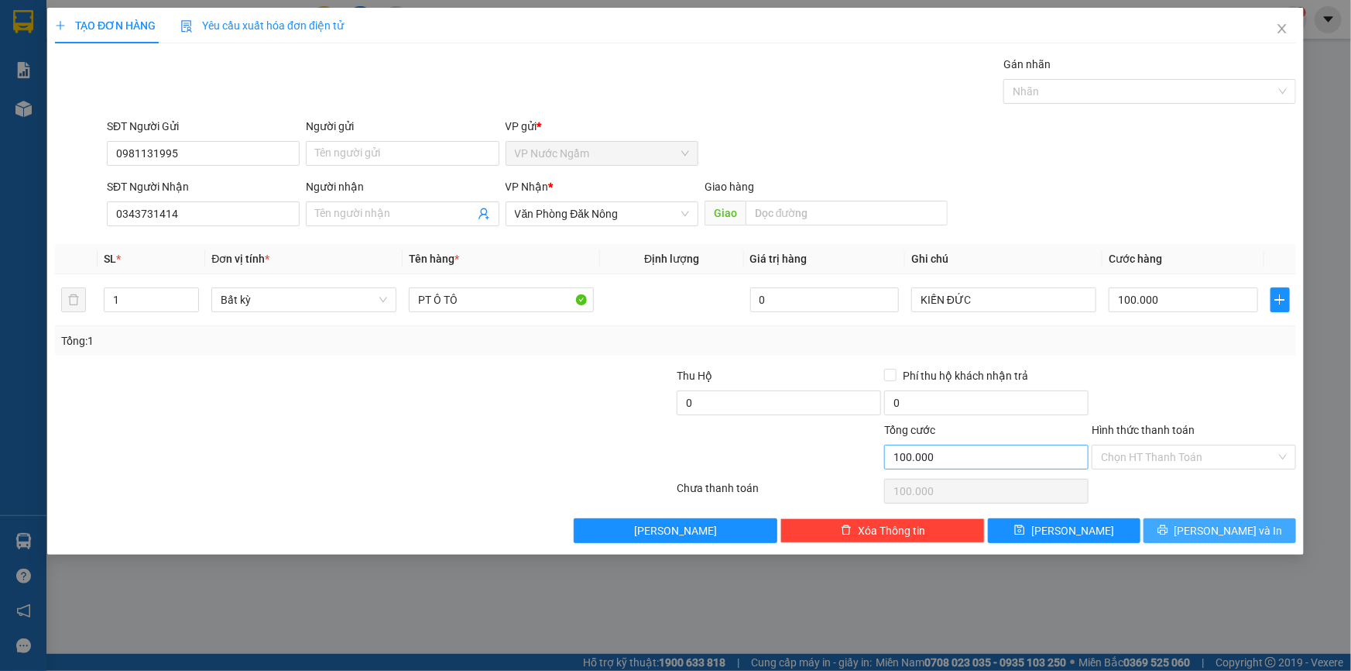
drag, startPoint x: 1225, startPoint y: 527, endPoint x: 1079, endPoint y: 451, distance: 164.9
click at [1225, 527] on span "[PERSON_NAME] và In" at bounding box center [1229, 530] width 108 height 17
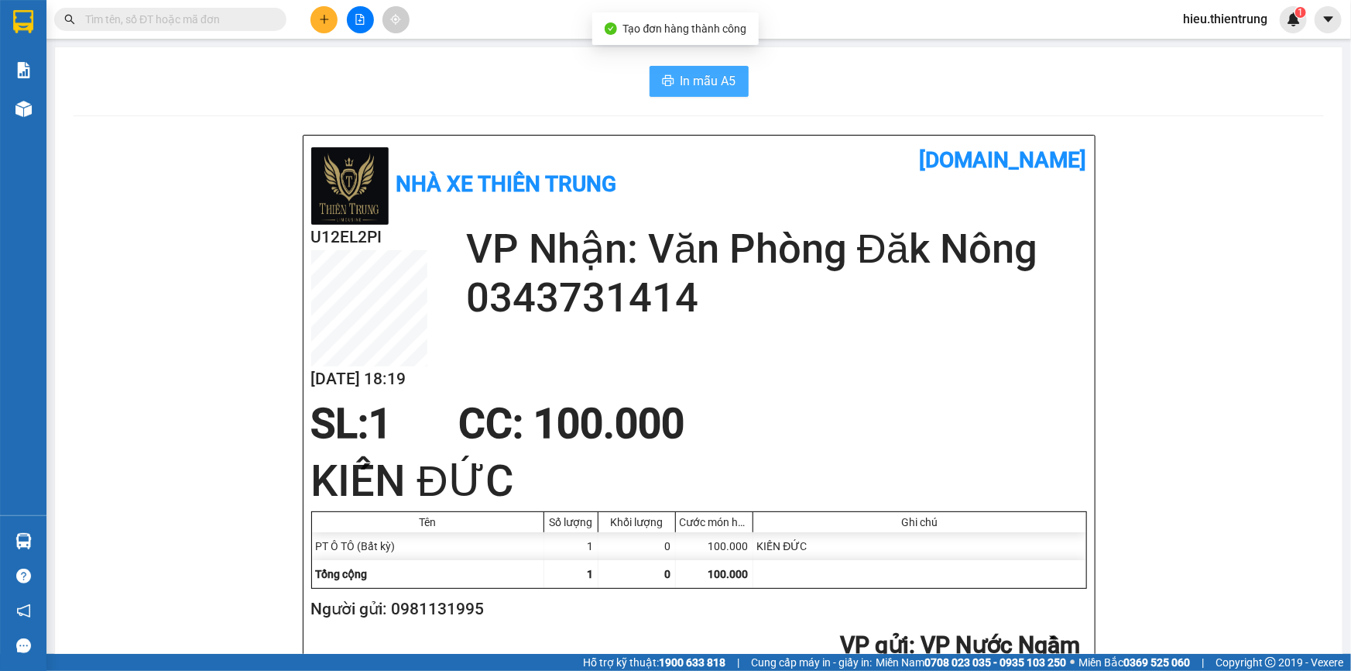
click at [692, 84] on span "In mẫu A5" at bounding box center [709, 80] width 56 height 19
click at [872, 146] on h1 "[DOMAIN_NAME]" at bounding box center [893, 160] width 388 height 34
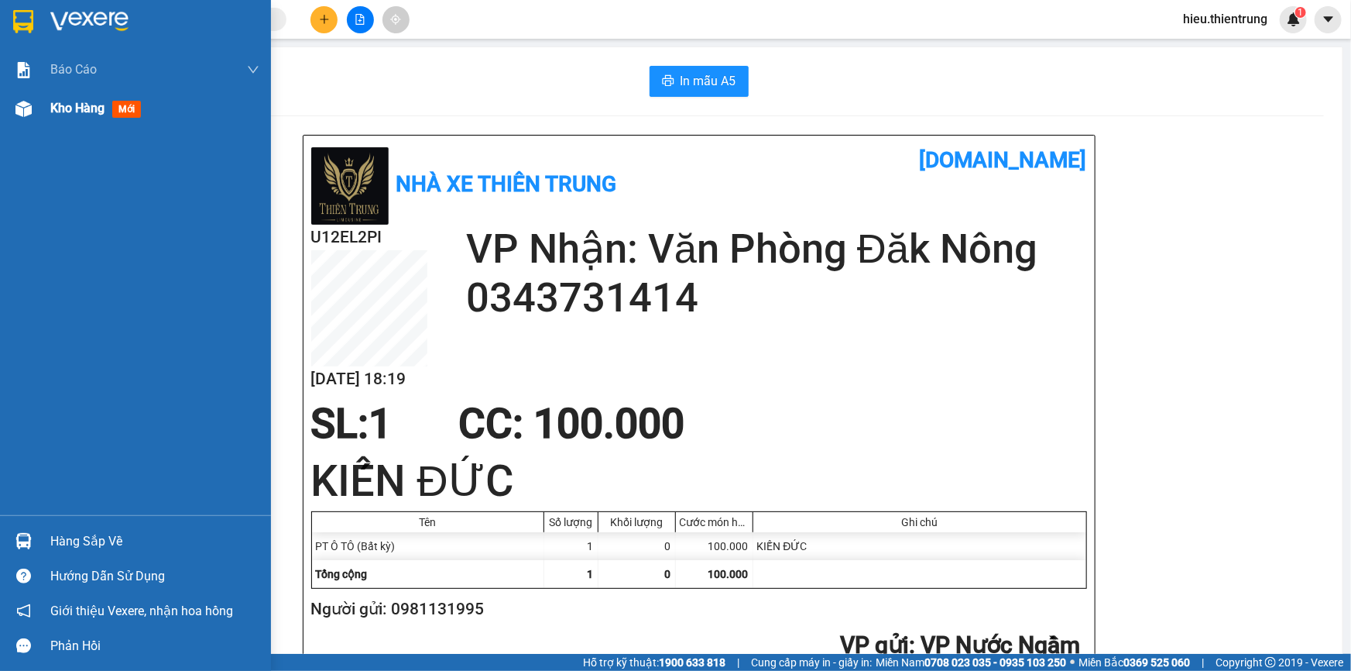
click at [70, 110] on span "Kho hàng" at bounding box center [77, 108] width 54 height 15
drag, startPoint x: 70, startPoint y: 110, endPoint x: 196, endPoint y: 108, distance: 126.2
click at [71, 110] on span "Kho hàng" at bounding box center [77, 108] width 54 height 15
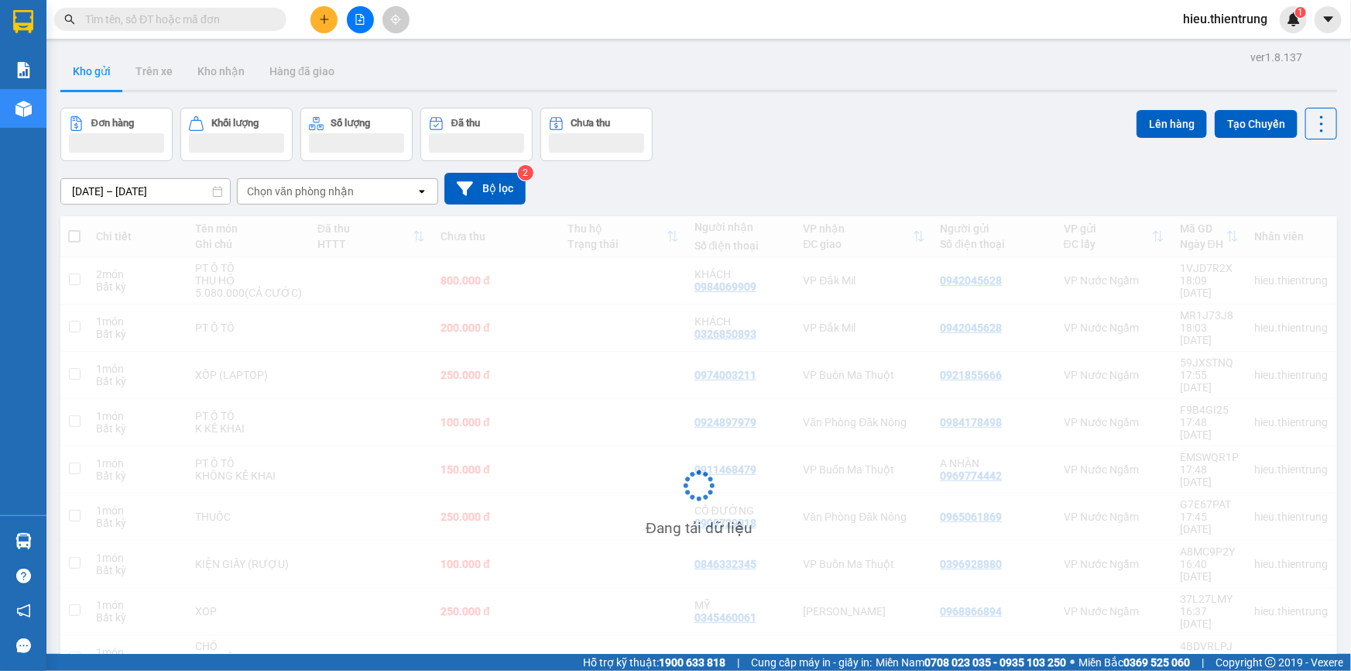
drag, startPoint x: 810, startPoint y: 136, endPoint x: 778, endPoint y: 130, distance: 33.1
click at [811, 134] on div "Đơn hàng Khối lượng Số lượng Đã thu Chưa thu Lên hàng Tạo Chuyến" at bounding box center [698, 134] width 1277 height 53
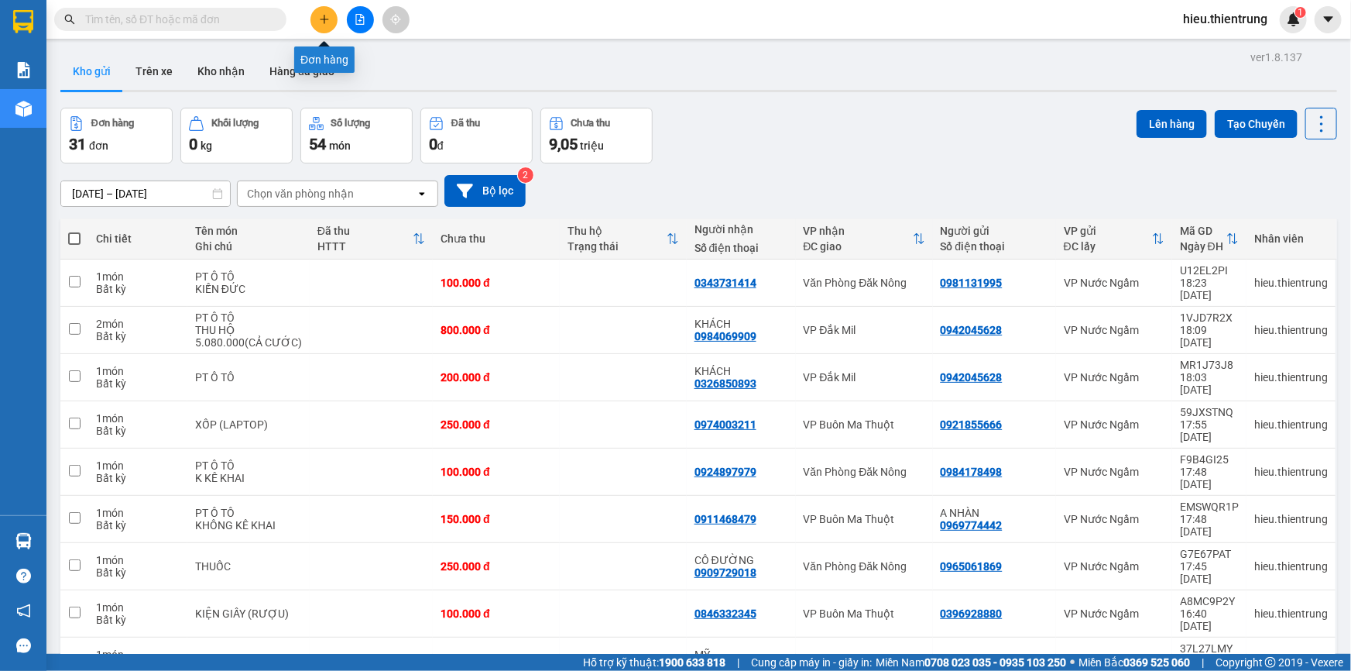
click at [319, 23] on icon "plus" at bounding box center [324, 19] width 11 height 11
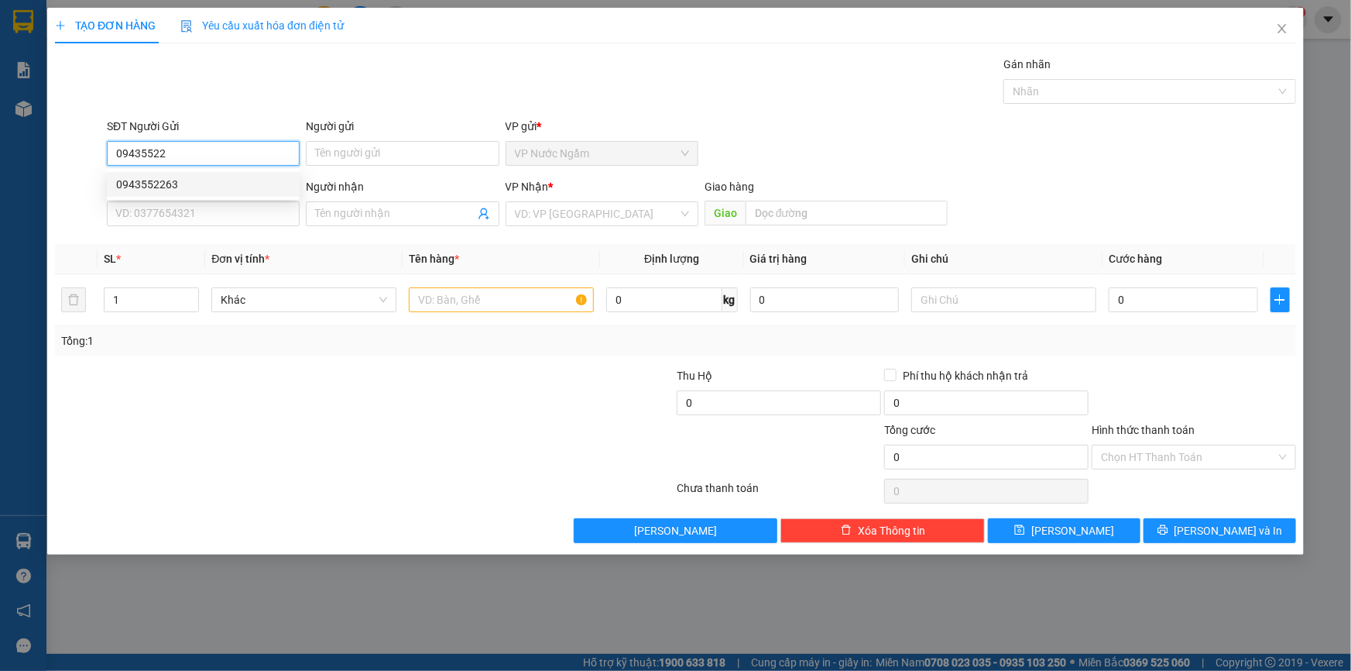
click at [177, 185] on div "0943552263" at bounding box center [203, 184] width 174 height 17
type input "0943552263"
type input "0919838292"
type input "dak song"
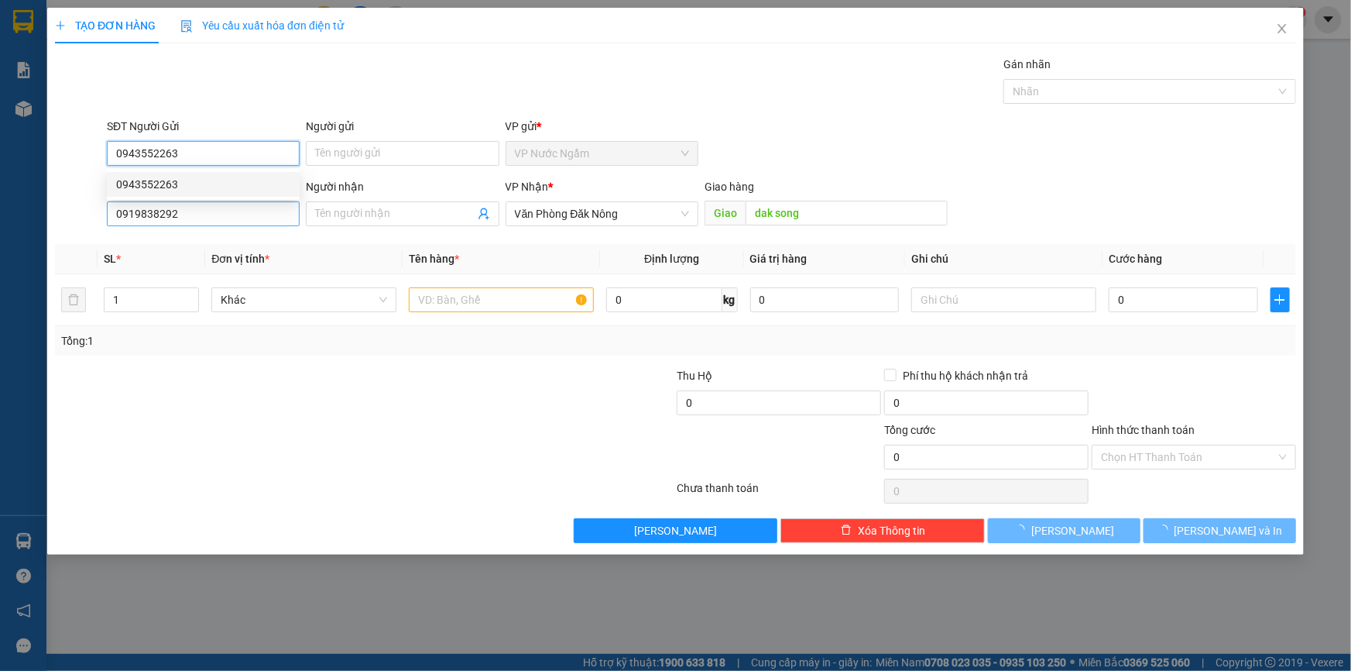
type input "200.000"
type input "0943552263"
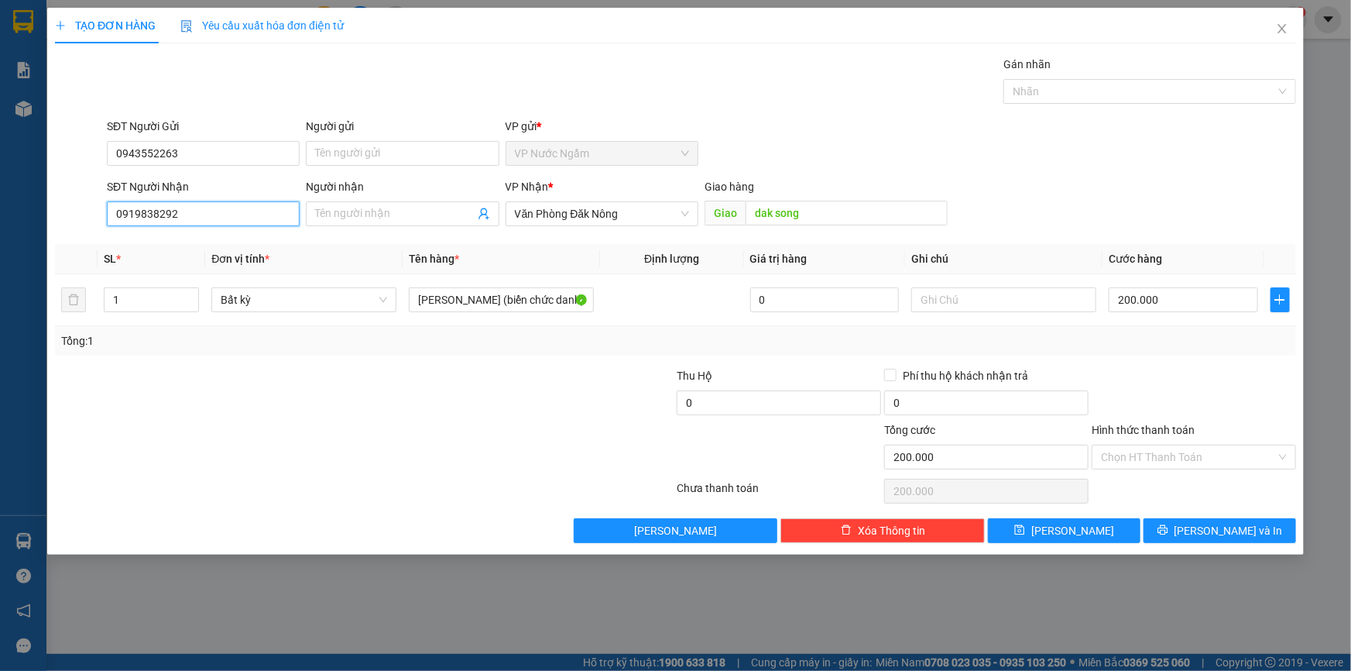
drag, startPoint x: 184, startPoint y: 205, endPoint x: 5, endPoint y: 230, distance: 180.6
click at [4, 231] on div "TẠO ĐƠN HÀNG Yêu cầu xuất hóa đơn điện tử Transit Pickup Surcharge Ids Transit …" at bounding box center [675, 335] width 1351 height 671
click at [173, 242] on div "0914038707" at bounding box center [203, 244] width 174 height 17
type input "0914038707"
type input "100.000"
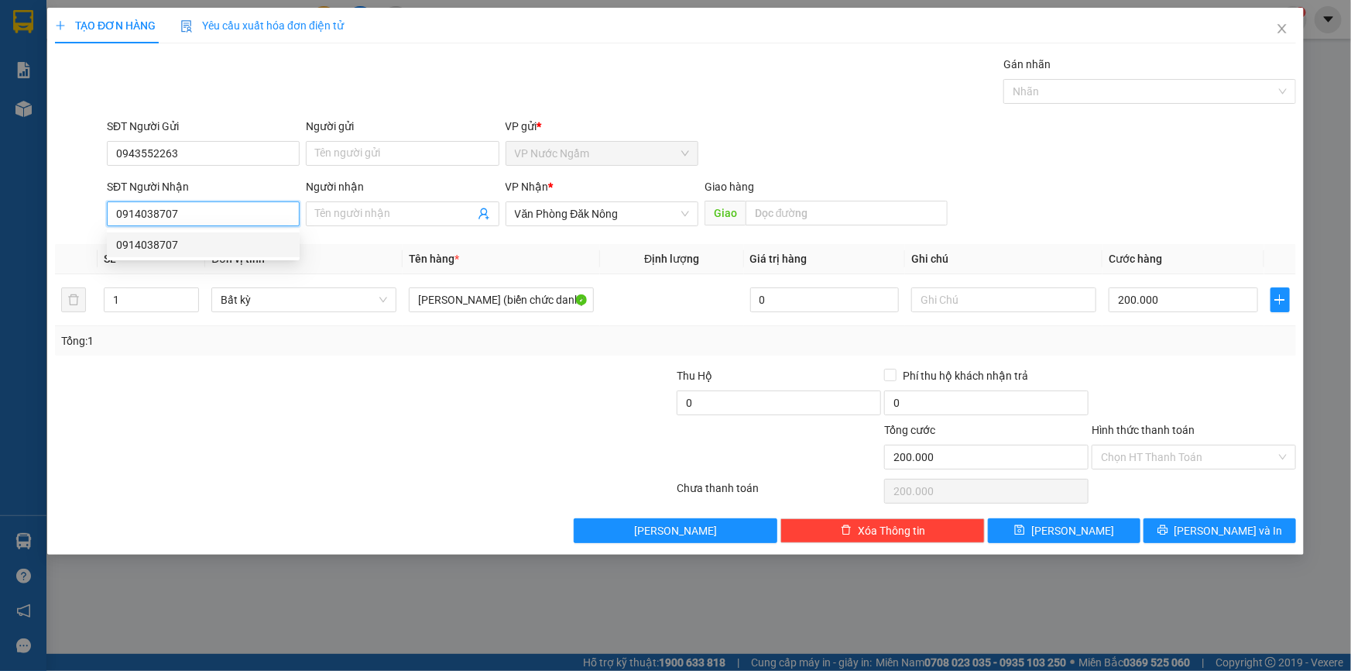
type input "100.000"
type input "0914038707"
click at [1219, 515] on div "Transit Pickup Surcharge Ids Transit Deliver Surcharge Ids Transit Deliver Surc…" at bounding box center [675, 299] width 1241 height 487
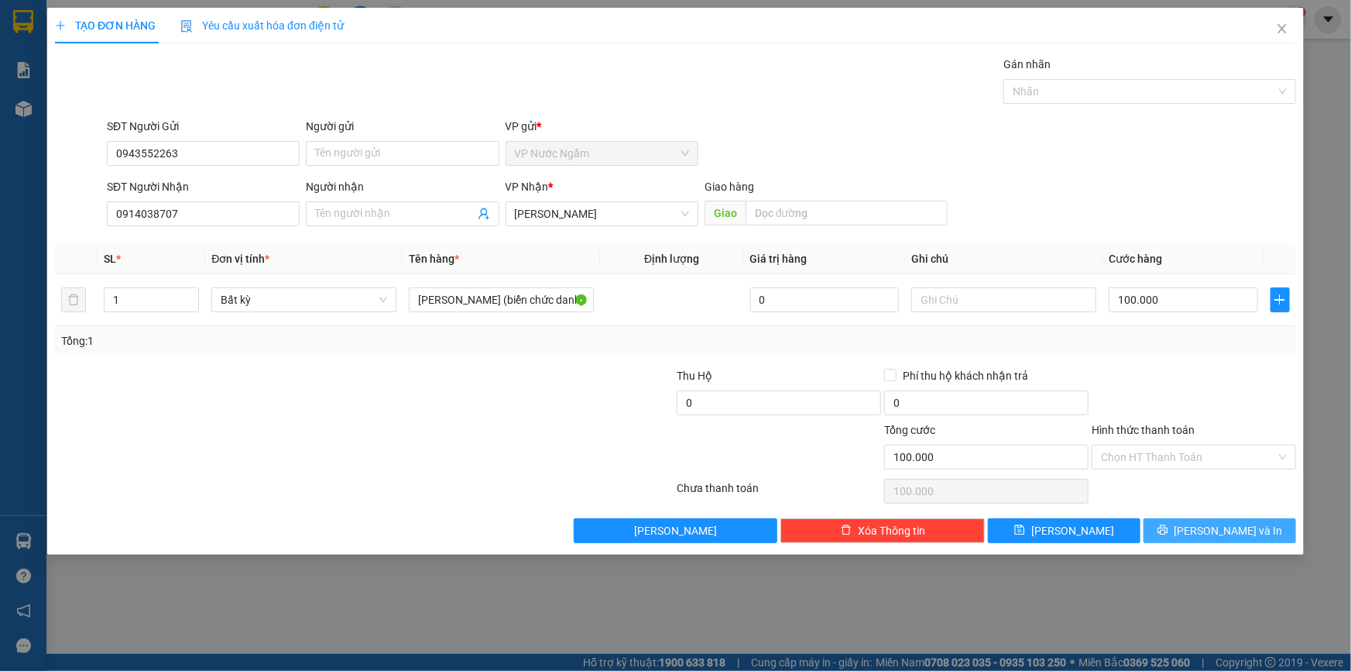
drag, startPoint x: 1195, startPoint y: 511, endPoint x: 1196, endPoint y: 519, distance: 7.8
click at [1196, 512] on div "Transit Pickup Surcharge Ids Transit Deliver Surcharge Ids Transit Deliver Surc…" at bounding box center [675, 299] width 1241 height 487
click at [1196, 520] on button "[PERSON_NAME] và In" at bounding box center [1220, 530] width 153 height 25
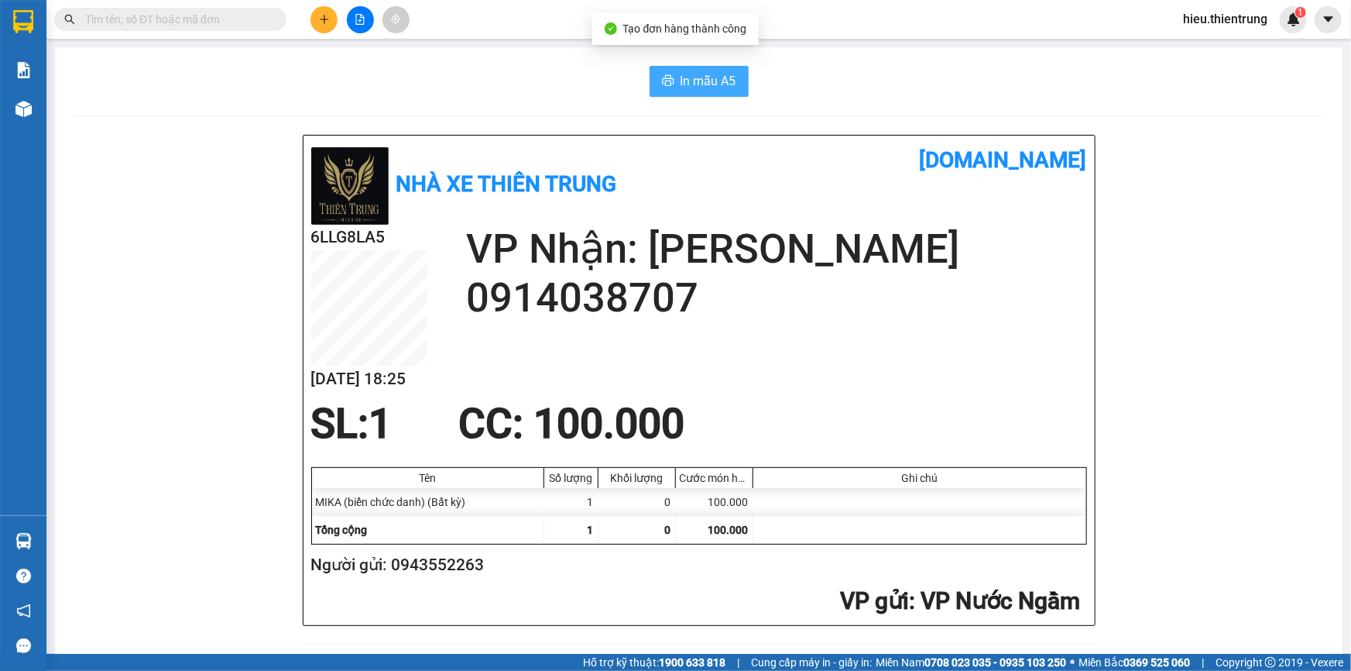
click at [703, 80] on span "In mẫu A5" at bounding box center [709, 80] width 56 height 19
drag, startPoint x: 496, startPoint y: 101, endPoint x: 485, endPoint y: 109, distance: 13.3
click at [366, 23] on button at bounding box center [360, 19] width 27 height 27
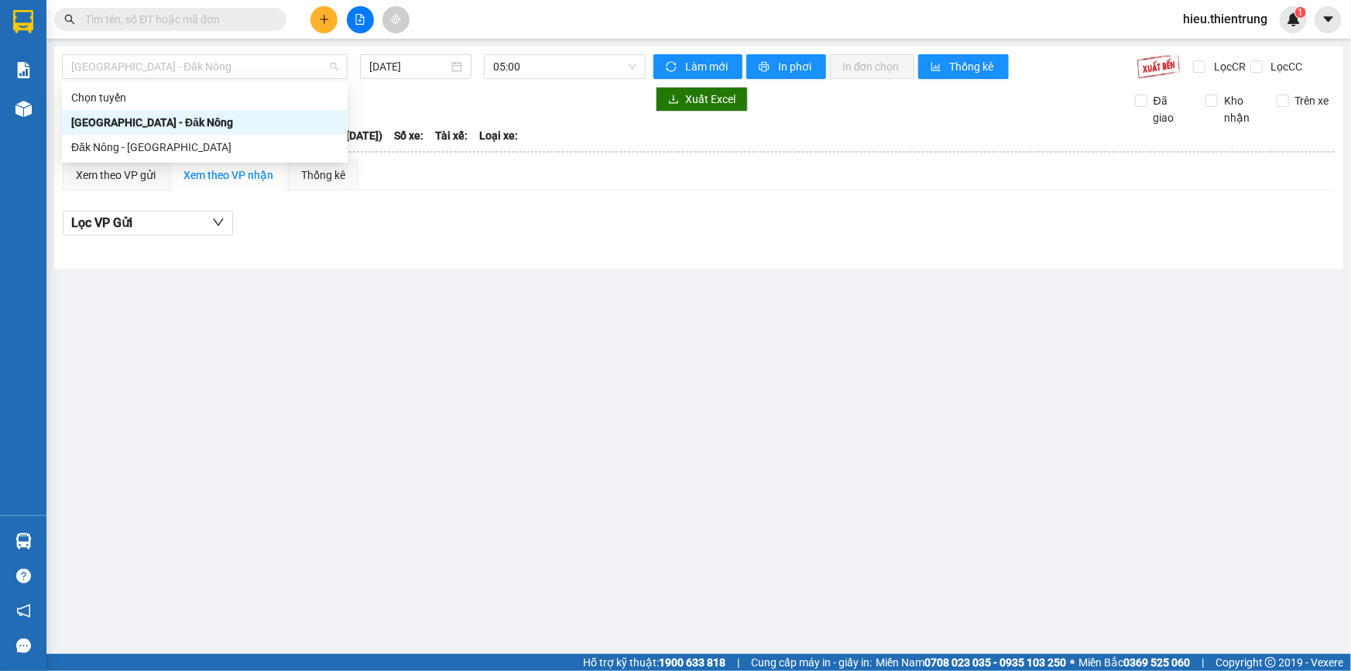
drag, startPoint x: 221, startPoint y: 68, endPoint x: 211, endPoint y: 88, distance: 22.9
click at [221, 69] on span "[GEOGRAPHIC_DATA] - Đăk Nông" at bounding box center [204, 66] width 267 height 23
click at [133, 153] on div "Đăk Nông - [GEOGRAPHIC_DATA]" at bounding box center [204, 147] width 267 height 17
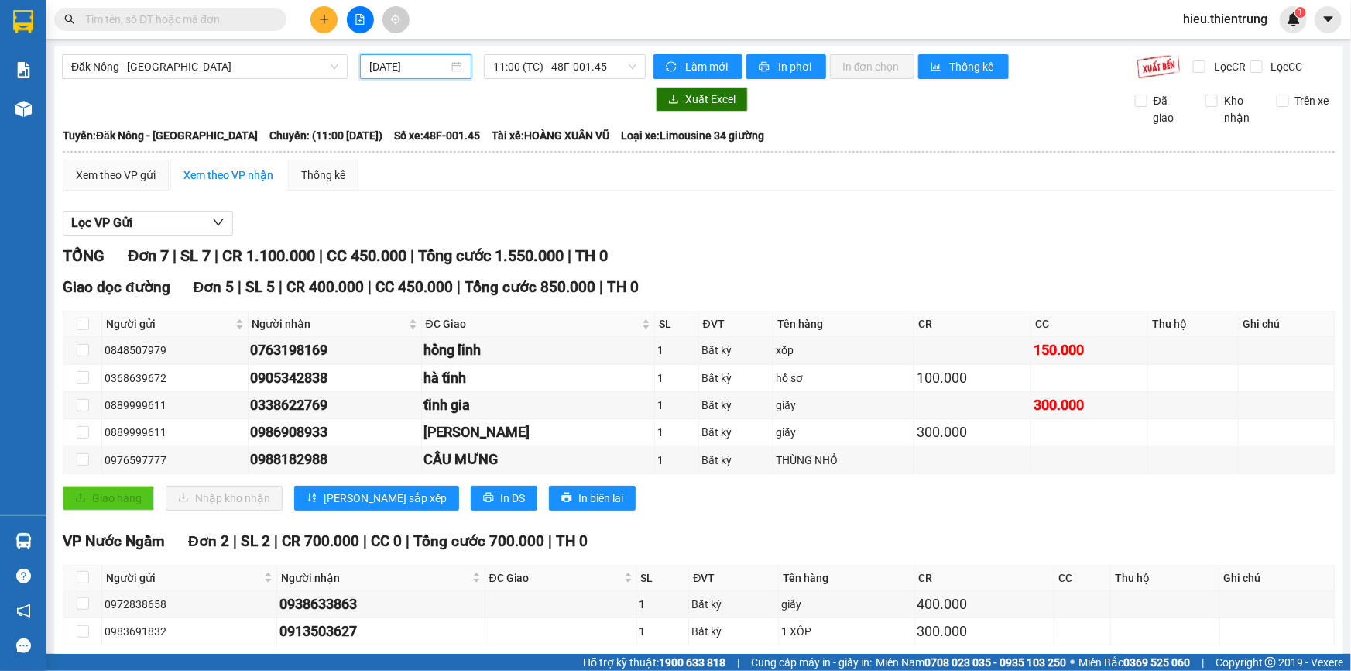
drag, startPoint x: 400, startPoint y: 71, endPoint x: 461, endPoint y: 92, distance: 64.7
click at [404, 74] on input "[DATE]" at bounding box center [408, 66] width 79 height 17
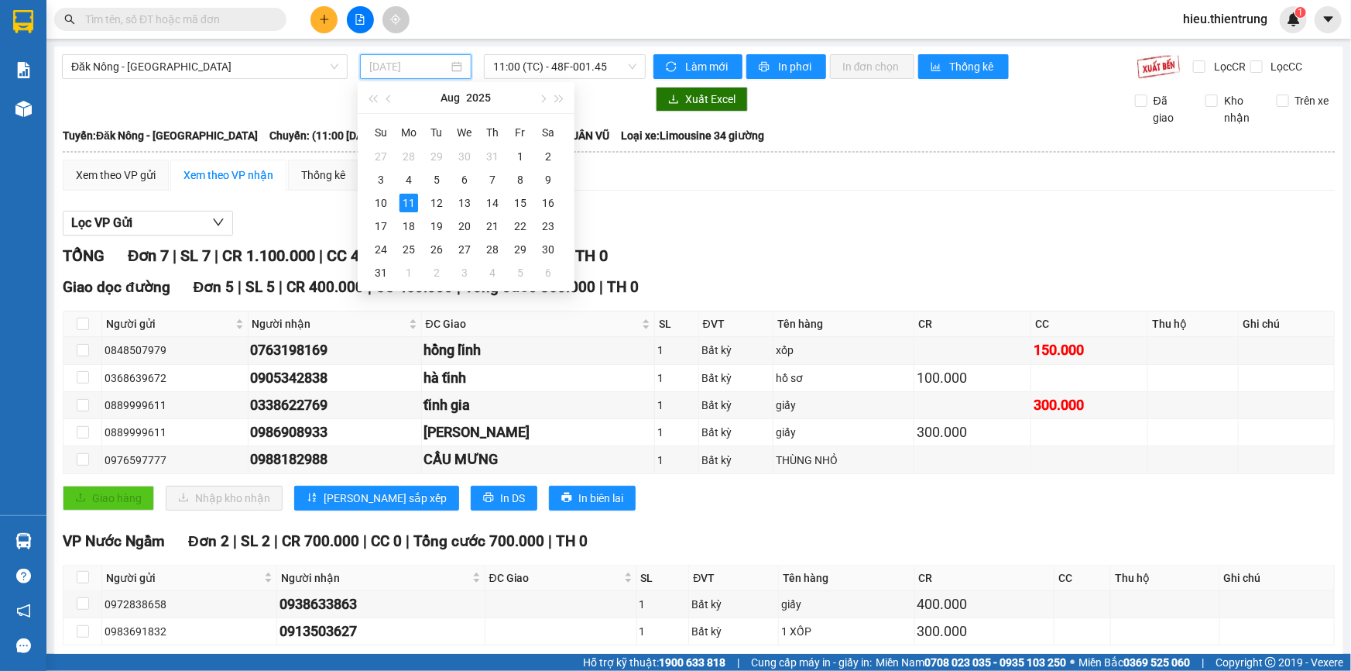
type input "[DATE]"
click at [189, 65] on span "Đăk Nông - [GEOGRAPHIC_DATA]" at bounding box center [204, 66] width 267 height 23
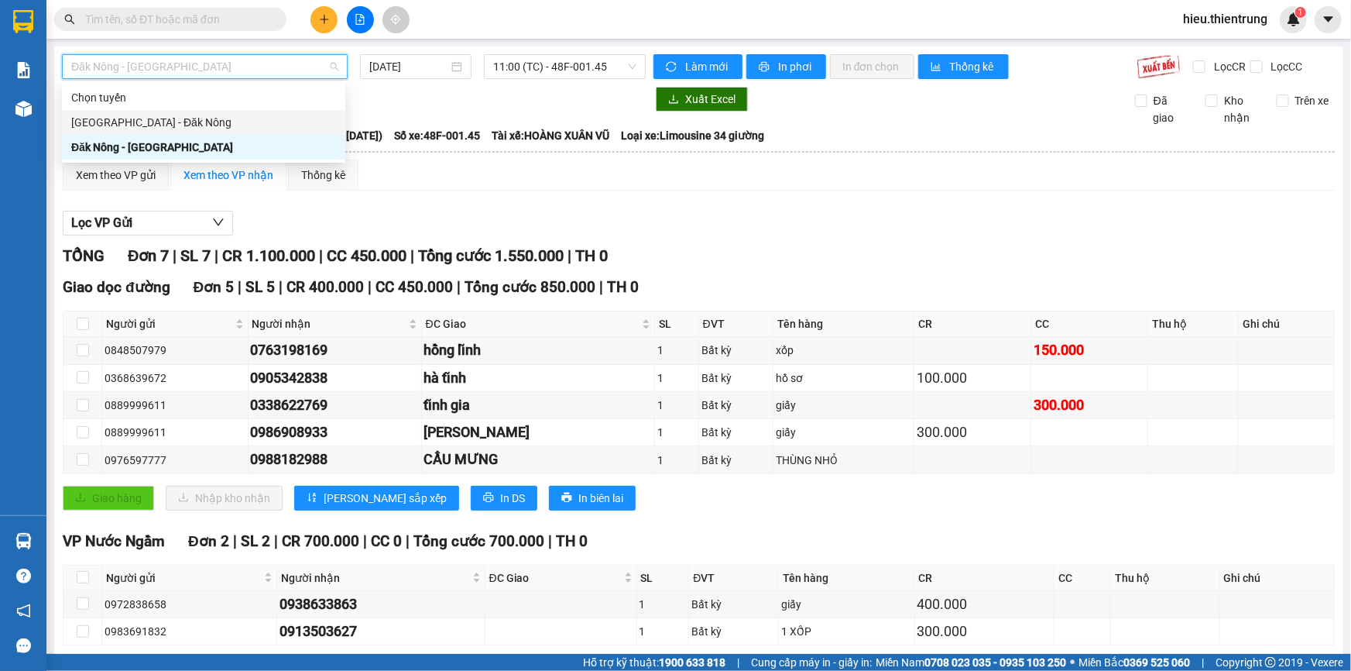
click at [154, 122] on div "[GEOGRAPHIC_DATA] - Đăk Nông" at bounding box center [203, 122] width 265 height 17
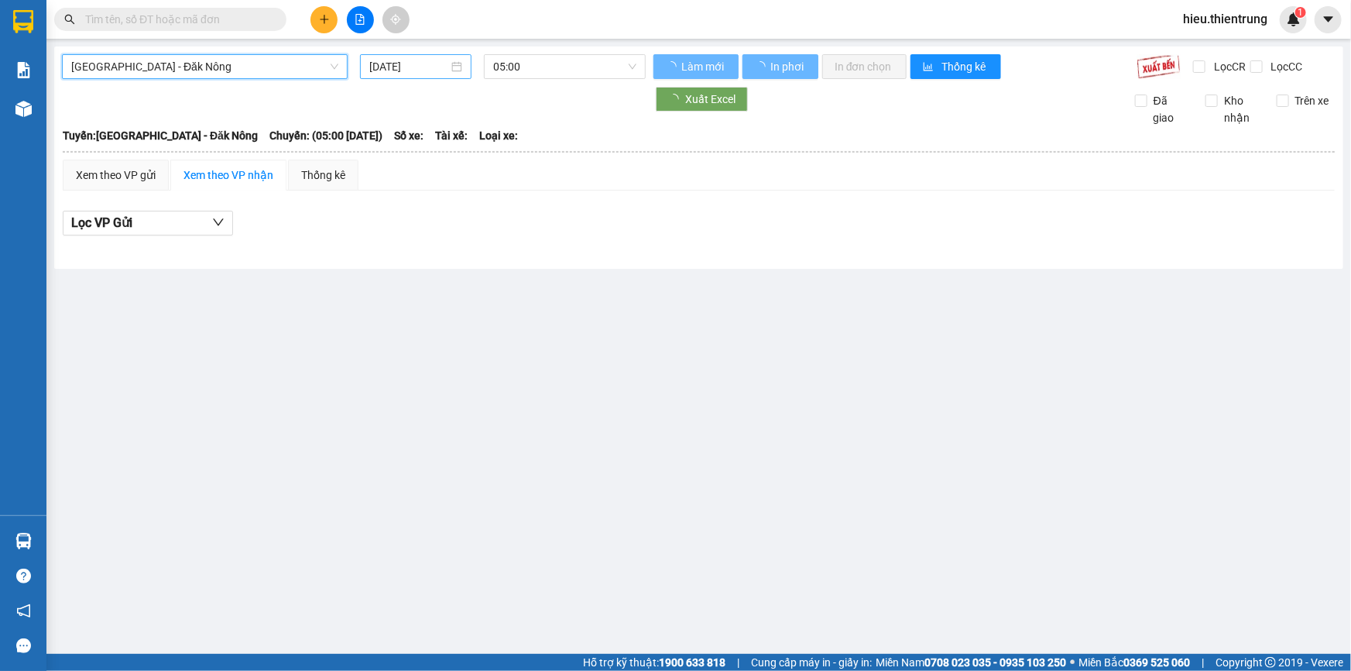
click at [407, 71] on input "[DATE]" at bounding box center [408, 66] width 79 height 17
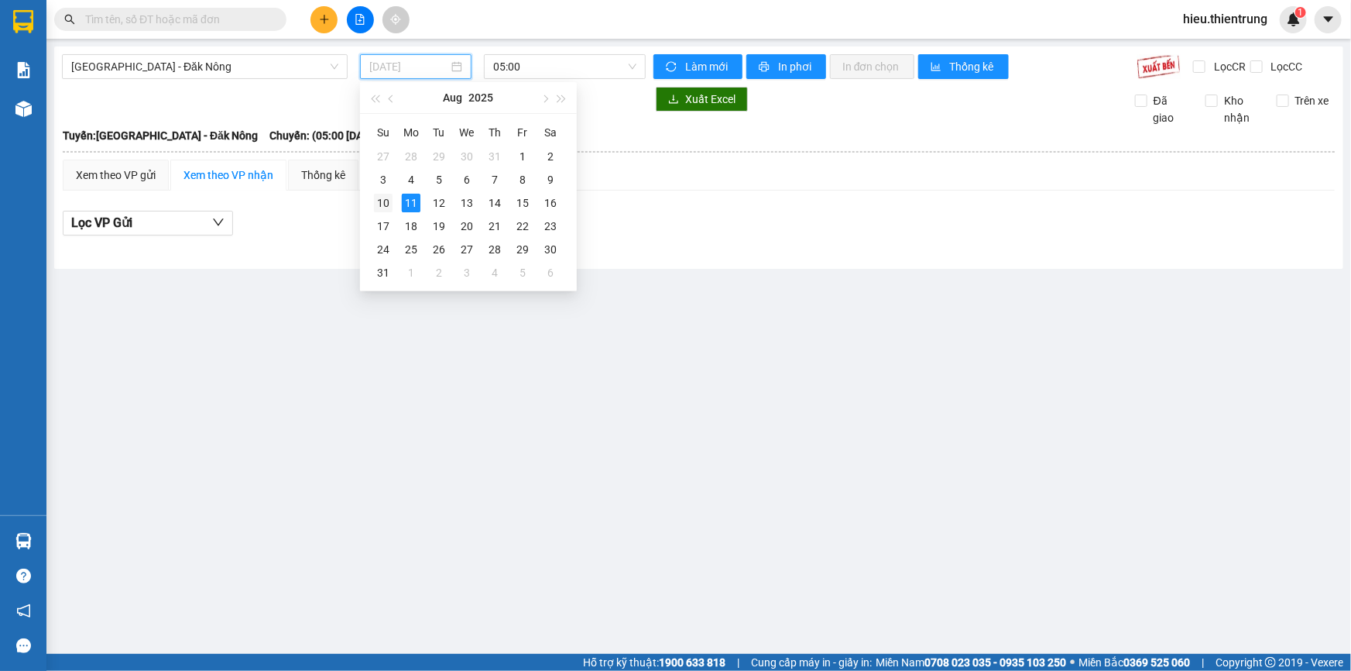
click at [377, 203] on div "10" at bounding box center [383, 203] width 19 height 19
drag, startPoint x: 421, startPoint y: 63, endPoint x: 458, endPoint y: 129, distance: 76.7
click at [425, 64] on input "[DATE]" at bounding box center [408, 67] width 77 height 17
click at [406, 204] on div "11" at bounding box center [411, 204] width 19 height 19
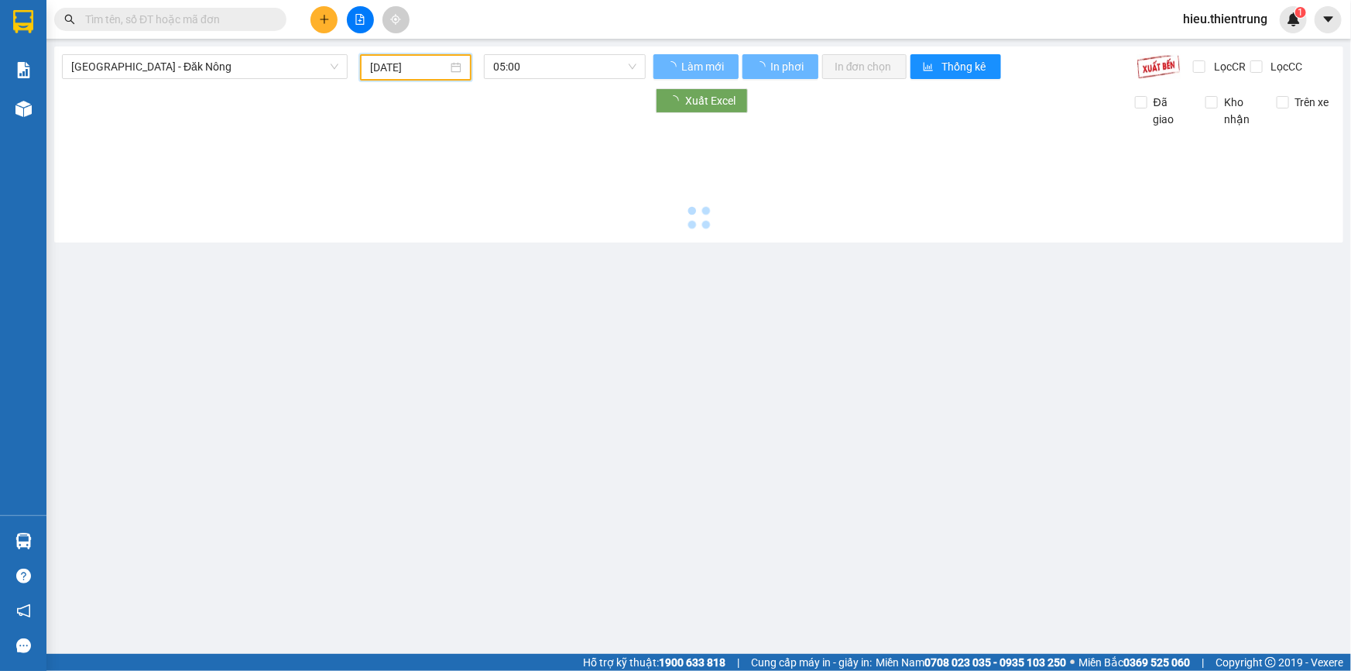
type input "[DATE]"
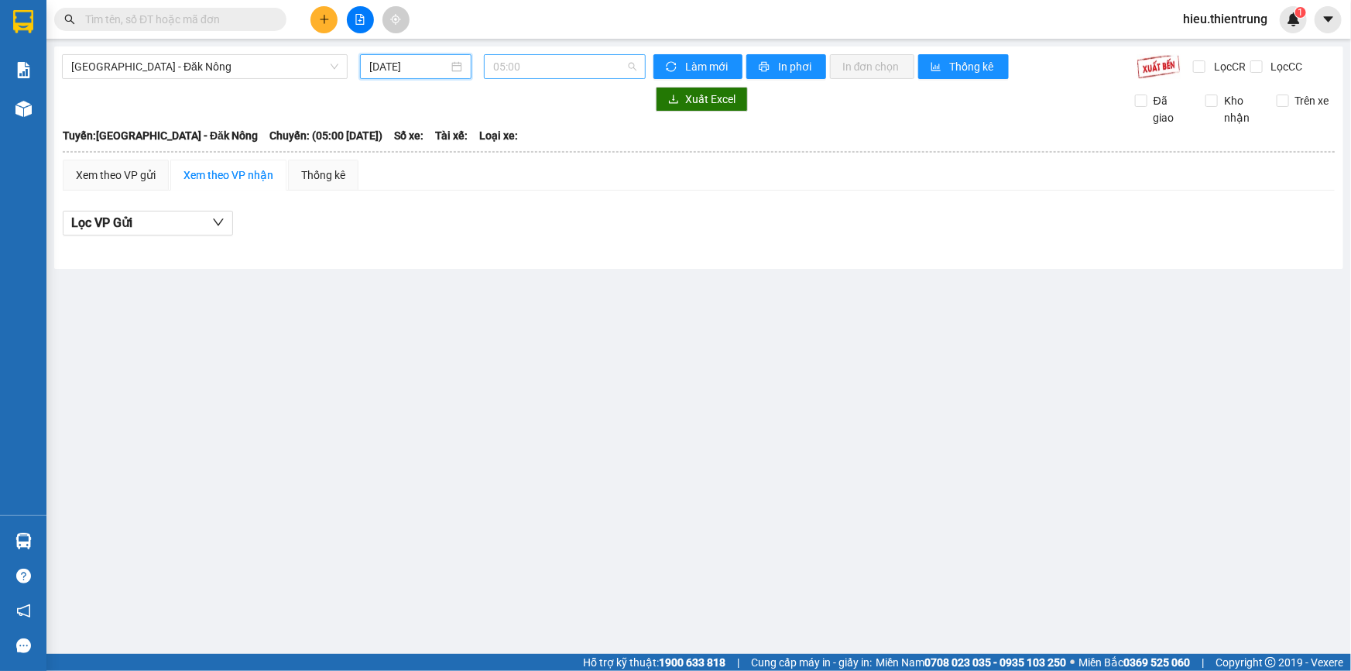
click at [534, 55] on span "05:00" at bounding box center [564, 66] width 143 height 23
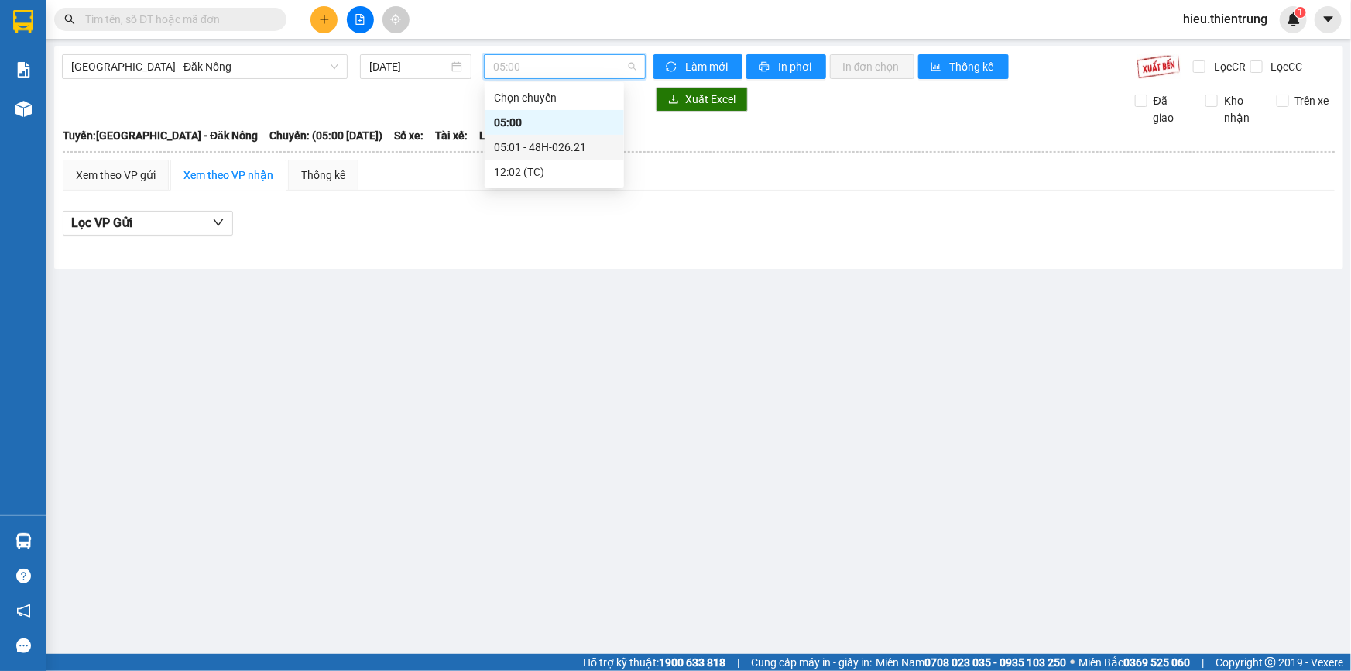
click at [570, 149] on div "05:01 - 48H-026.21" at bounding box center [554, 147] width 121 height 17
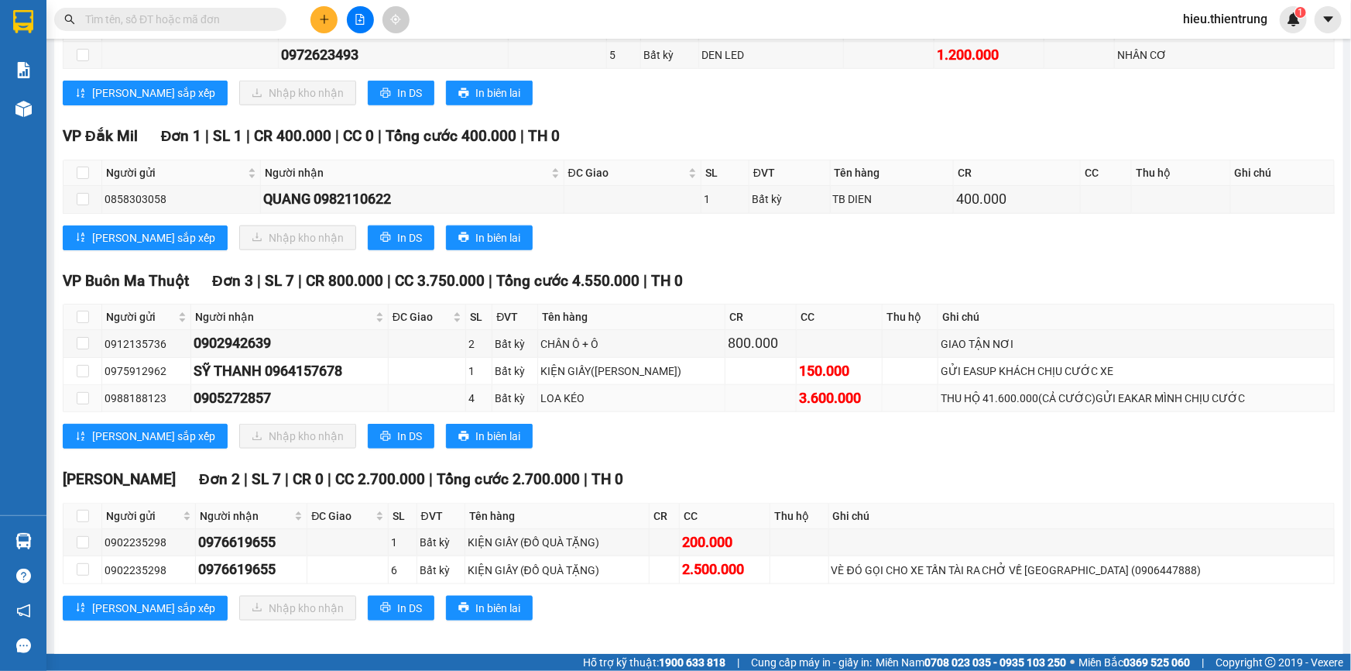
scroll to position [719, 0]
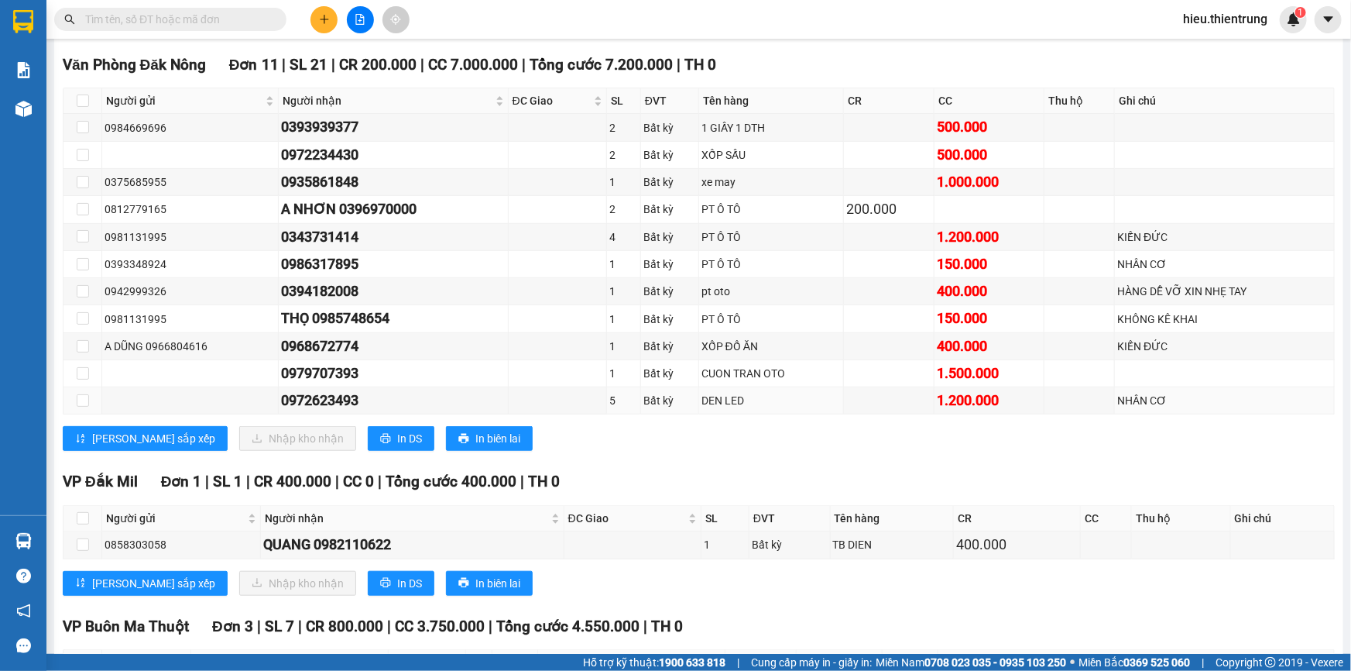
click at [692, 435] on div "[PERSON_NAME] sắp xếp Nhập kho nhận In DS In biên lai" at bounding box center [699, 438] width 1272 height 25
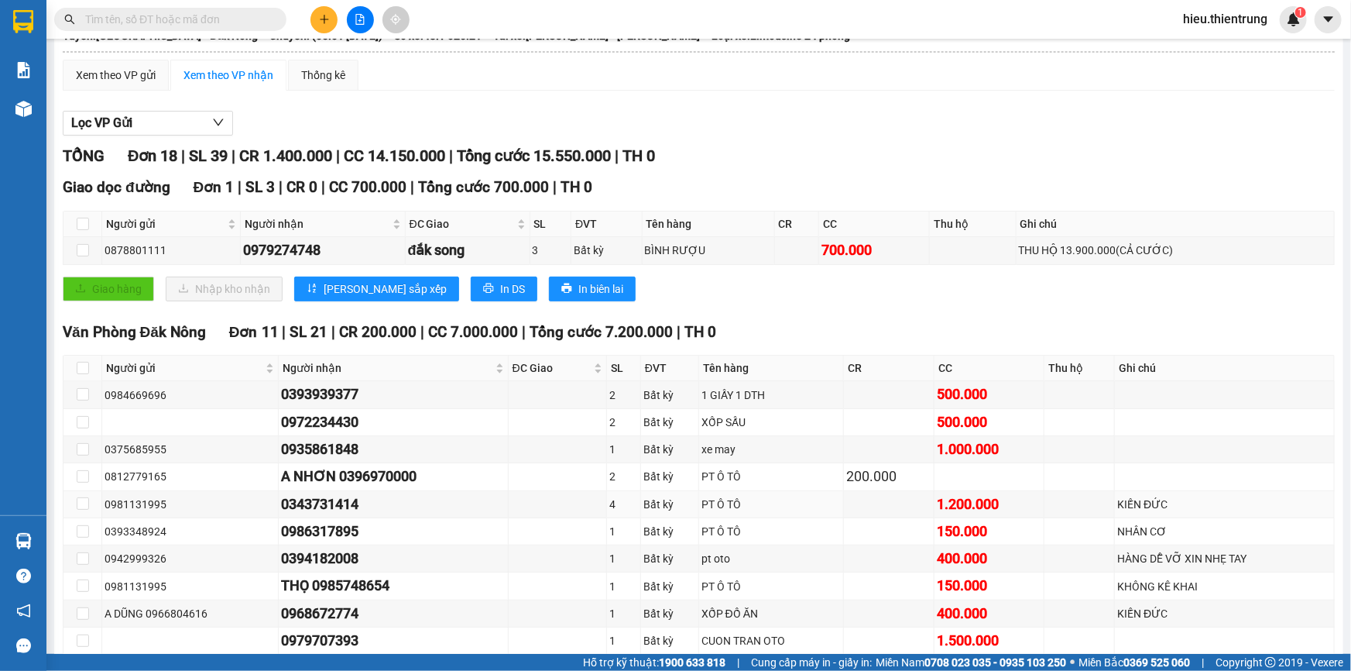
scroll to position [15, 0]
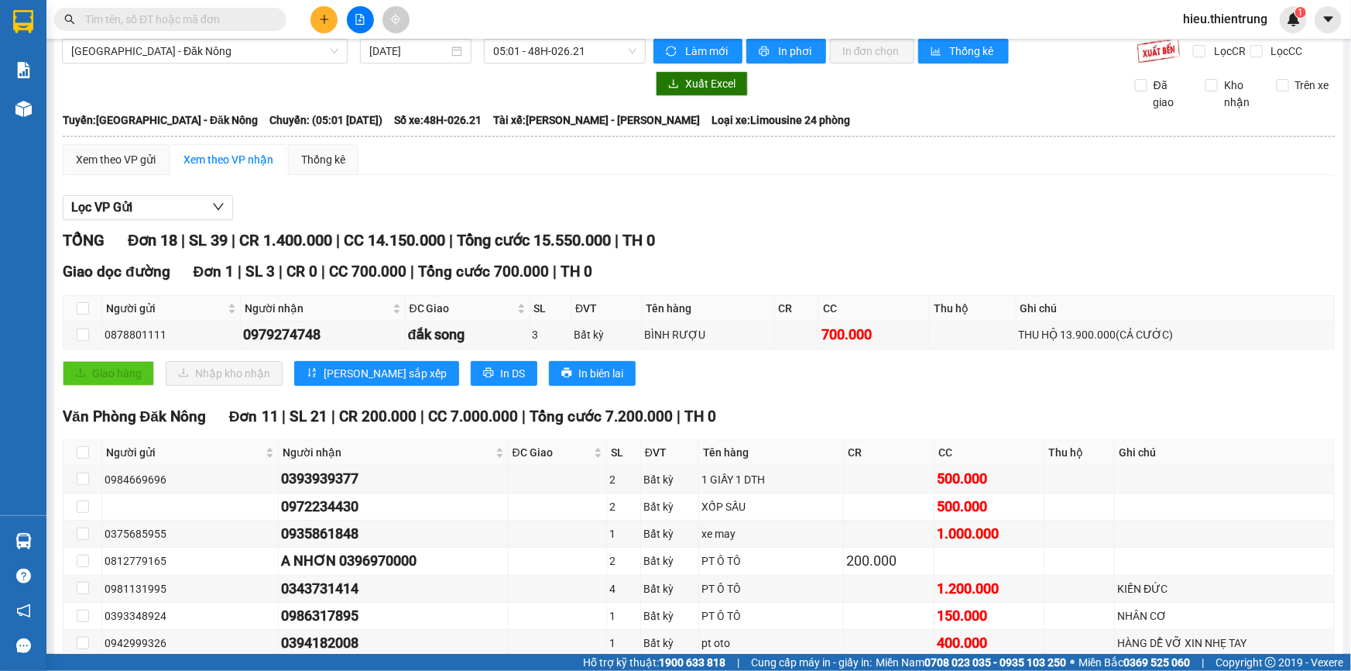
click at [750, 240] on div "TỔNG Đơn 18 | SL 39 | CR 1.400.000 | CC 14.150.000 | Tổng cước 15.550.000 | TH 0" at bounding box center [699, 240] width 1272 height 24
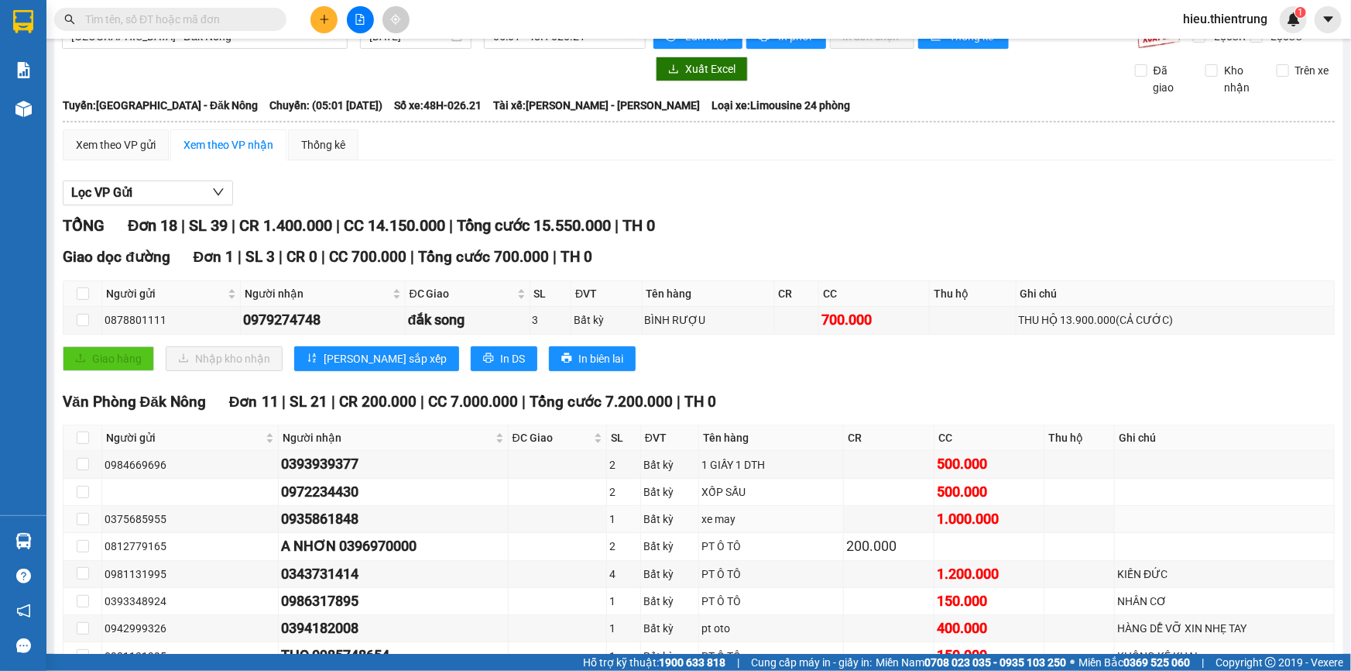
scroll to position [0, 0]
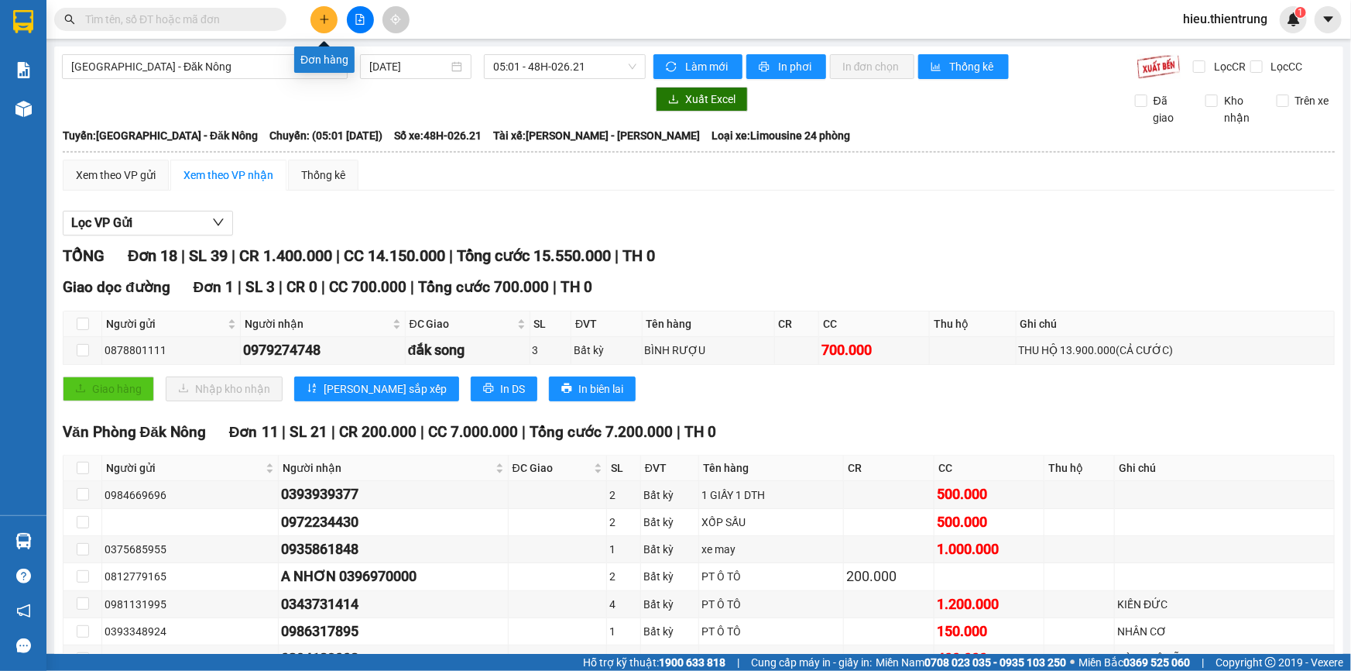
click at [323, 16] on icon "plus" at bounding box center [324, 19] width 11 height 11
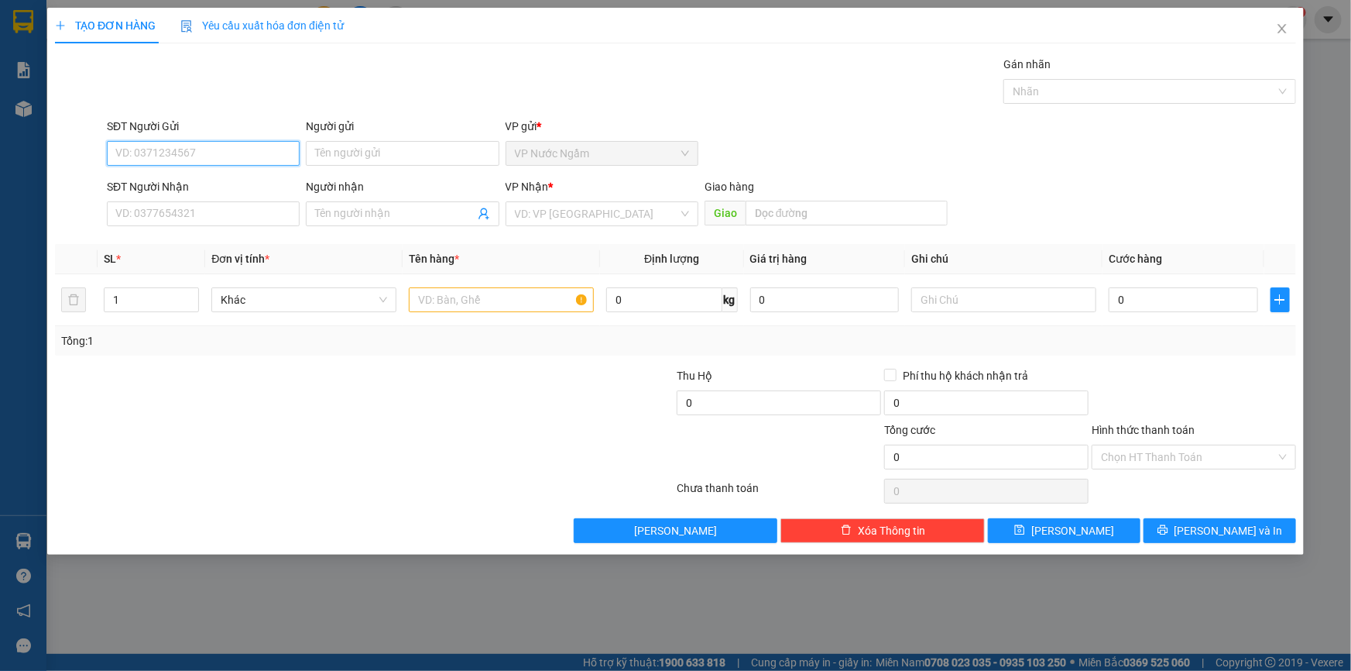
click at [181, 151] on input "SĐT Người Gửi" at bounding box center [203, 153] width 193 height 25
click at [190, 160] on input "SĐT Người Gửi" at bounding box center [203, 153] width 193 height 25
type input "0985718695"
click at [177, 209] on input "SĐT Người Nhận" at bounding box center [203, 213] width 193 height 25
click at [155, 218] on input "SĐT Người Nhận" at bounding box center [203, 213] width 193 height 25
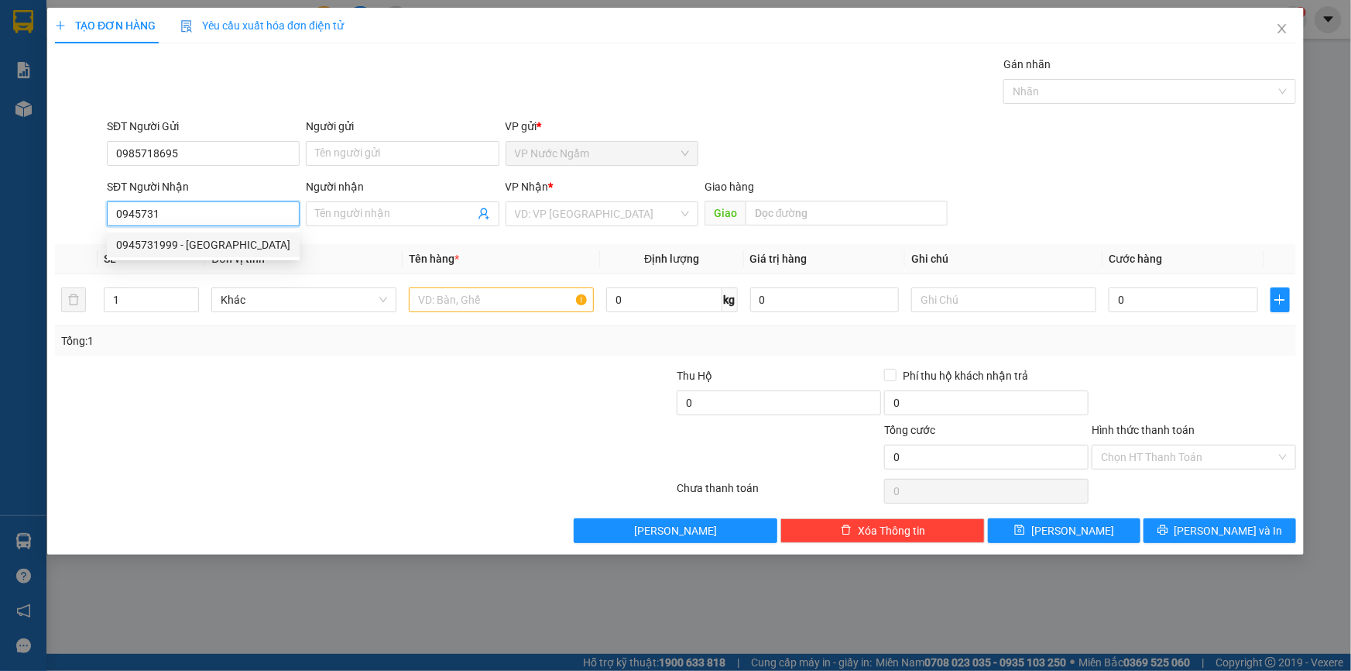
click at [183, 236] on div "0945731999 - [GEOGRAPHIC_DATA]" at bounding box center [203, 244] width 174 height 17
type input "0945731999"
type input "BÁCH"
type input "200.000"
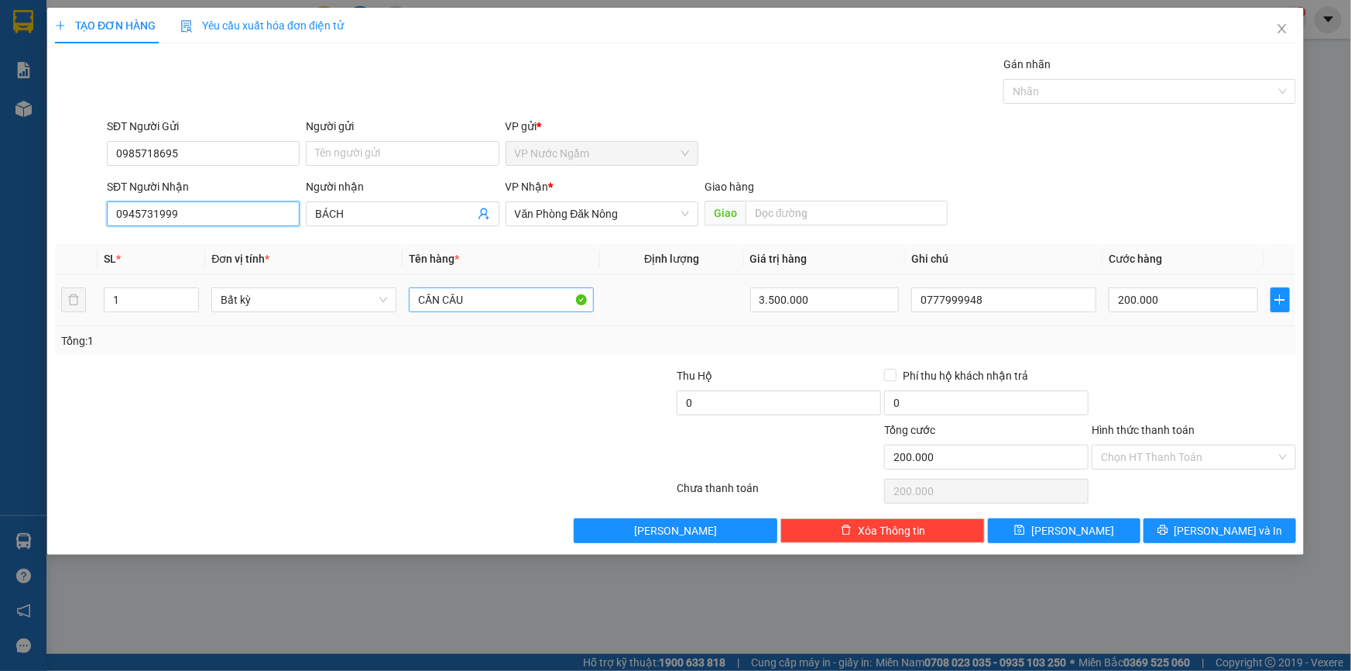
type input "0945731999"
drag, startPoint x: 500, startPoint y: 305, endPoint x: 383, endPoint y: 318, distance: 117.6
click at [383, 318] on tr "1 Bất kỳ CẦN CÂU 3.500.000 0777999948 200.000" at bounding box center [675, 300] width 1241 height 52
type input "XE MÁY"
type input "0"
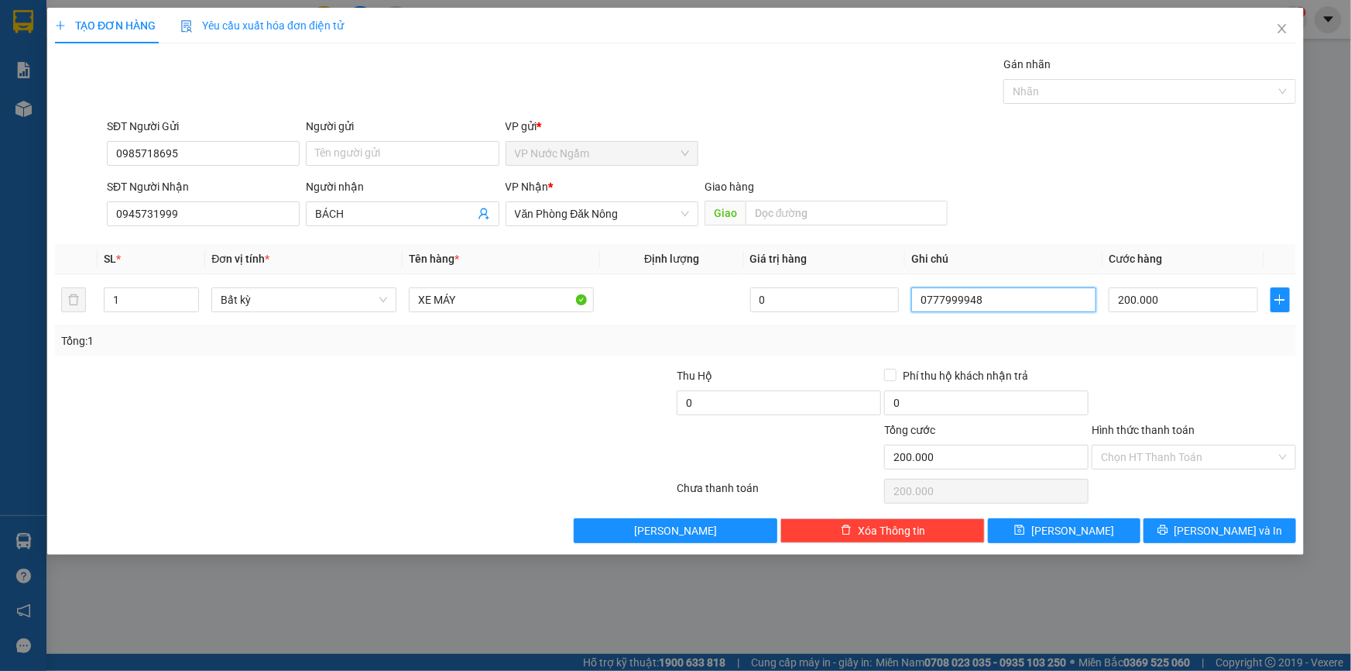
type input "0"
type input "9"
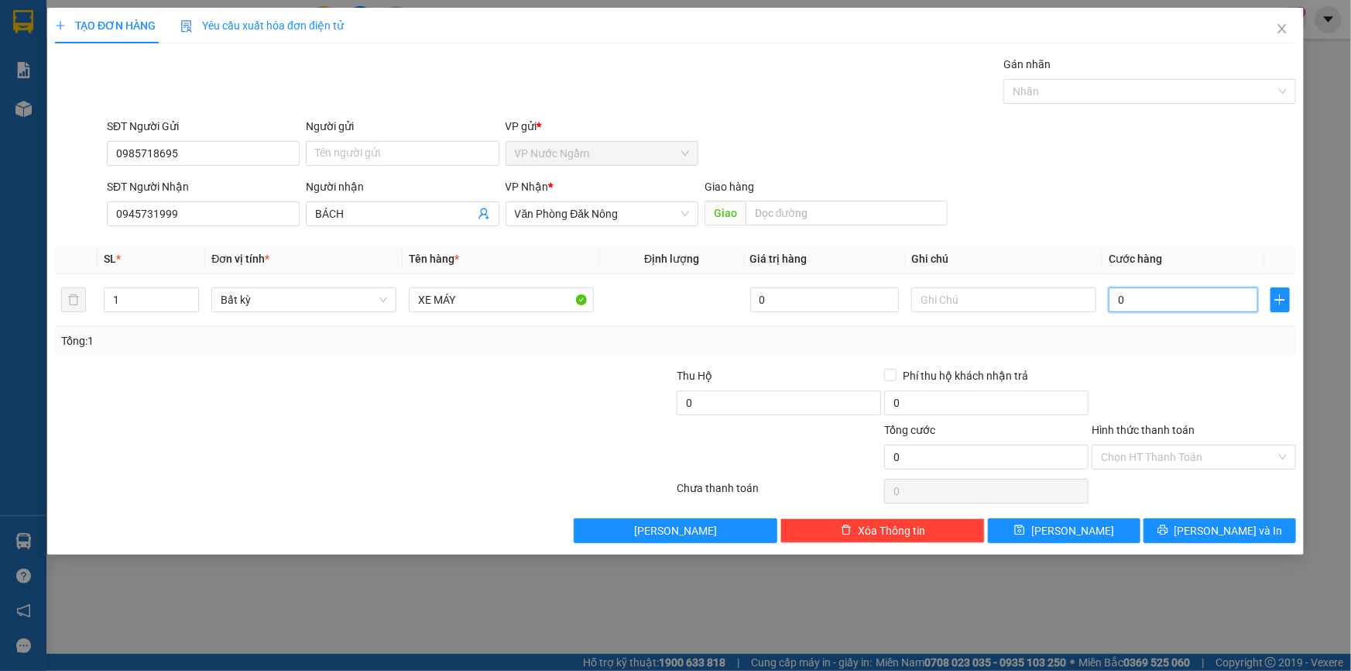
type input "9"
type input "90"
type input "900"
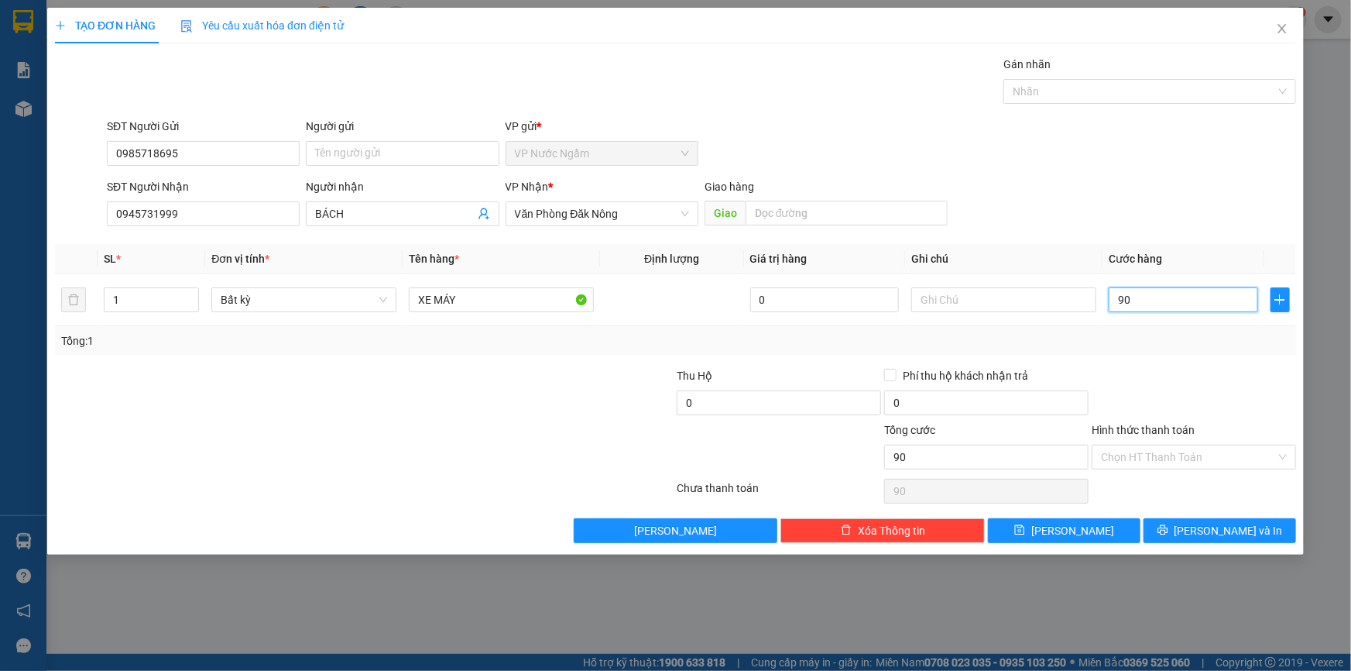
type input "900"
type input "9.000"
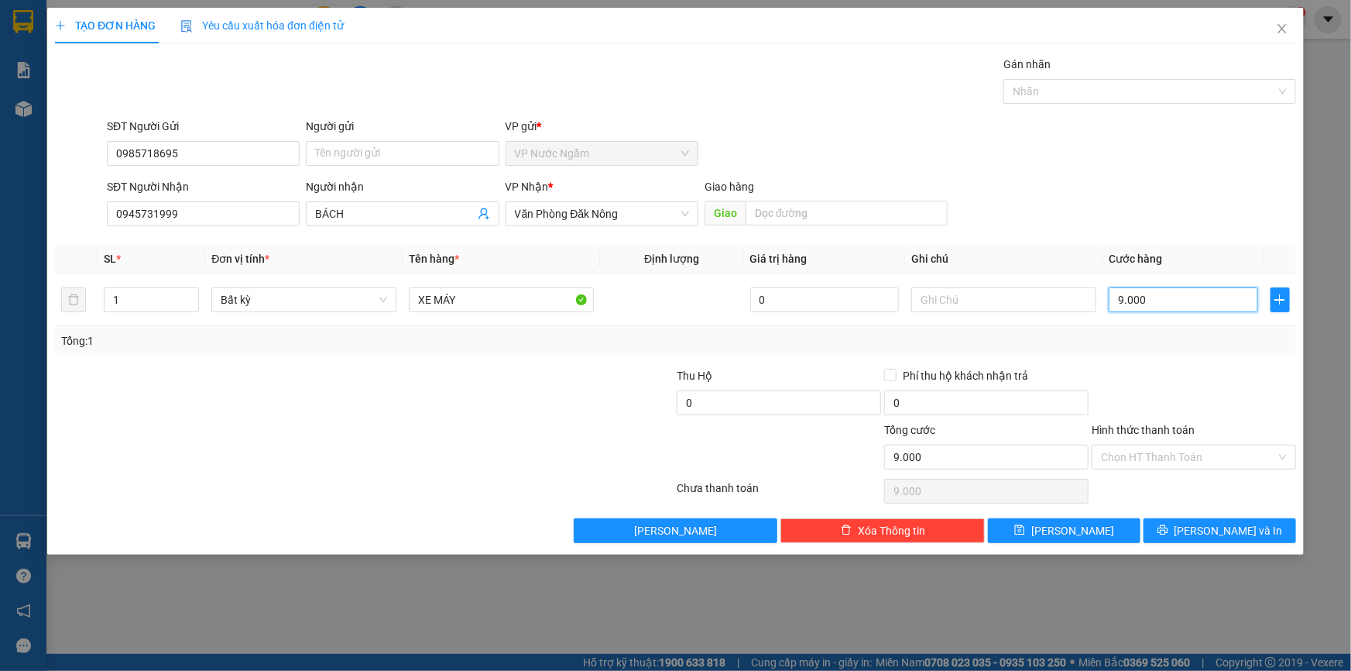
type input "90.000"
type input "900.000"
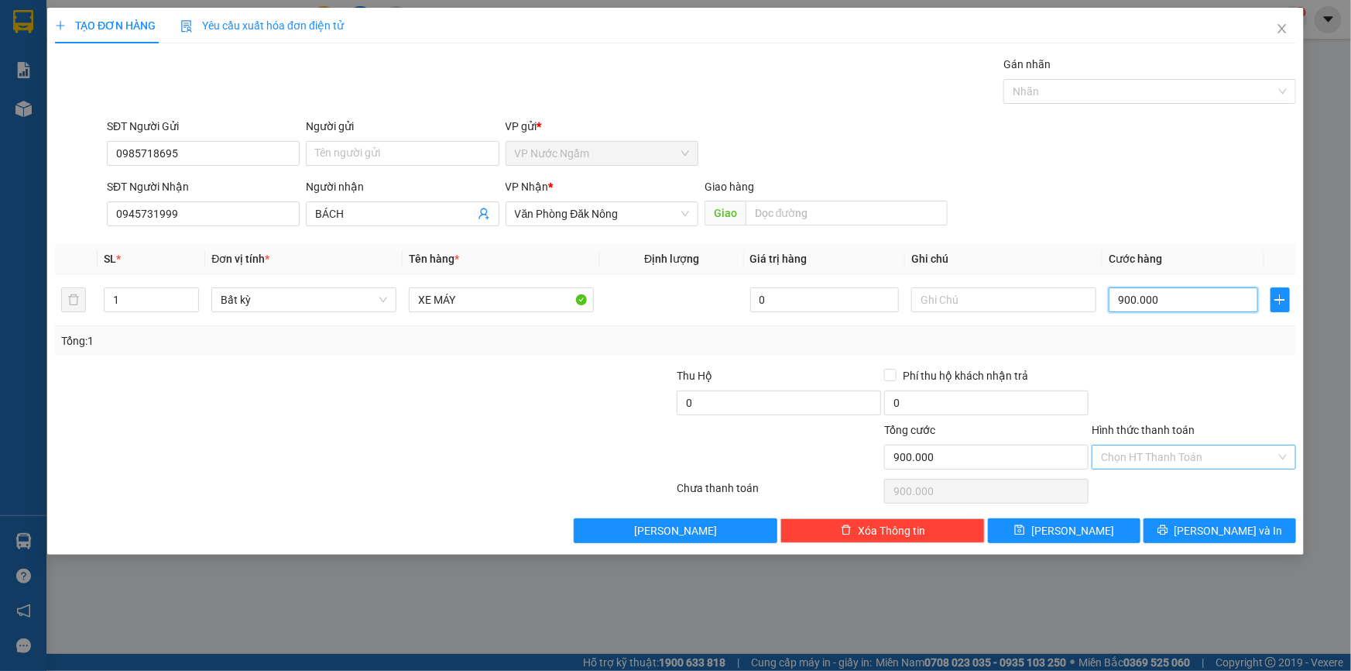
type input "900.000"
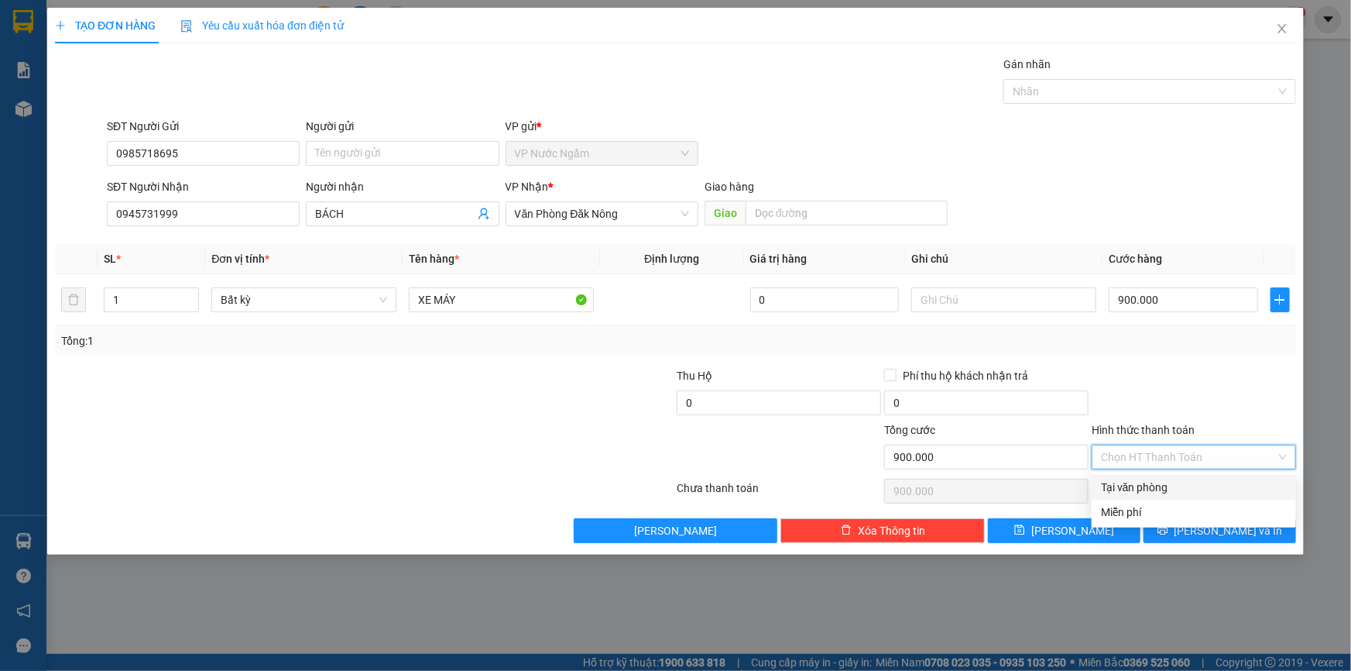
click at [1185, 449] on input "Hình thức thanh toán" at bounding box center [1188, 456] width 175 height 23
drag, startPoint x: 1179, startPoint y: 483, endPoint x: 1193, endPoint y: 526, distance: 44.6
click at [1178, 485] on div "Tại văn phòng" at bounding box center [1194, 487] width 186 height 17
type input "0"
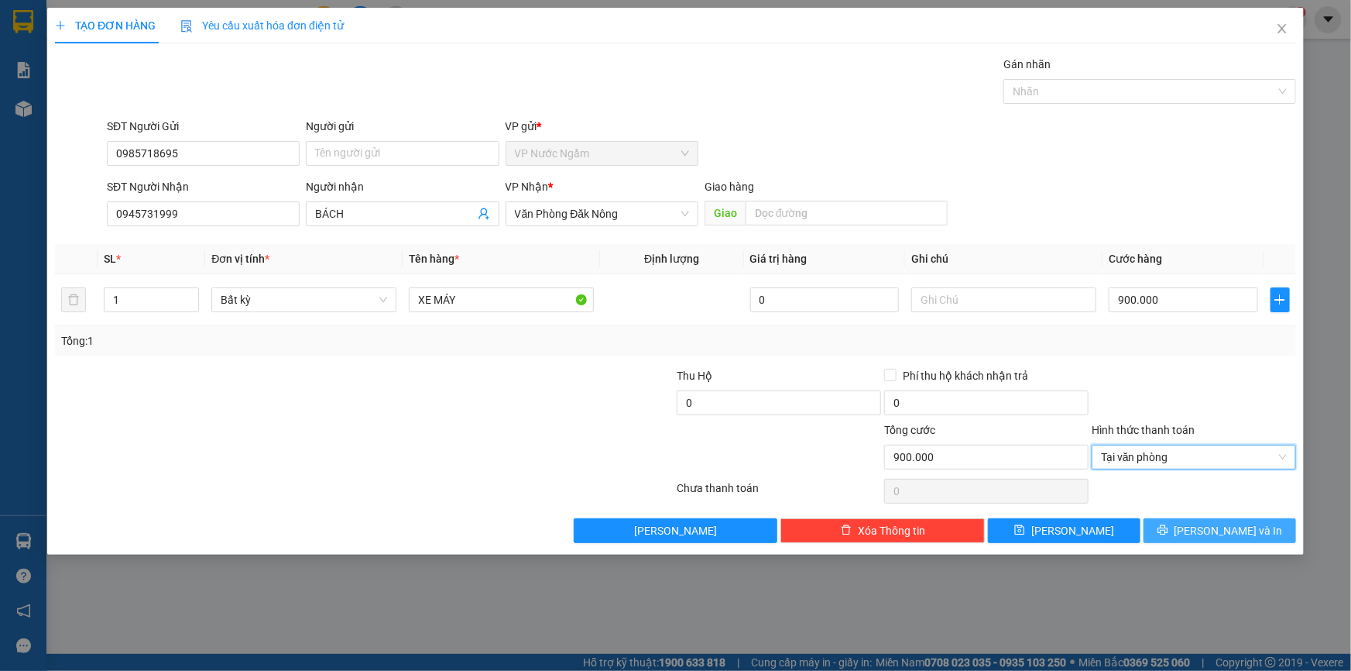
click at [1205, 534] on button "[PERSON_NAME] và In" at bounding box center [1220, 530] width 153 height 25
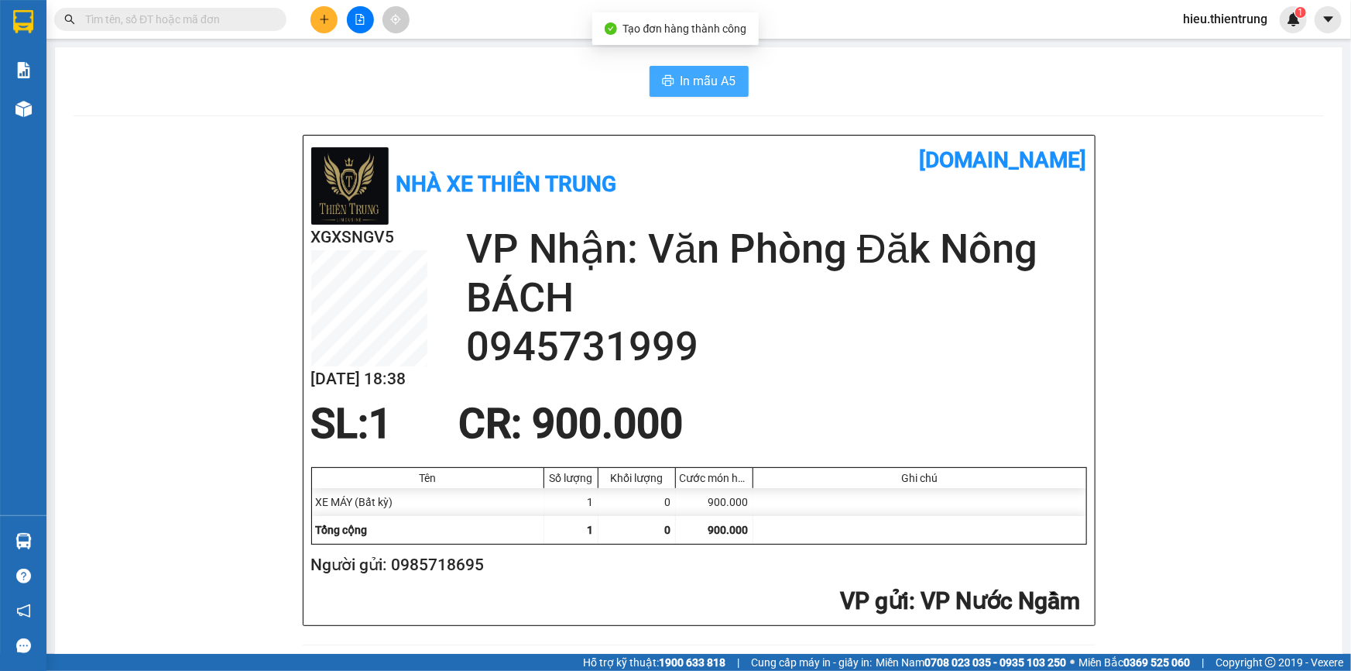
click at [689, 84] on span "In mẫu A5" at bounding box center [709, 80] width 56 height 19
drag, startPoint x: 924, startPoint y: 77, endPoint x: 618, endPoint y: 80, distance: 305.9
click at [922, 77] on div "In mẫu A5" at bounding box center [699, 81] width 1251 height 31
click at [521, 77] on div "In mẫu A5" at bounding box center [699, 81] width 1251 height 31
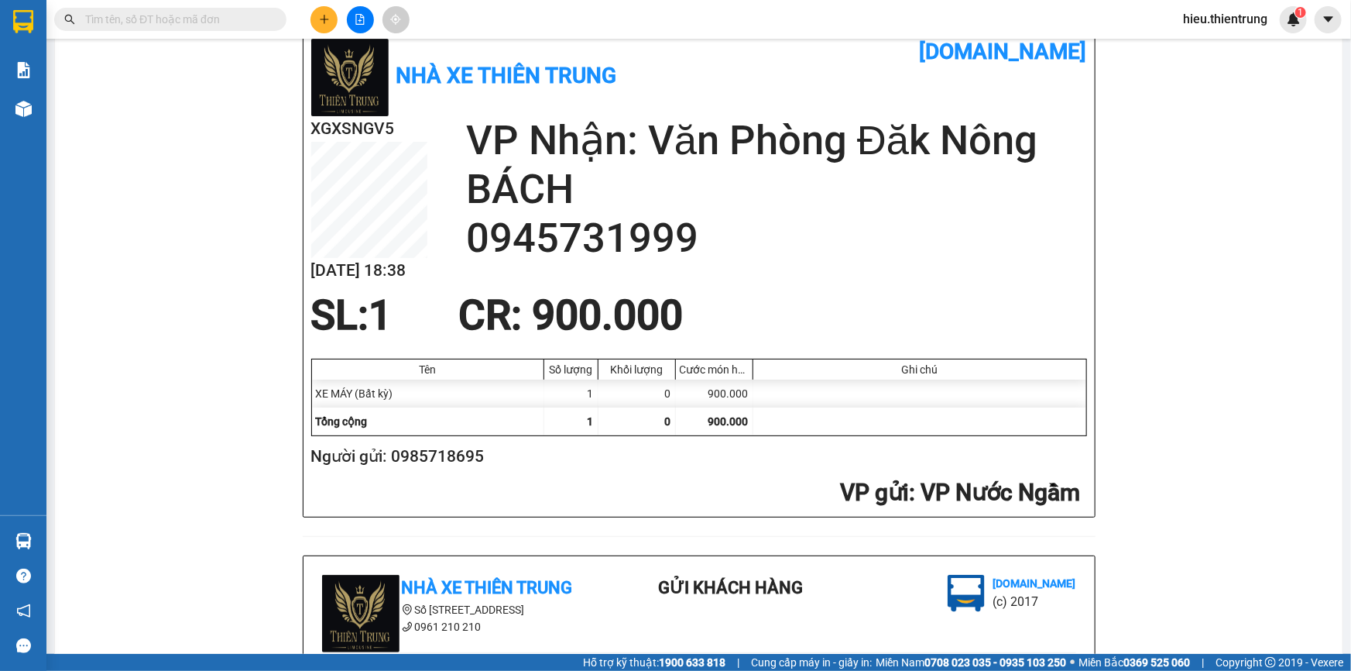
scroll to position [140, 0]
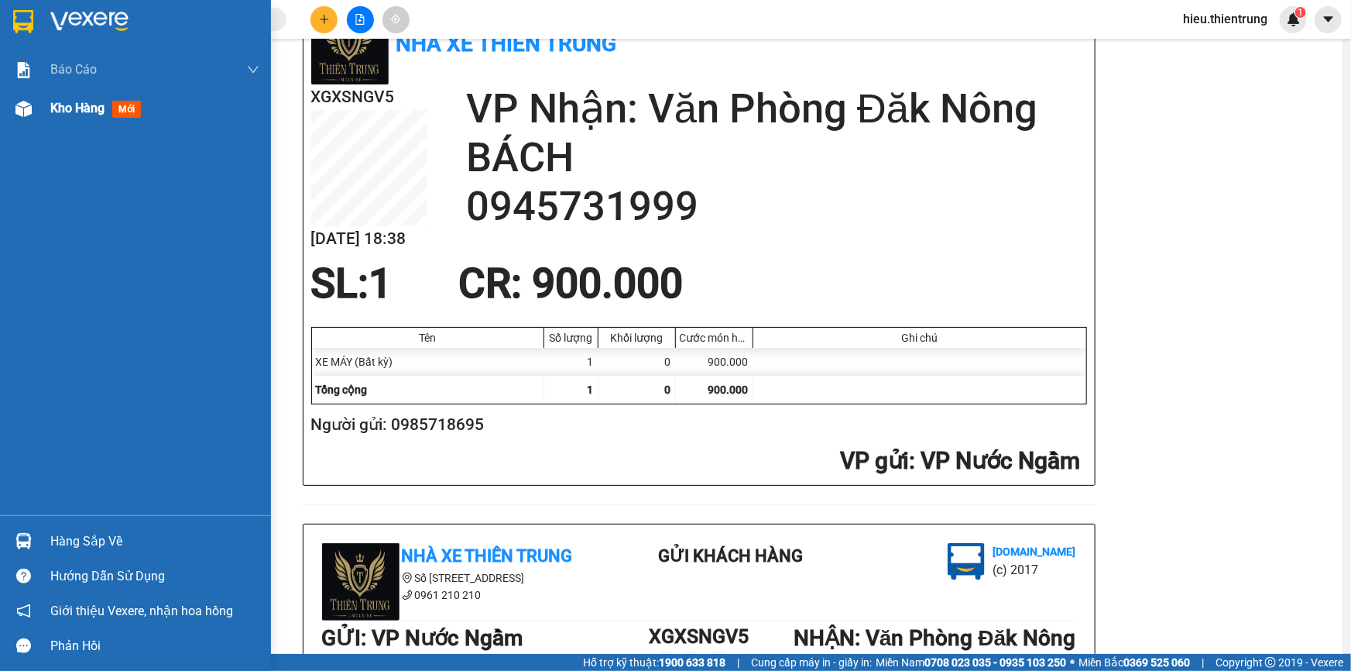
click at [36, 112] on div at bounding box center [23, 108] width 27 height 27
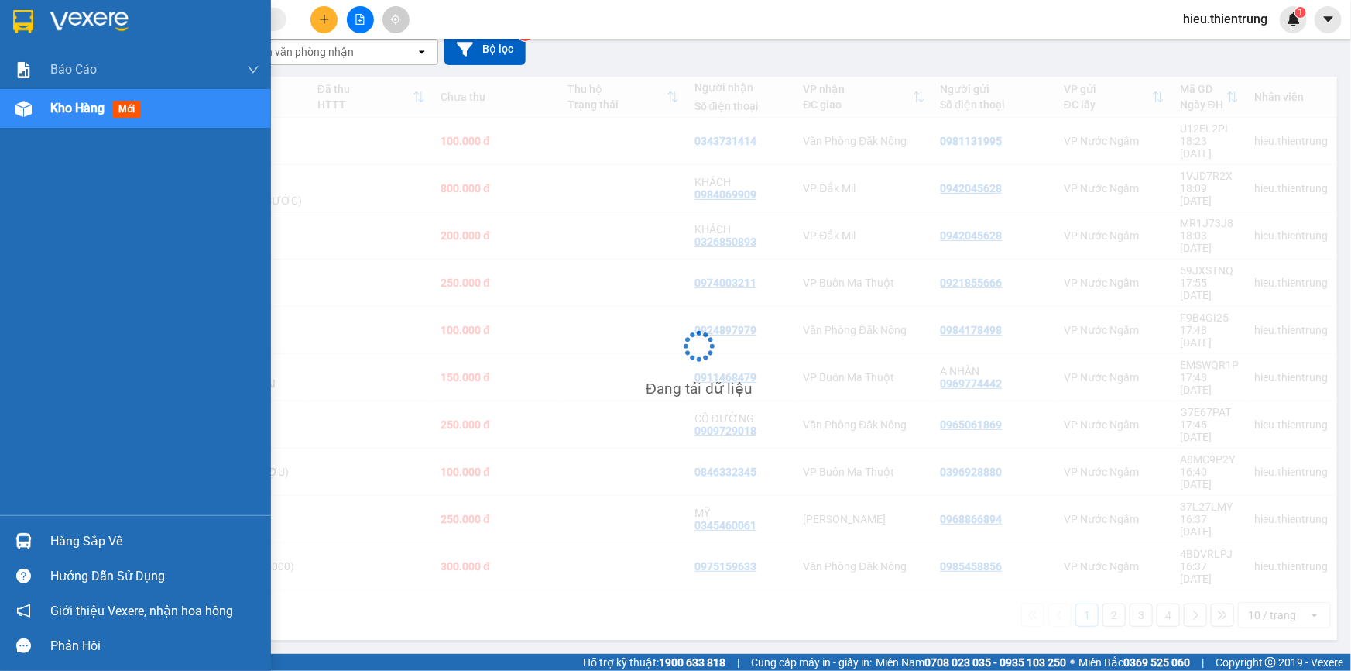
scroll to position [70, 0]
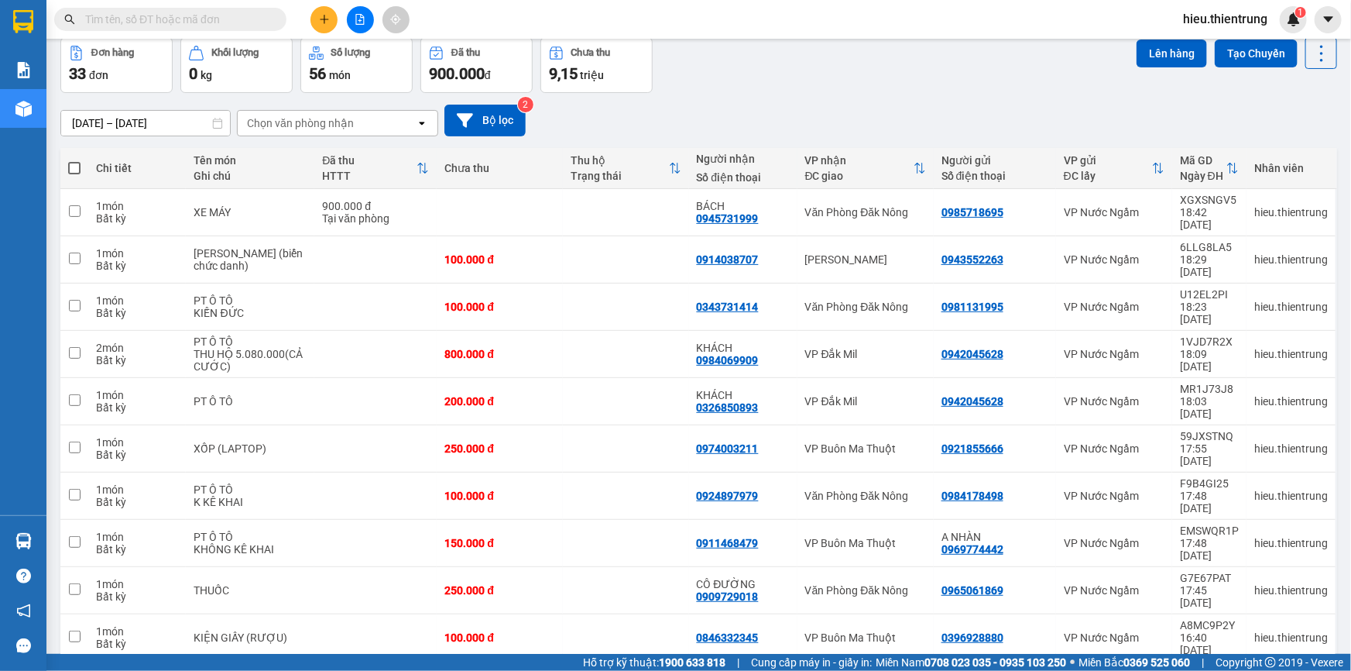
drag, startPoint x: 757, startPoint y: 134, endPoint x: 688, endPoint y: 108, distance: 72.8
click at [753, 132] on div "[DATE] – [DATE] Press the down arrow key to interact with the calendar and sele…" at bounding box center [698, 121] width 1277 height 32
drag, startPoint x: 348, startPoint y: 30, endPoint x: 323, endPoint y: 30, distance: 25.6
click at [347, 31] on div at bounding box center [360, 19] width 116 height 27
click at [322, 26] on button at bounding box center [324, 19] width 27 height 27
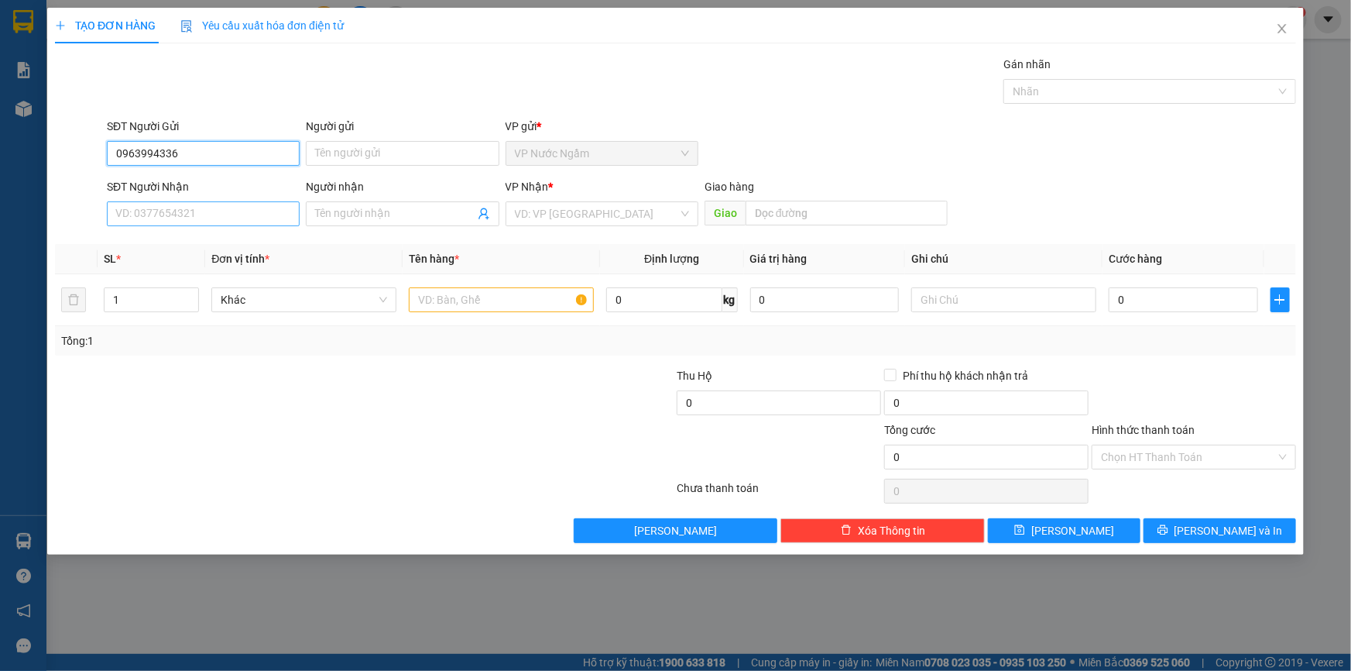
type input "0963994336"
click at [155, 218] on input "SĐT Người Nhận" at bounding box center [203, 213] width 193 height 25
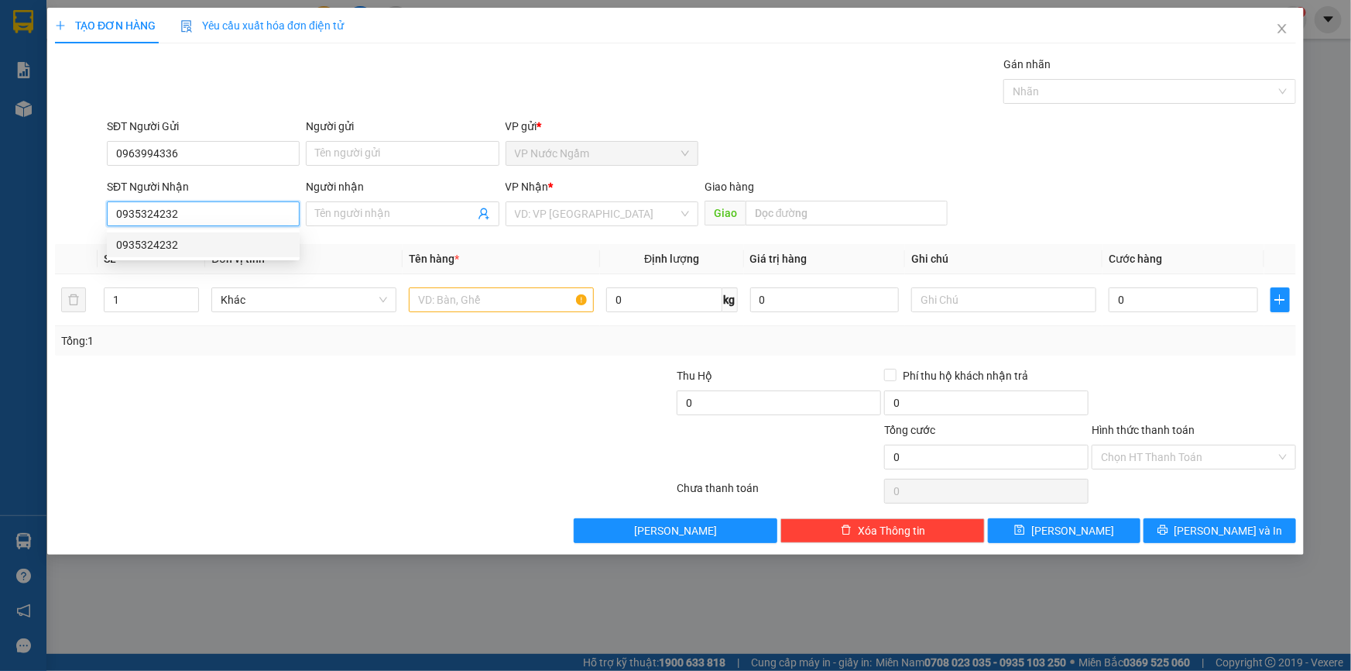
click at [223, 242] on div "0935324232" at bounding box center [203, 244] width 174 height 17
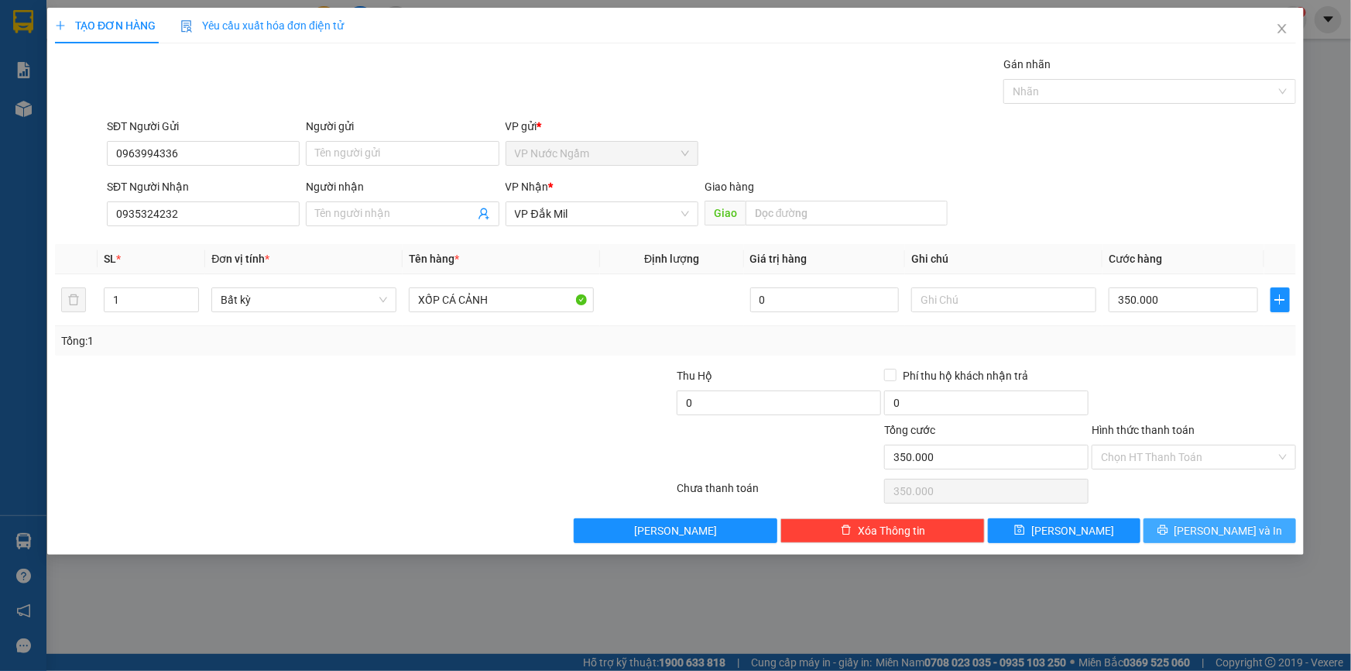
click at [1247, 527] on span "[PERSON_NAME] và In" at bounding box center [1229, 530] width 108 height 17
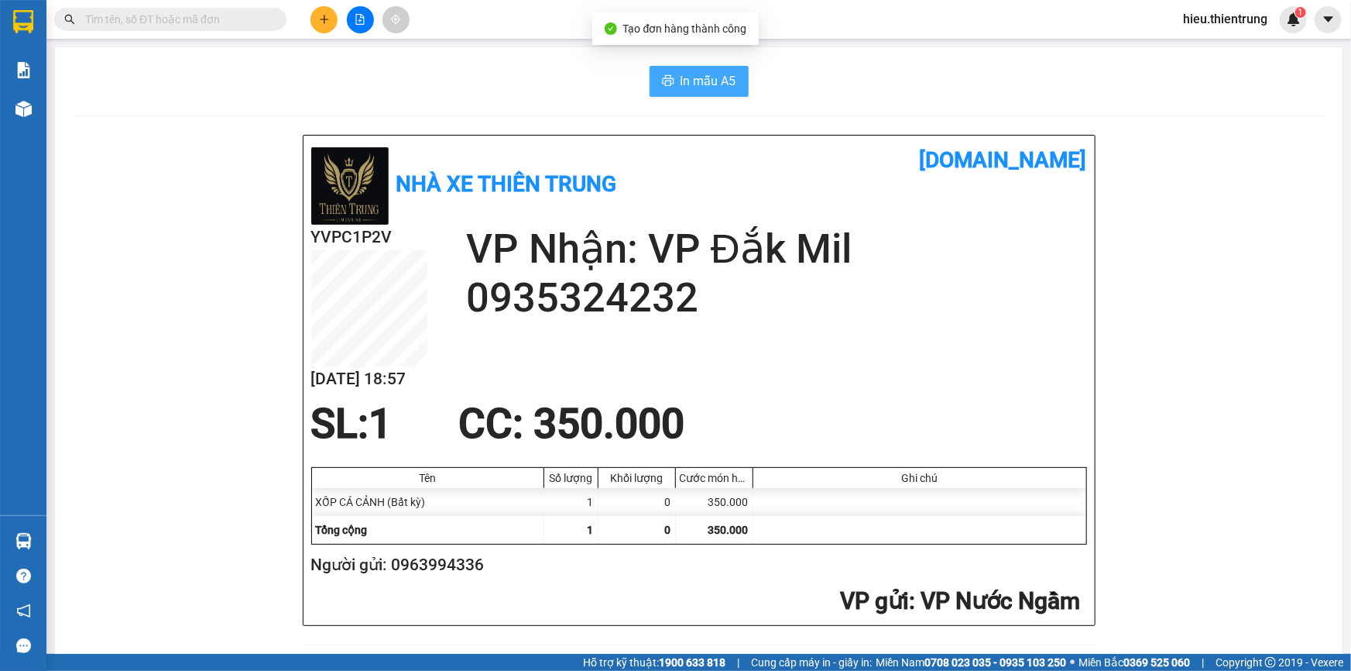
click at [668, 79] on icon "printer" at bounding box center [668, 80] width 12 height 11
click at [332, 24] on button at bounding box center [324, 19] width 27 height 27
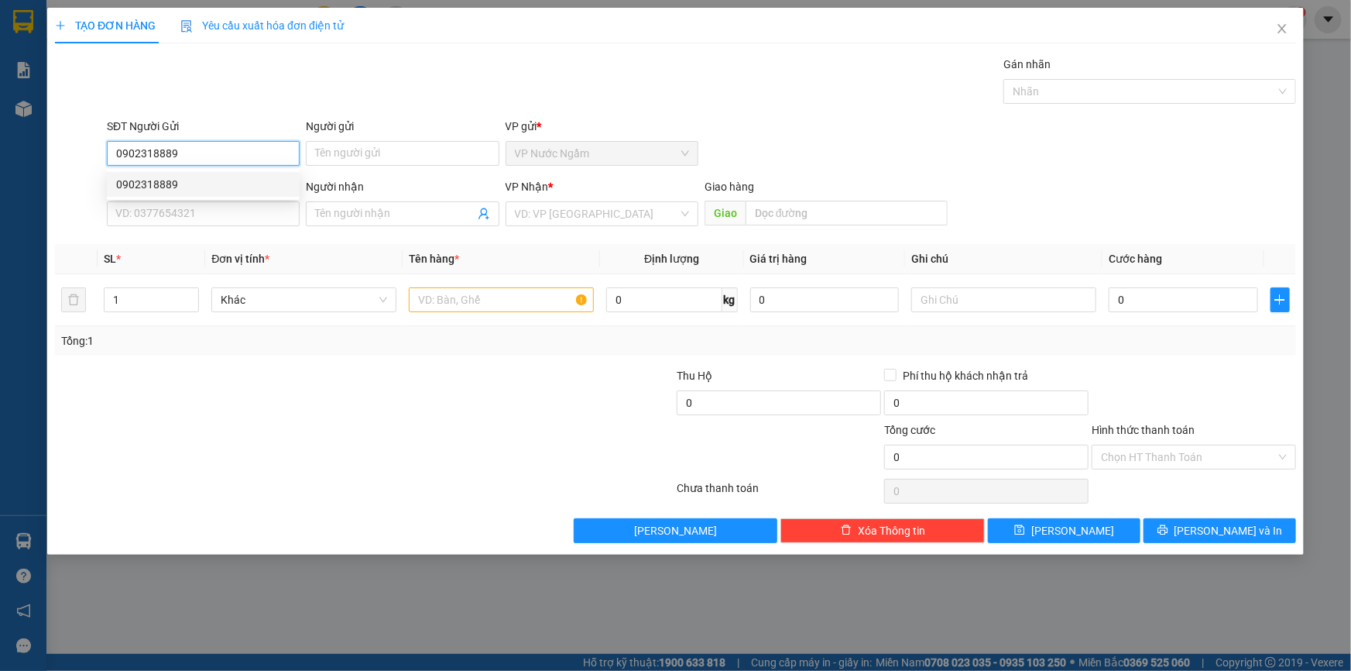
click at [175, 191] on div "0902318889" at bounding box center [203, 184] width 174 height 17
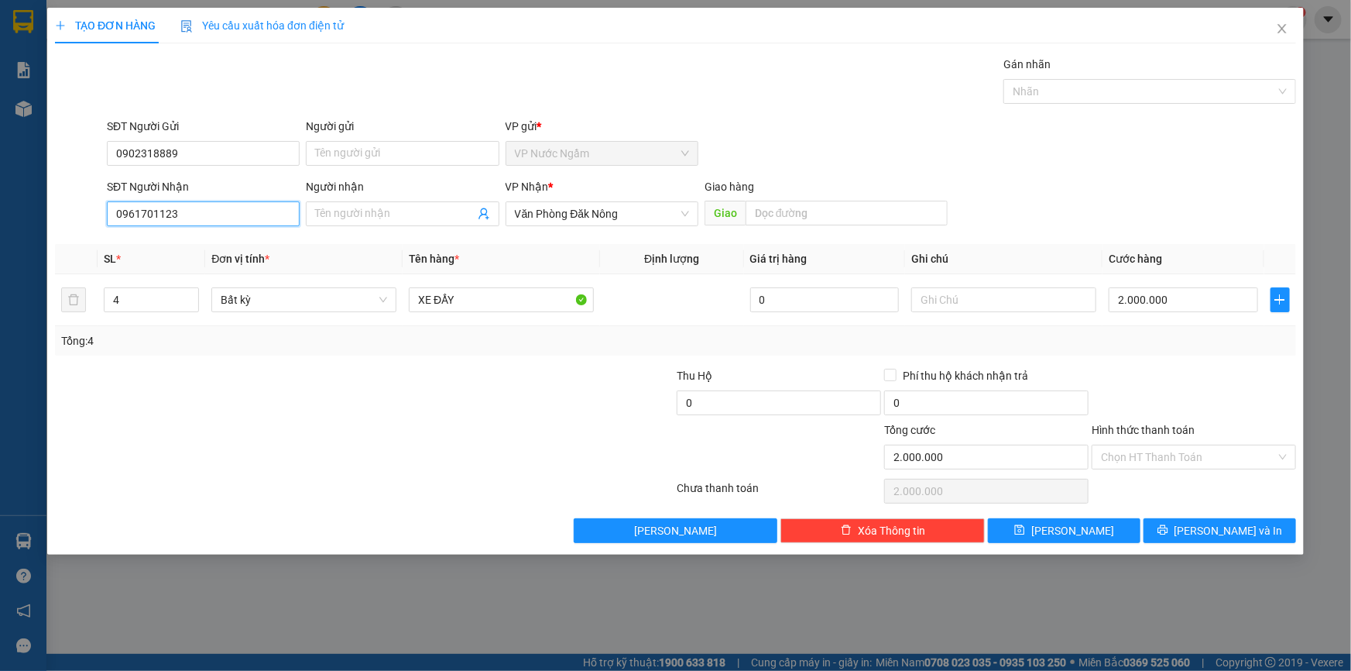
drag, startPoint x: 215, startPoint y: 212, endPoint x: 46, endPoint y: 213, distance: 169.6
click at [47, 212] on div "TẠO ĐƠN HÀNG Yêu cầu xuất hóa đơn điện tử Transit Pickup Surcharge Ids Transit …" at bounding box center [675, 281] width 1257 height 547
click at [218, 243] on div "0835657777" at bounding box center [203, 244] width 174 height 17
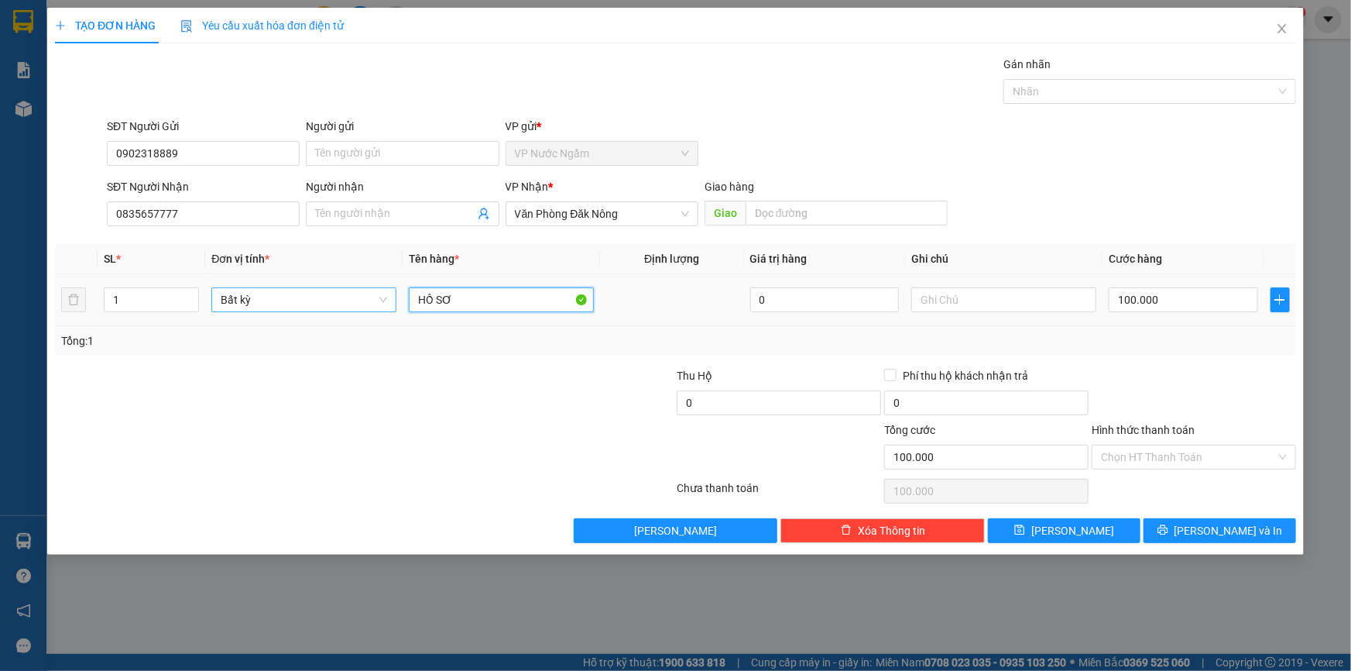
drag, startPoint x: 475, startPoint y: 298, endPoint x: 357, endPoint y: 293, distance: 117.8
click at [369, 300] on tr "1 Bất kỳ HỒ SƠ 0 100.000" at bounding box center [675, 300] width 1241 height 52
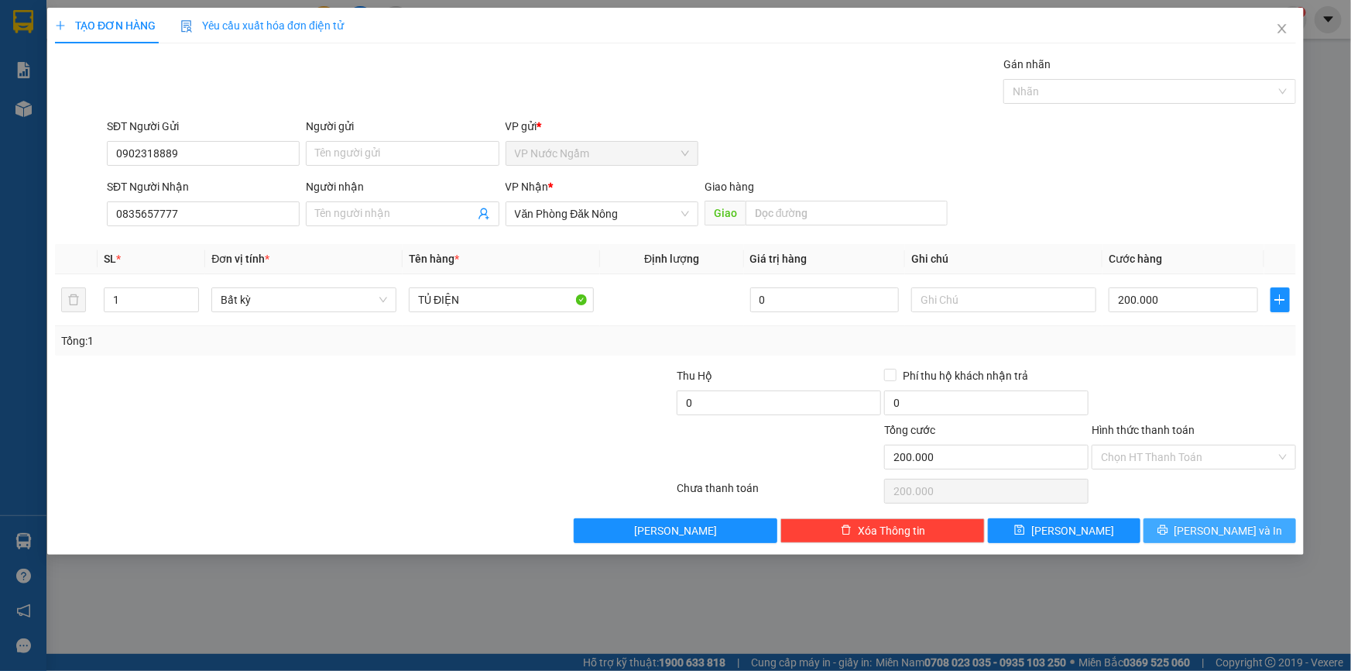
click at [1235, 525] on span "[PERSON_NAME] và In" at bounding box center [1229, 530] width 108 height 17
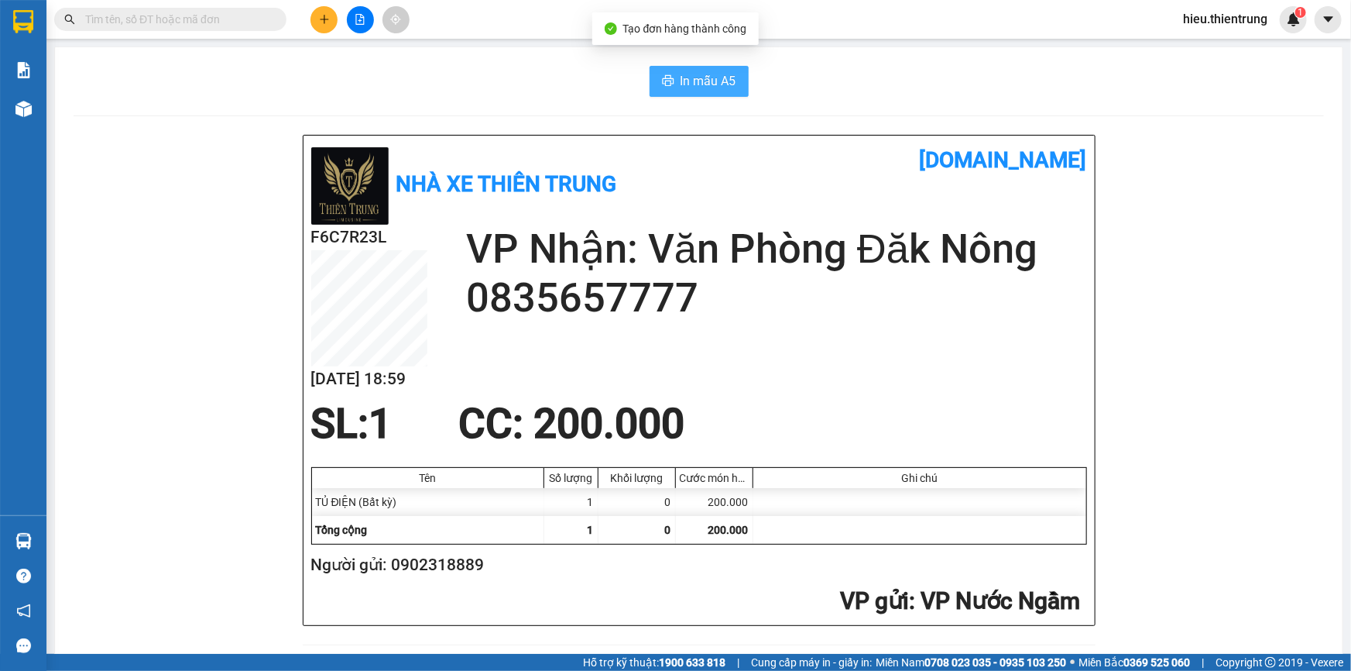
drag, startPoint x: 683, startPoint y: 80, endPoint x: 687, endPoint y: 100, distance: 20.5
click at [683, 81] on span "In mẫu A5" at bounding box center [709, 80] width 56 height 19
click at [322, 26] on button at bounding box center [324, 19] width 27 height 27
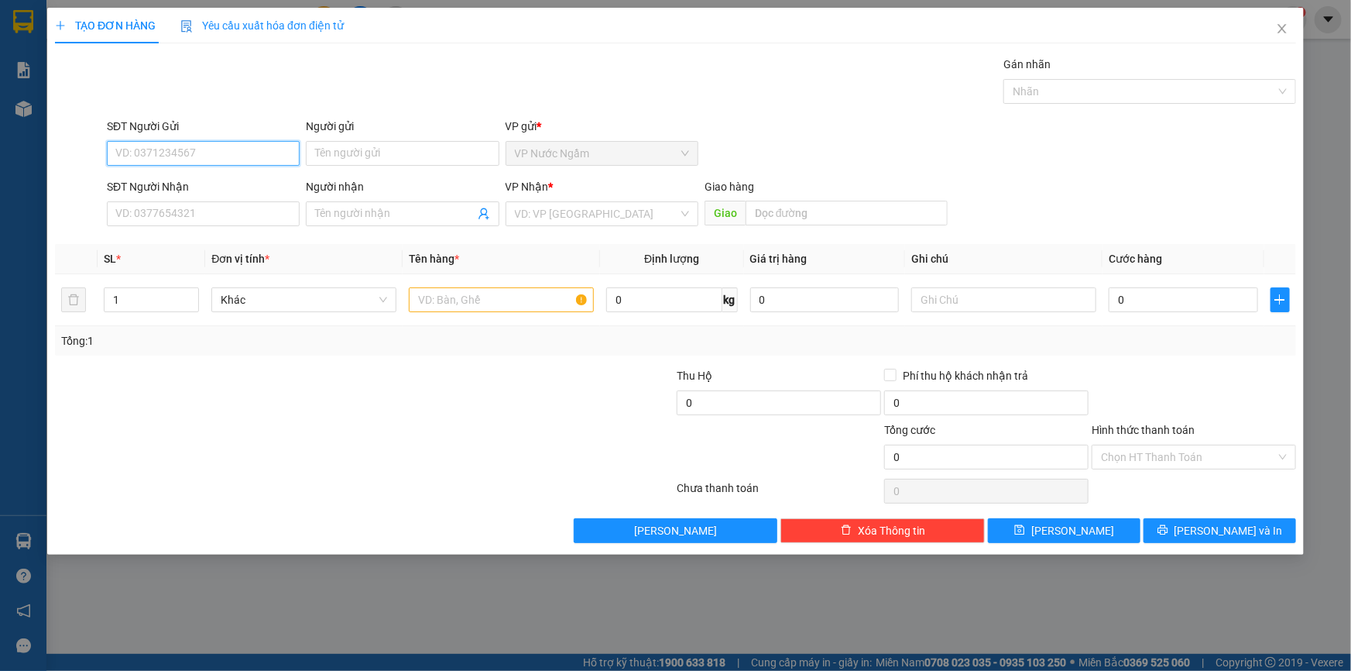
click at [180, 149] on input "SĐT Người Gửi" at bounding box center [203, 153] width 193 height 25
click at [171, 222] on input "SĐT Người Nhận" at bounding box center [203, 213] width 193 height 25
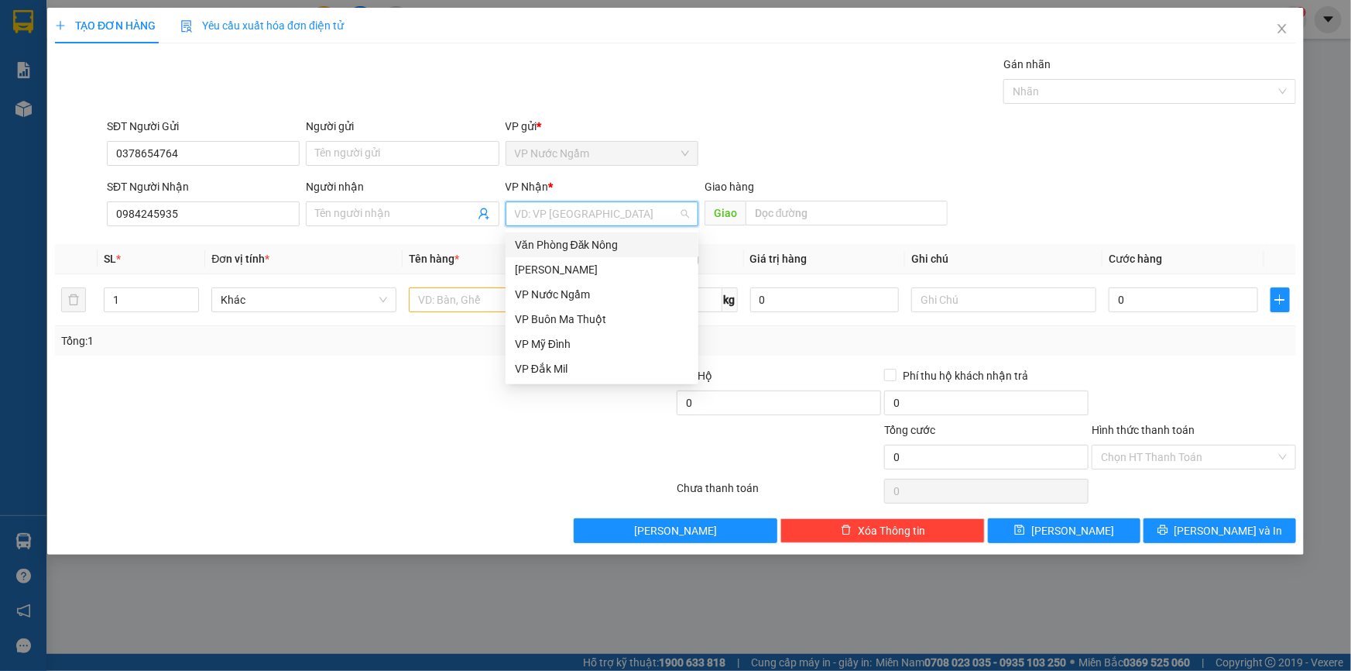
drag, startPoint x: 550, startPoint y: 215, endPoint x: 578, endPoint y: 238, distance: 36.9
click at [555, 217] on input "search" at bounding box center [596, 213] width 163 height 23
click at [567, 276] on div "[PERSON_NAME]" at bounding box center [602, 269] width 174 height 17
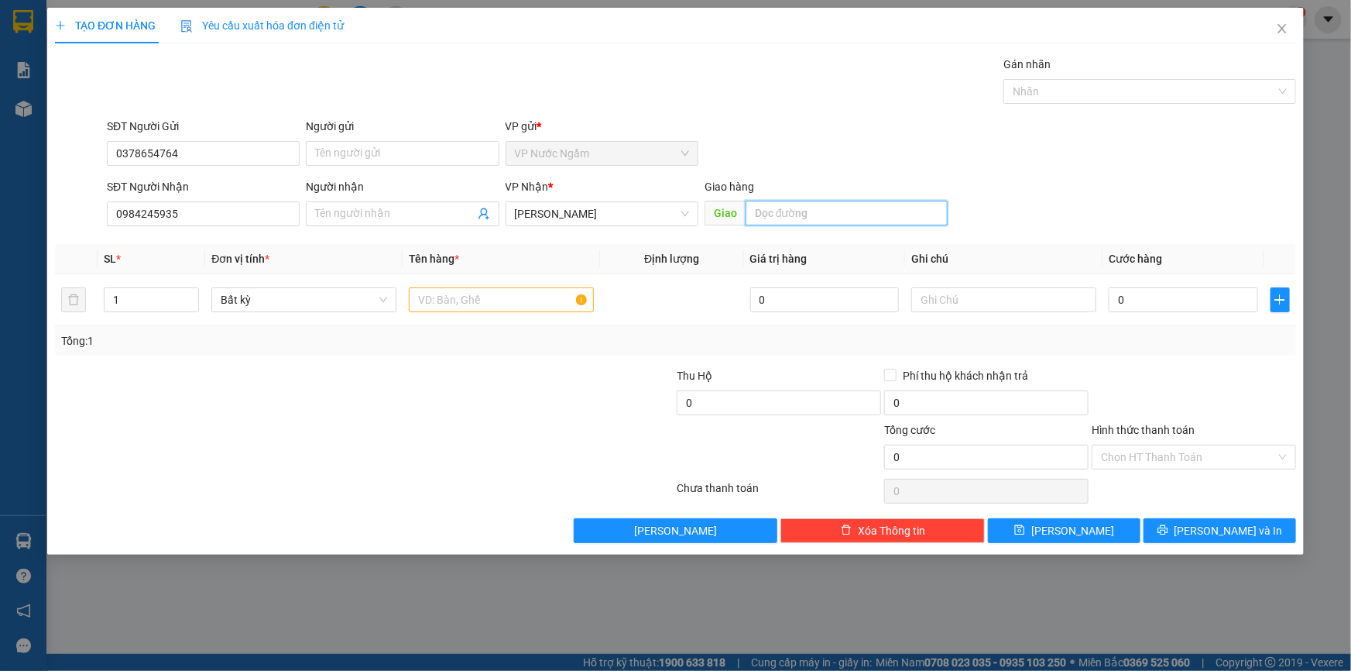
click at [798, 205] on input "text" at bounding box center [847, 213] width 202 height 25
click at [77, 307] on tr "1 Bất kỳ 0 0" at bounding box center [675, 300] width 1241 height 52
click at [483, 303] on input "text" at bounding box center [501, 299] width 185 height 25
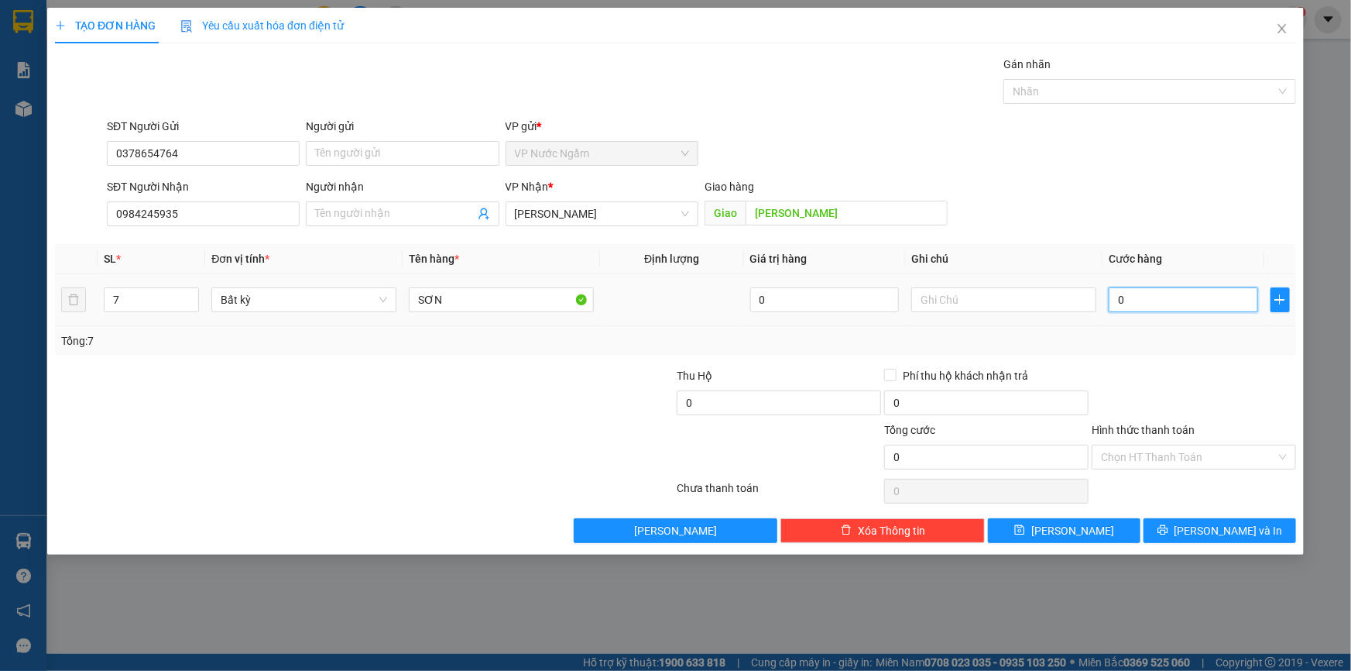
click at [1167, 300] on input "0" at bounding box center [1183, 299] width 149 height 25
click at [1239, 520] on button "[PERSON_NAME] và In" at bounding box center [1220, 530] width 153 height 25
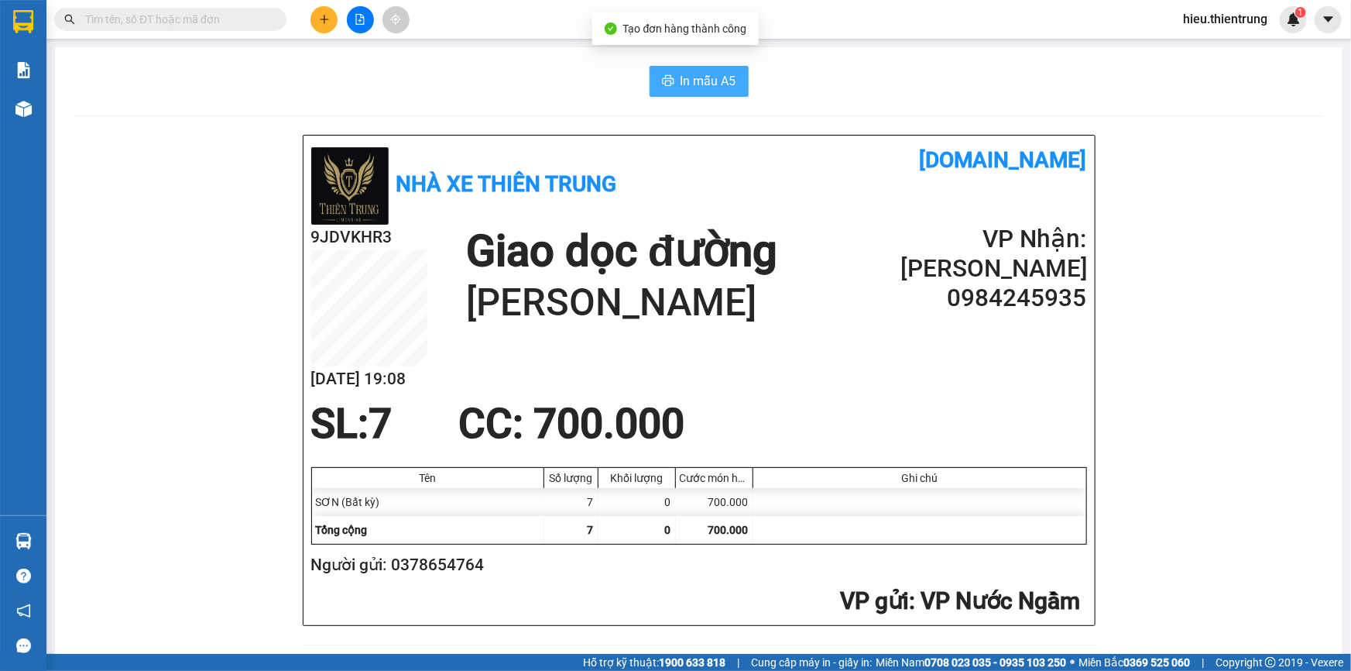
click at [672, 68] on button "In mẫu A5" at bounding box center [699, 81] width 99 height 31
drag, startPoint x: 919, startPoint y: 60, endPoint x: 911, endPoint y: 61, distance: 7.8
click at [329, 22] on icon "plus" at bounding box center [324, 19] width 11 height 11
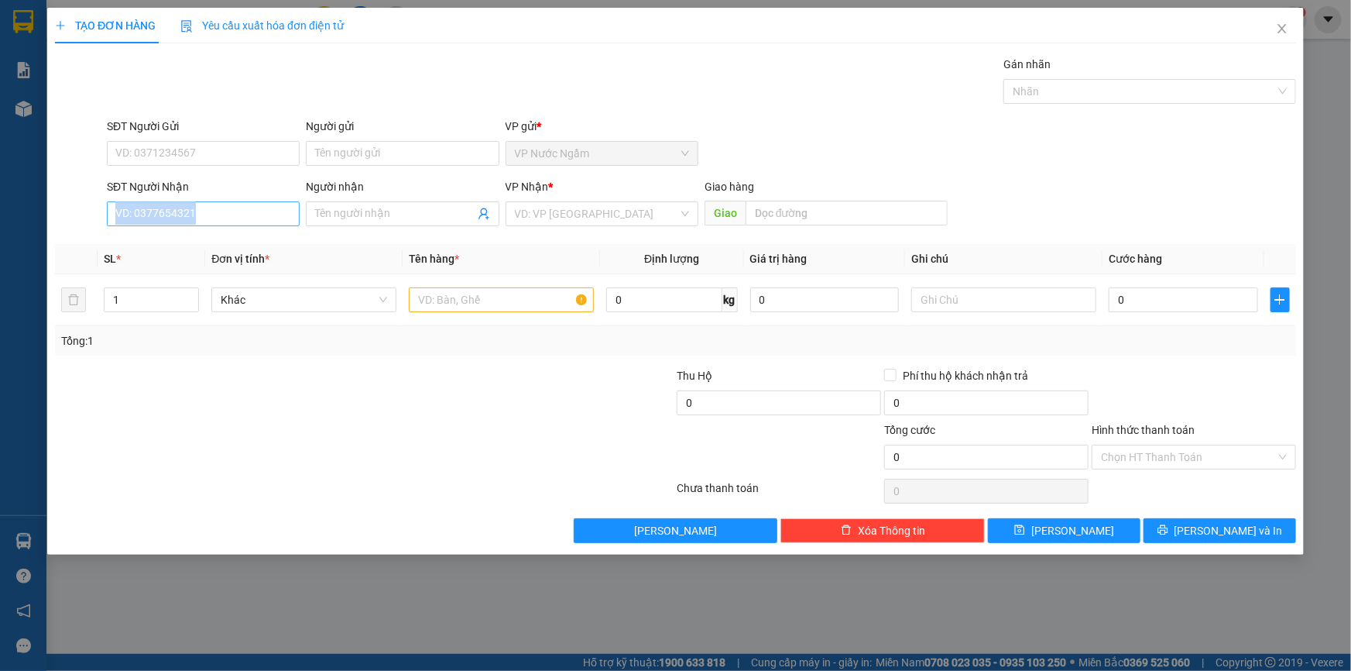
drag, startPoint x: 173, startPoint y: 225, endPoint x: 177, endPoint y: 217, distance: 9.4
click at [177, 217] on div "SĐT Người Nhận VD: 0377654321" at bounding box center [203, 205] width 193 height 54
click at [177, 217] on input "SĐT Người Nhận" at bounding box center [203, 213] width 193 height 25
click at [177, 242] on div "0973118789" at bounding box center [203, 244] width 174 height 17
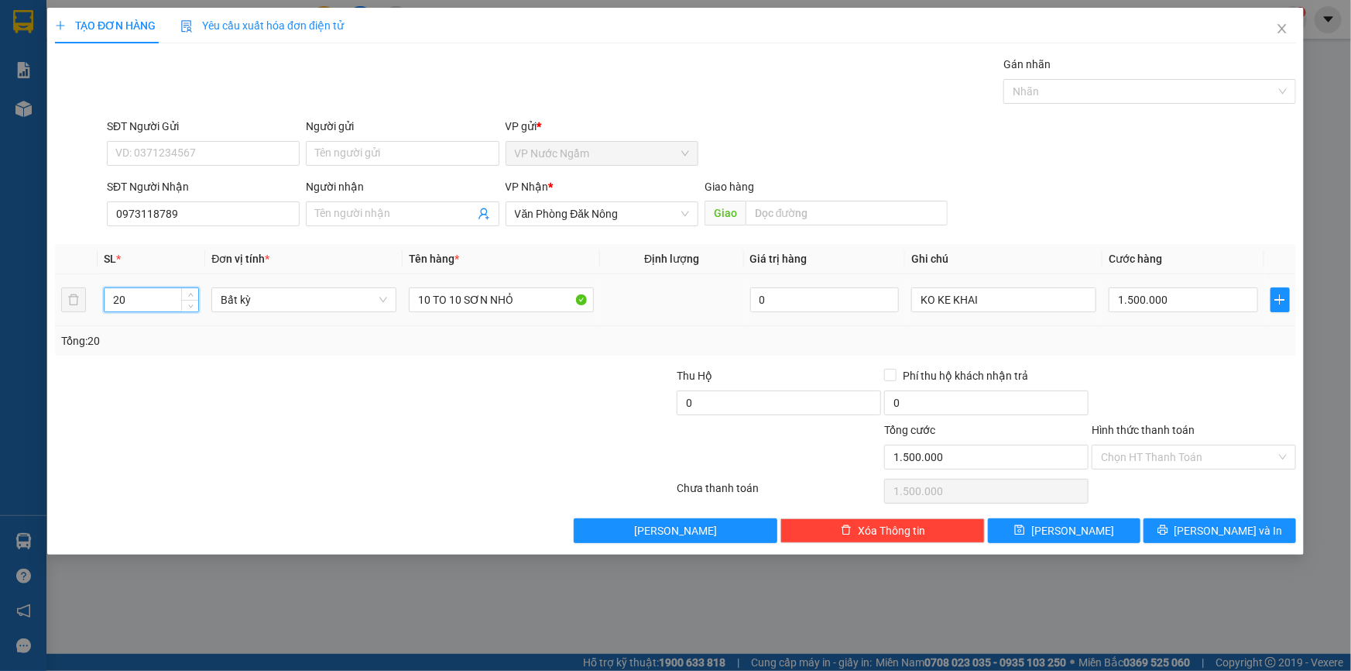
drag, startPoint x: 146, startPoint y: 294, endPoint x: 39, endPoint y: 306, distance: 107.5
click at [57, 311] on tr "20 Bất kỳ 10 TO 10 SƠN NHỎ 0 KO KE KHAI 1.500.000" at bounding box center [675, 300] width 1241 height 52
drag, startPoint x: 548, startPoint y: 302, endPoint x: 363, endPoint y: 315, distance: 185.5
click at [363, 315] on tr "1 Bất kỳ 10 TO 10 SƠN NHỎ 0 KO KE KHAI 1.500.000" at bounding box center [675, 300] width 1241 height 52
click at [1219, 518] on button "[PERSON_NAME] và In" at bounding box center [1220, 530] width 153 height 25
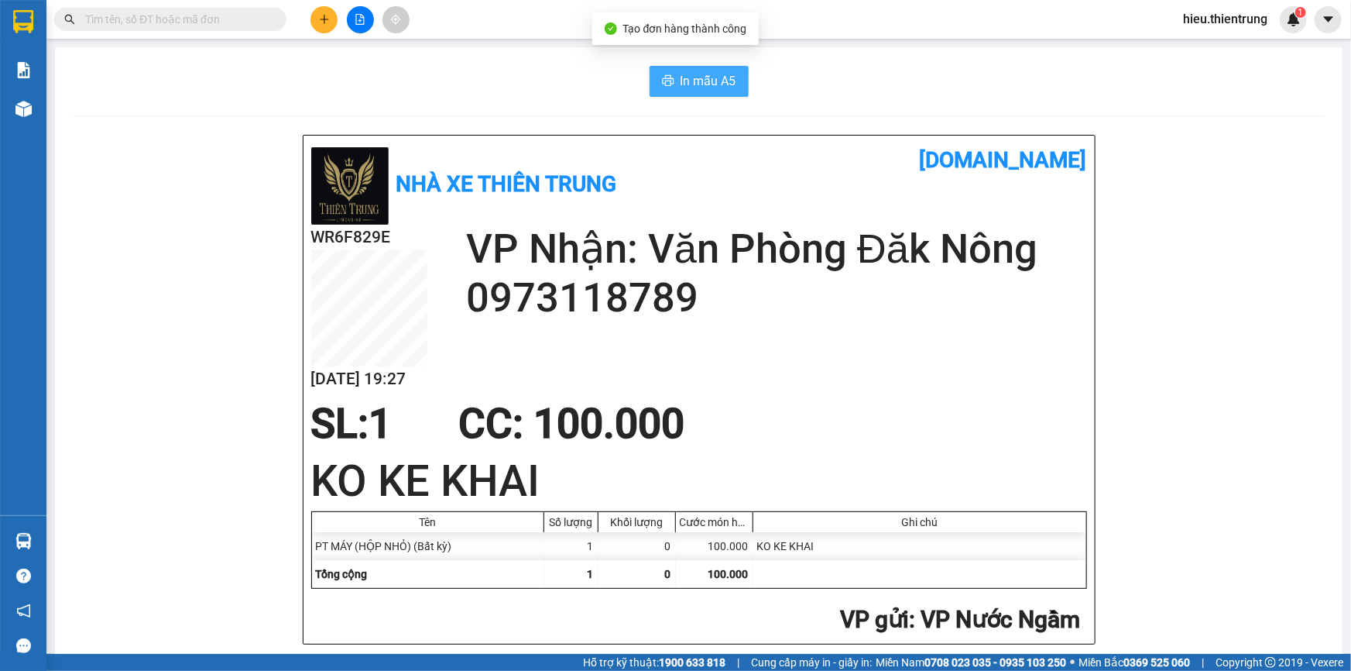
click at [675, 84] on button "In mẫu A5" at bounding box center [699, 81] width 99 height 31
drag, startPoint x: 866, startPoint y: 92, endPoint x: 527, endPoint y: 29, distance: 345.1
click at [849, 91] on div "In mẫu A5" at bounding box center [699, 81] width 1251 height 31
